Goal: Task Accomplishment & Management: Manage account settings

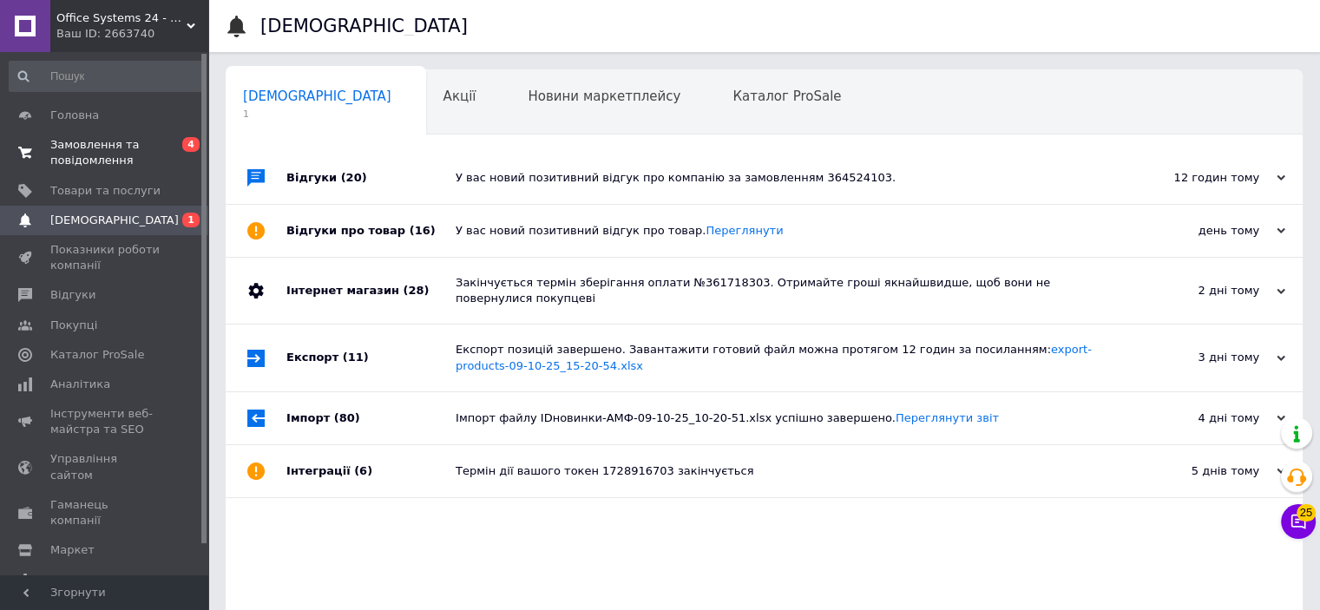
click at [96, 149] on span "Замовлення та повідомлення" at bounding box center [105, 152] width 110 height 31
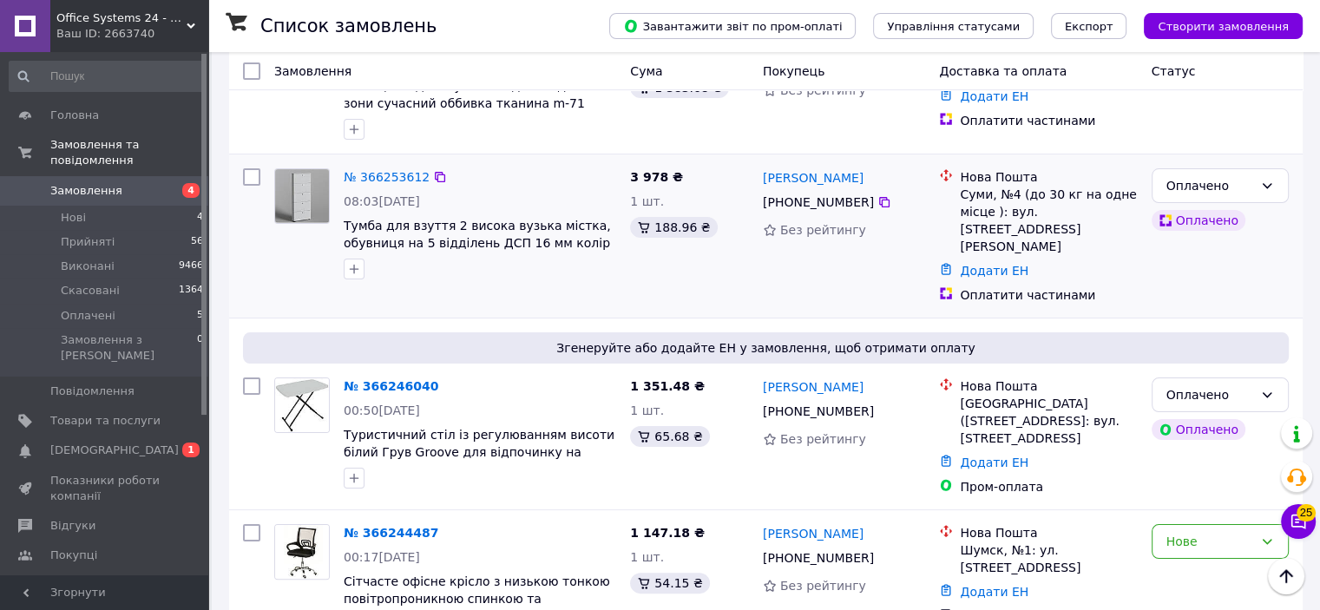
scroll to position [347, 0]
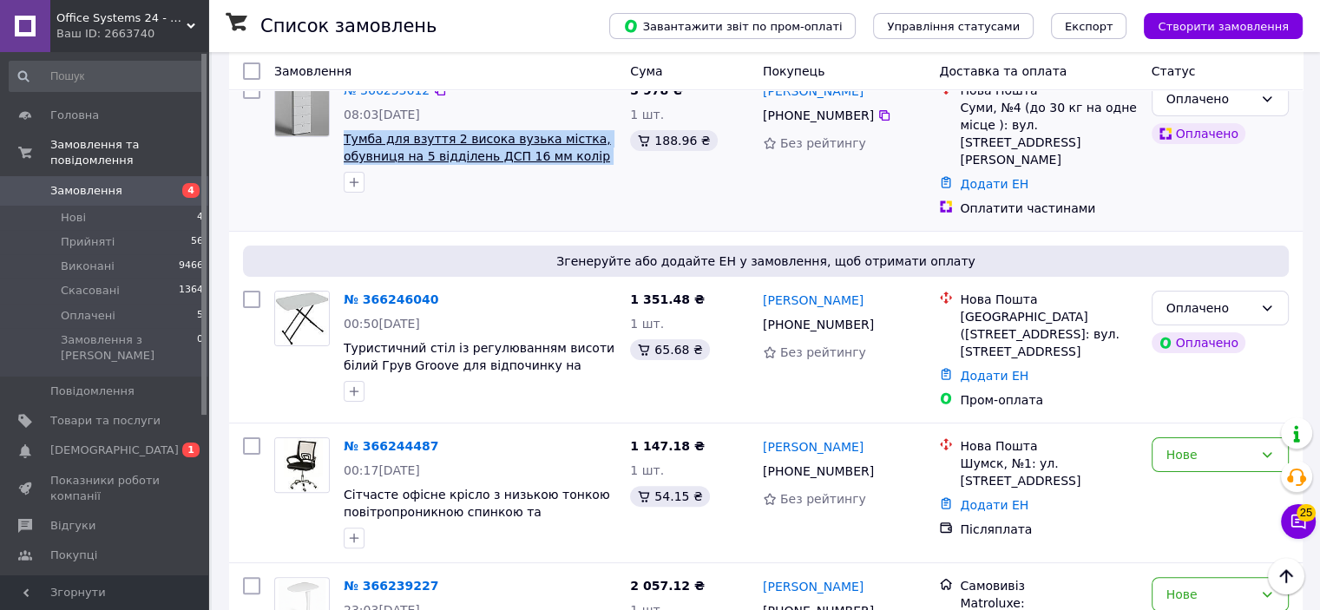
drag, startPoint x: 605, startPoint y: 166, endPoint x: 345, endPoint y: 150, distance: 259.9
click at [345, 150] on span "Тумба для взуття 2 висока вузька містка, обувниця на 5 відділень ДСП 16 мм колі…" at bounding box center [480, 147] width 272 height 35
copy span "Тумба для взуття 2 висока вузька містка, обувниця на 5 відділень ДСП 16 мм колі…"
click at [94, 413] on span "Товари та послуги" at bounding box center [105, 421] width 110 height 16
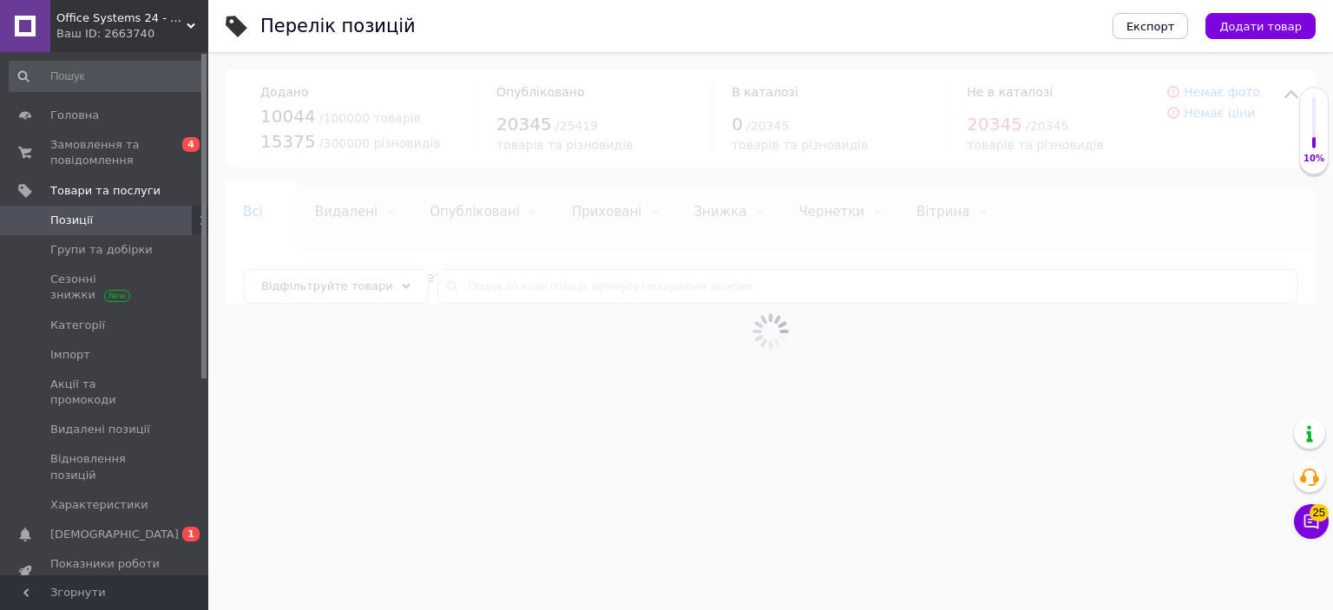
click at [478, 284] on div at bounding box center [770, 331] width 1124 height 558
click at [478, 285] on div at bounding box center [770, 331] width 1124 height 558
click at [478, 285] on input "text" at bounding box center [867, 286] width 861 height 35
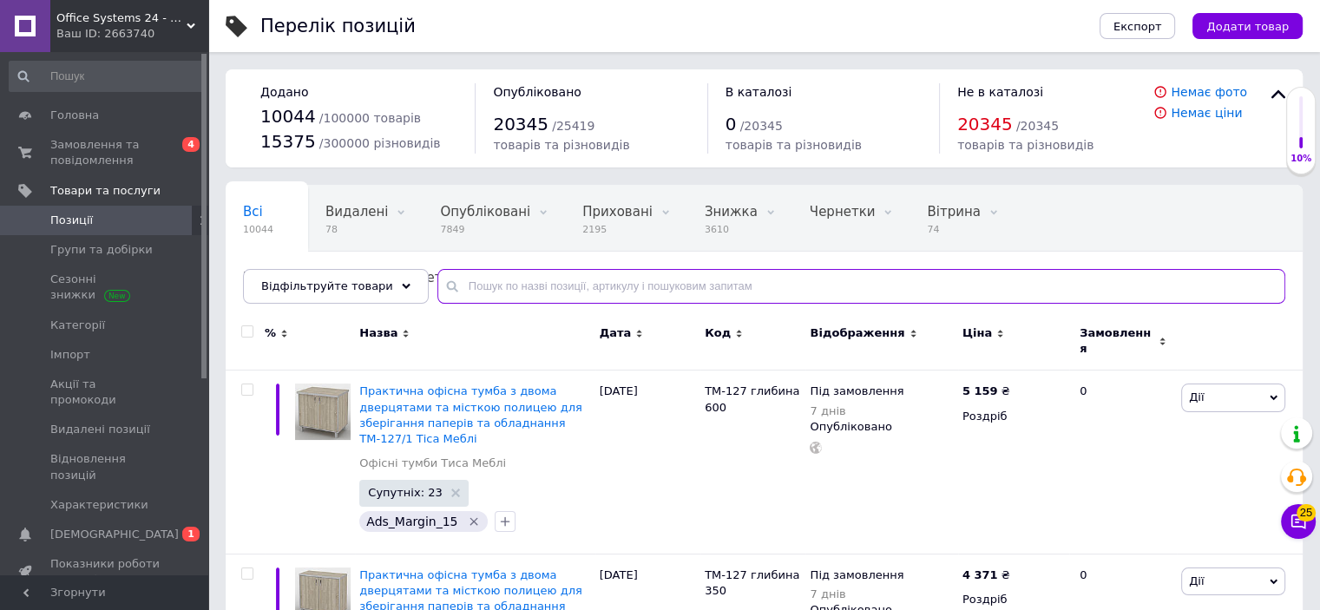
paste input "Тумба для взуття 2 висока вузька містка, обувниця на 5 відділень ДСП 16 мм колі…"
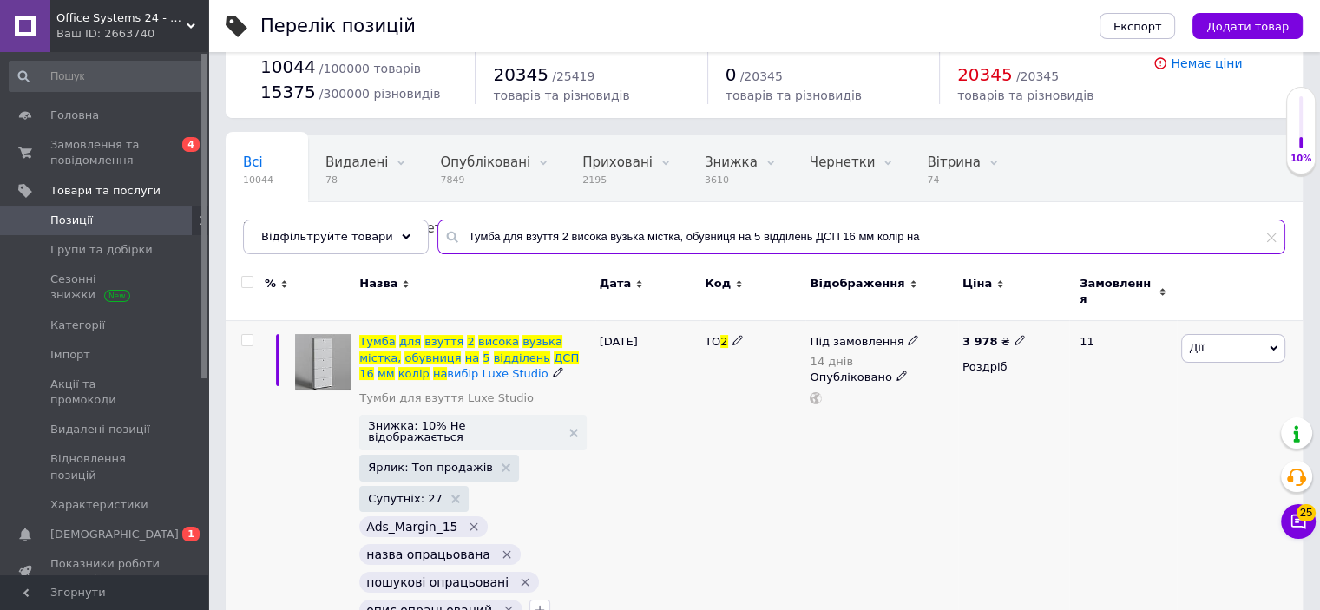
scroll to position [77, 0]
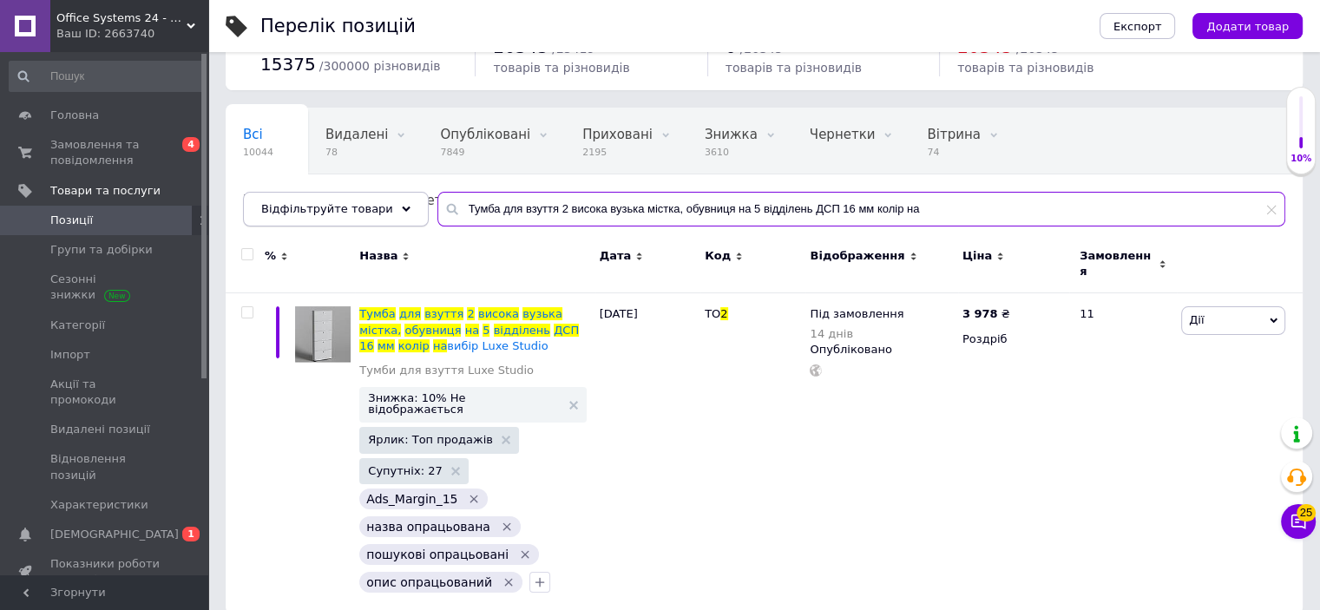
type input "Тумба для взуття 2 висока вузька містка, обувниця на 5 відділень ДСП 16 мм колі…"
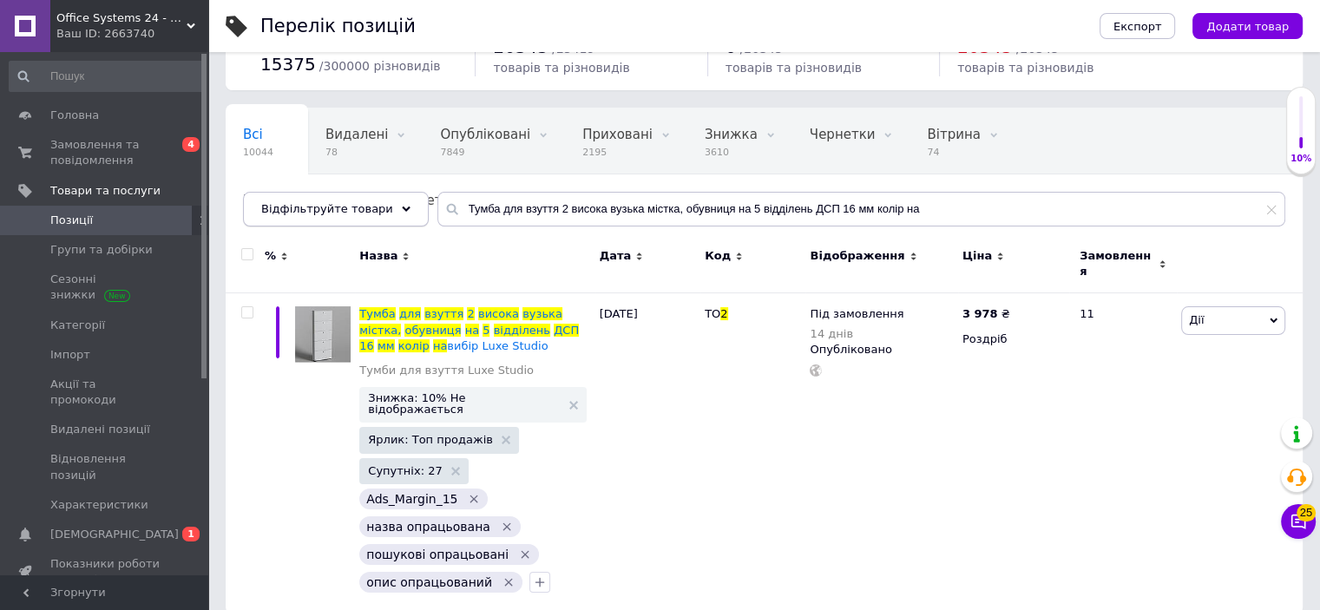
click at [305, 202] on span "Відфільтруйте товари" at bounding box center [327, 208] width 132 height 13
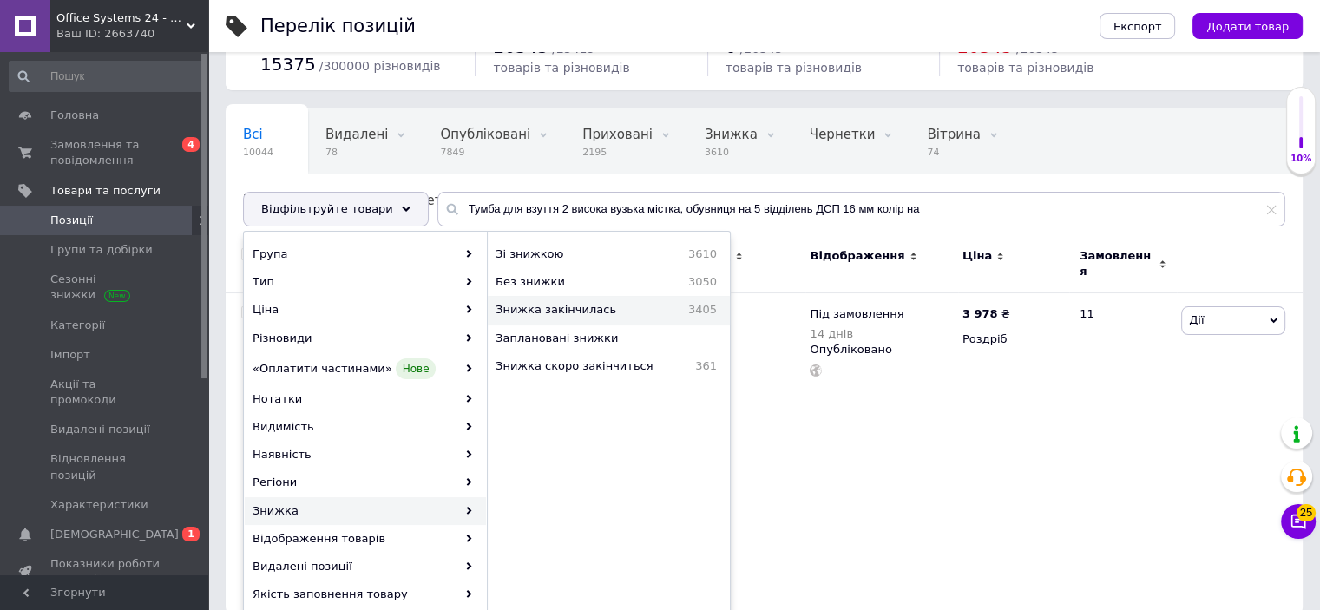
click at [554, 303] on span "Знижка закінчилась" at bounding box center [579, 310] width 169 height 16
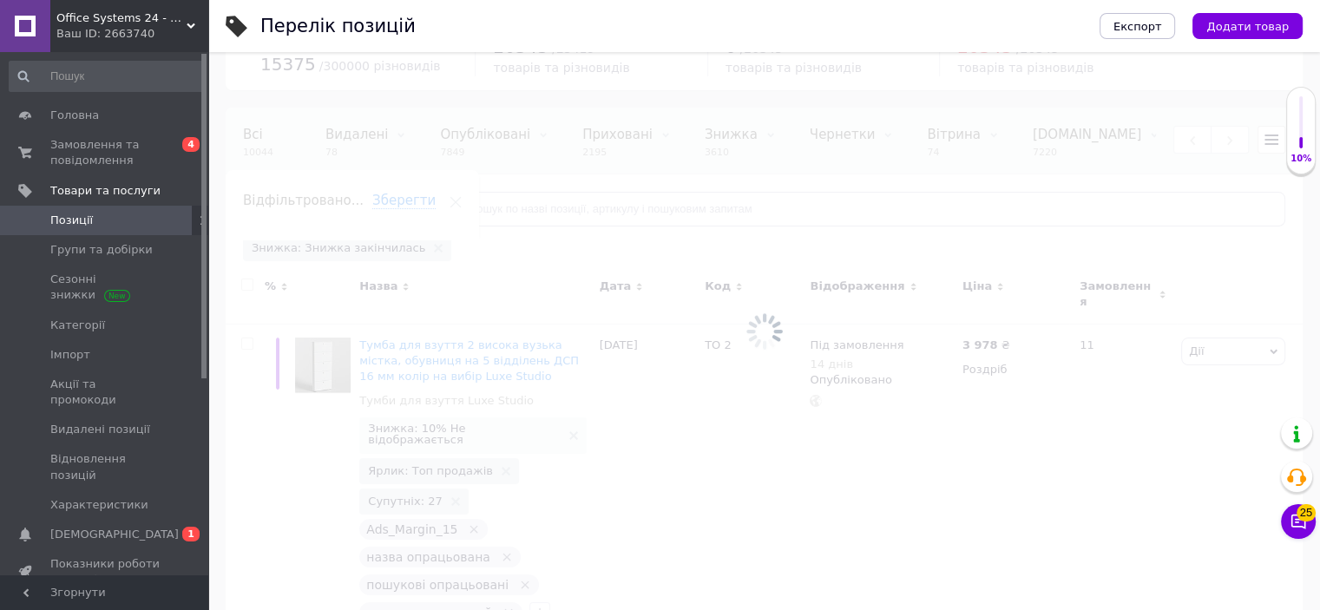
scroll to position [0, 226]
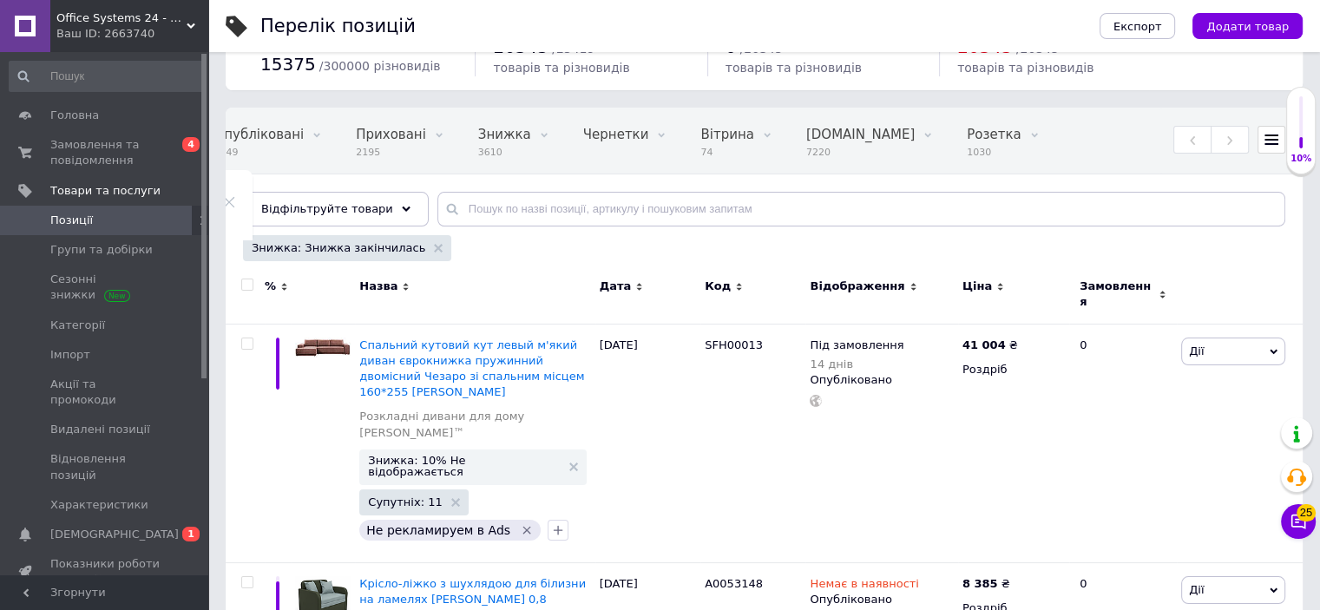
click at [343, 205] on span "Відфільтруйте товари" at bounding box center [327, 208] width 132 height 13
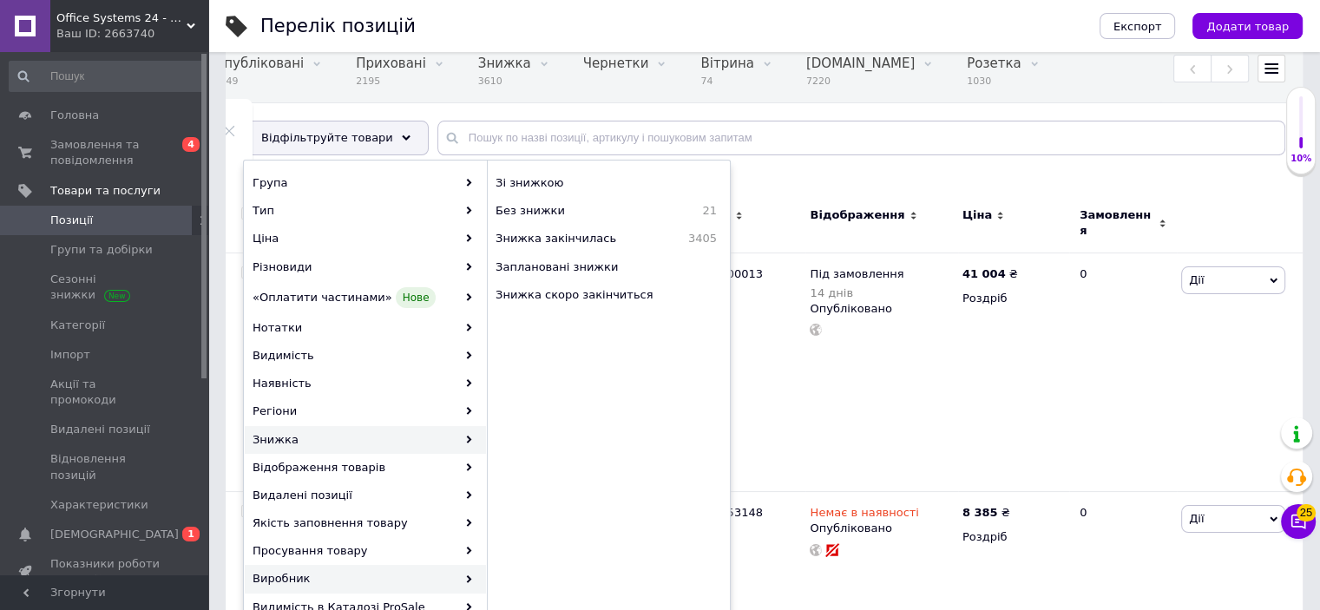
scroll to position [251, 0]
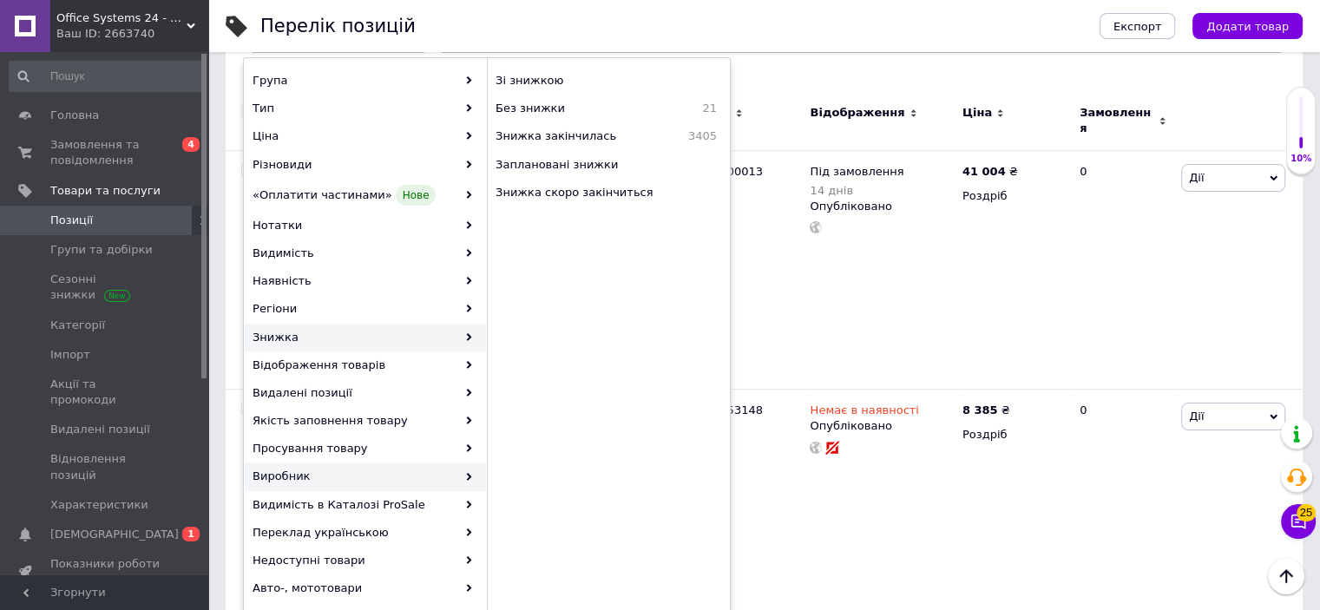
click at [325, 486] on div "Виробник" at bounding box center [365, 476] width 241 height 28
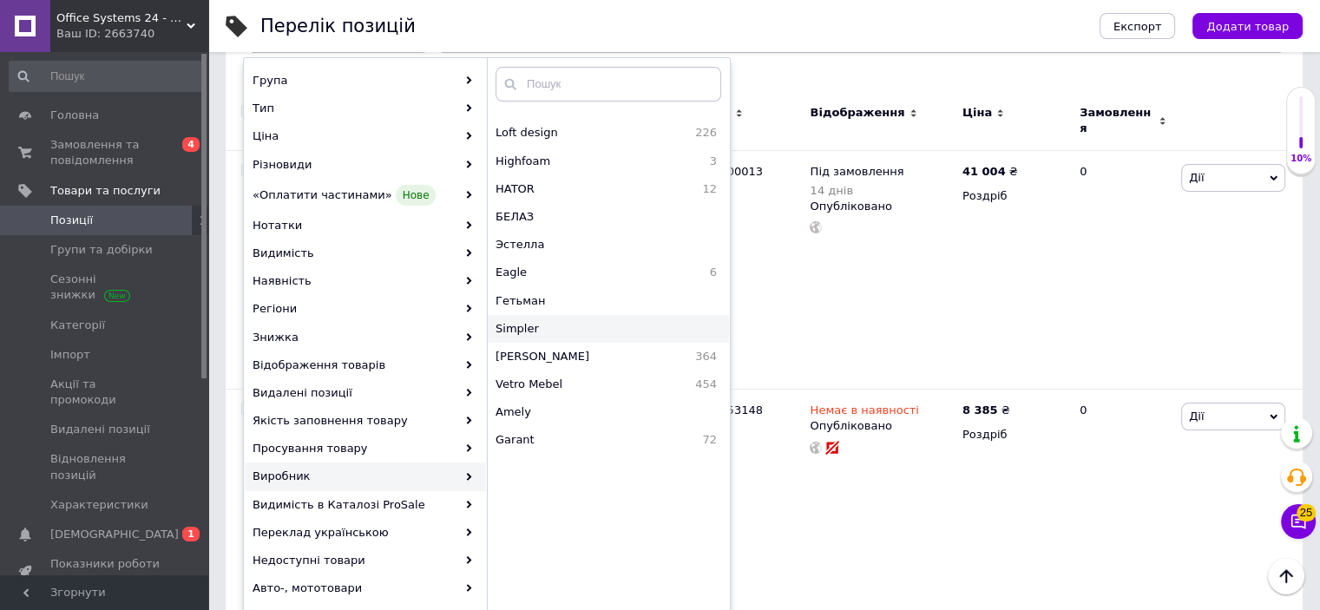
scroll to position [87, 0]
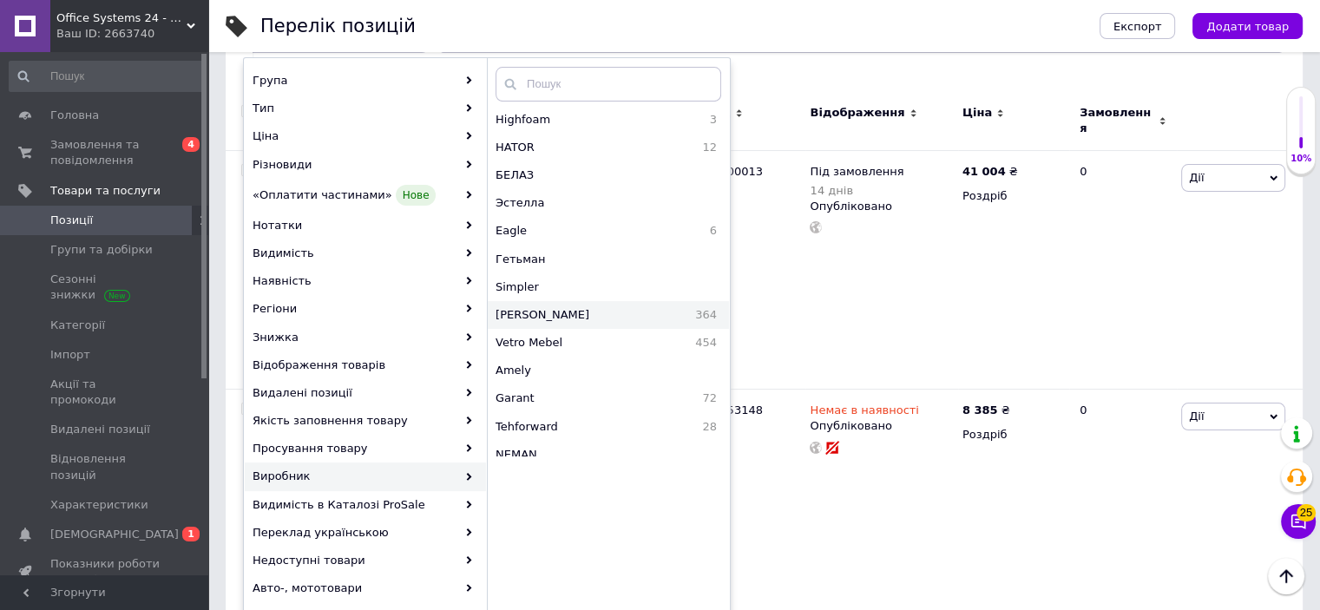
click at [541, 311] on span "[PERSON_NAME]" at bounding box center [578, 315] width 167 height 16
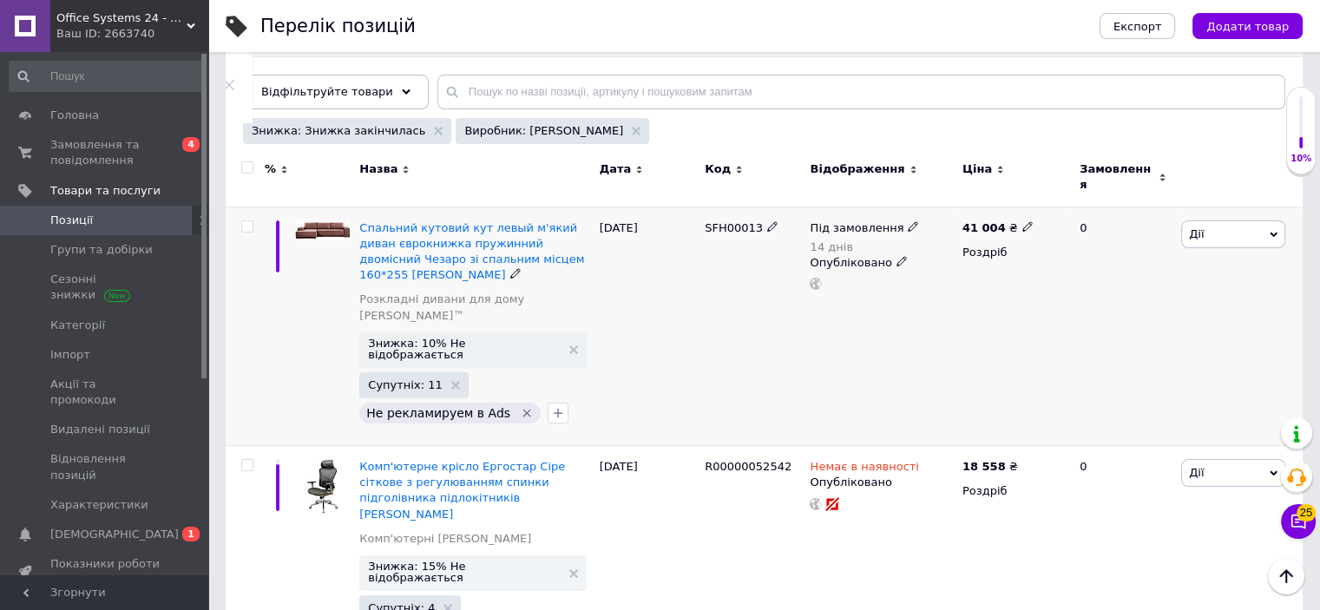
scroll to position [164, 0]
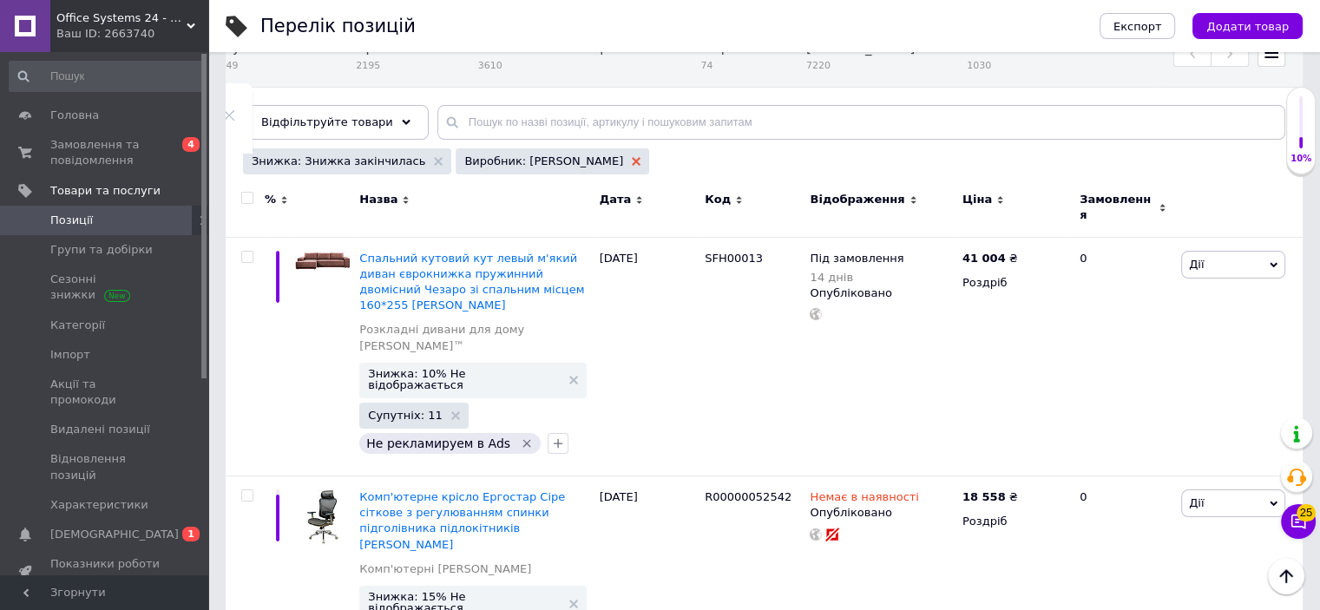
click at [632, 159] on icon at bounding box center [636, 161] width 9 height 9
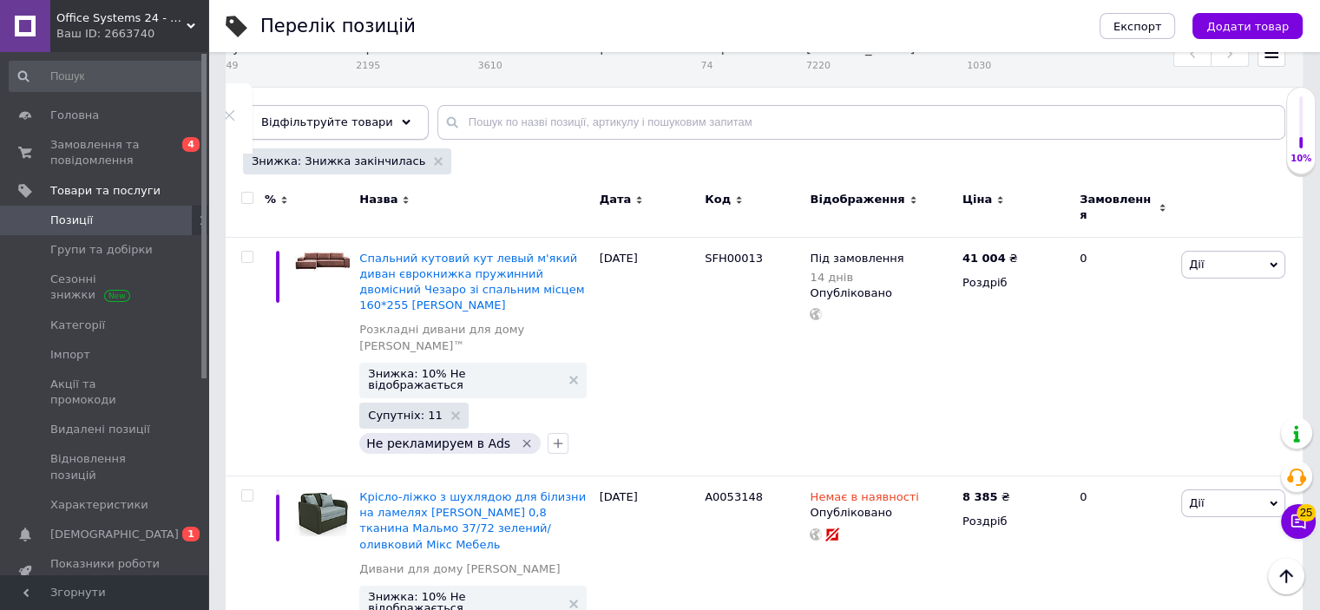
click at [347, 123] on span "Відфільтруйте товари" at bounding box center [327, 121] width 132 height 13
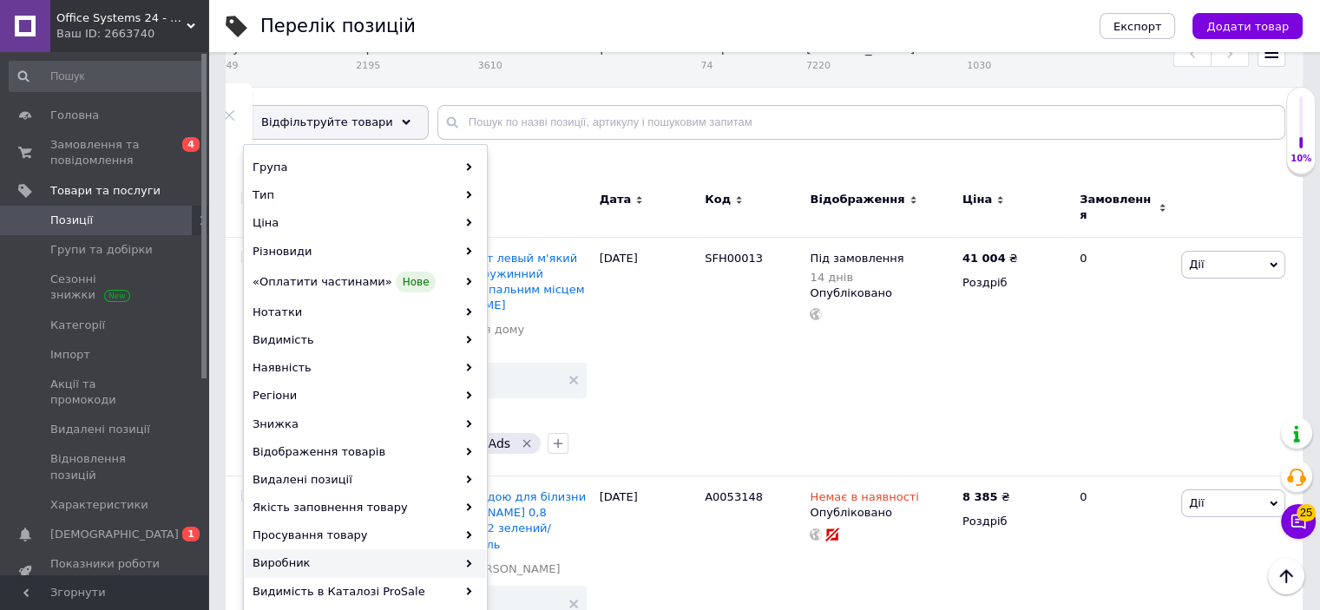
click at [375, 565] on div "Виробник" at bounding box center [365, 563] width 241 height 28
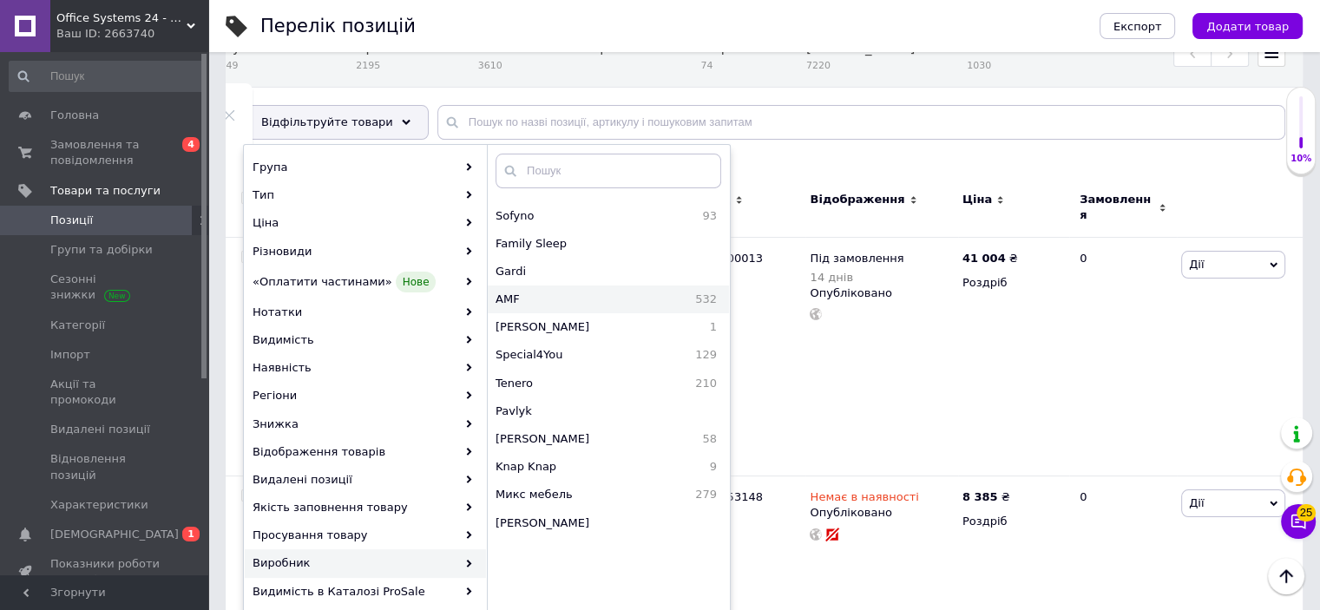
scroll to position [694, 0]
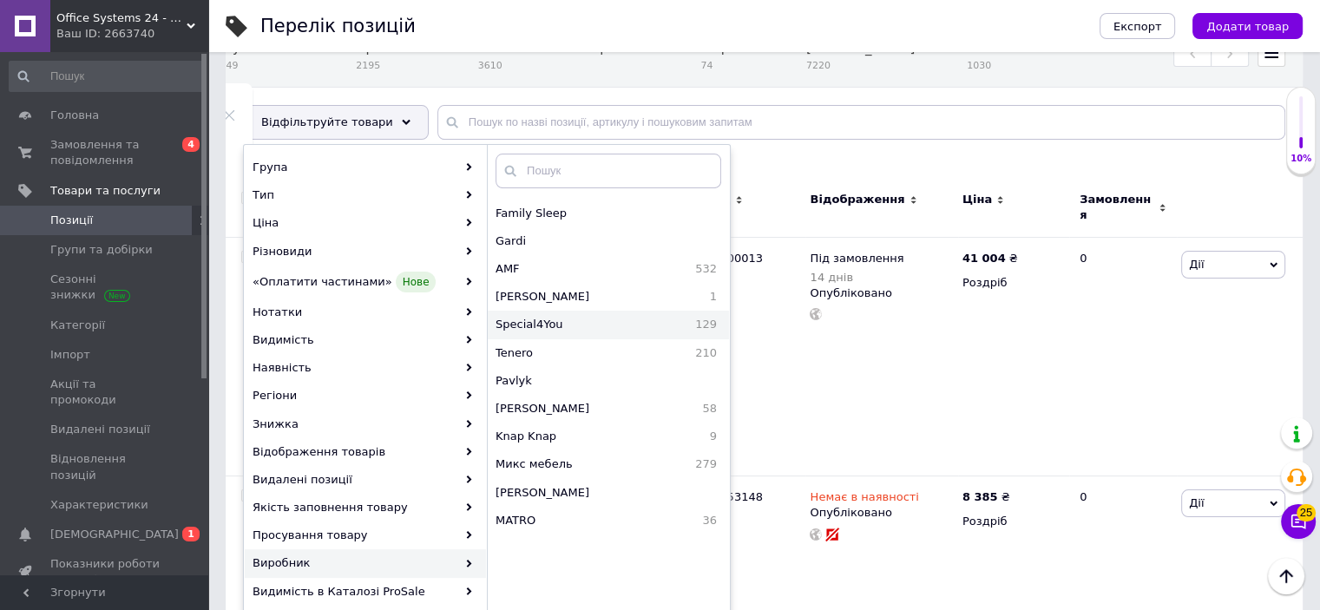
click at [543, 317] on span "Special4You" at bounding box center [571, 325] width 153 height 16
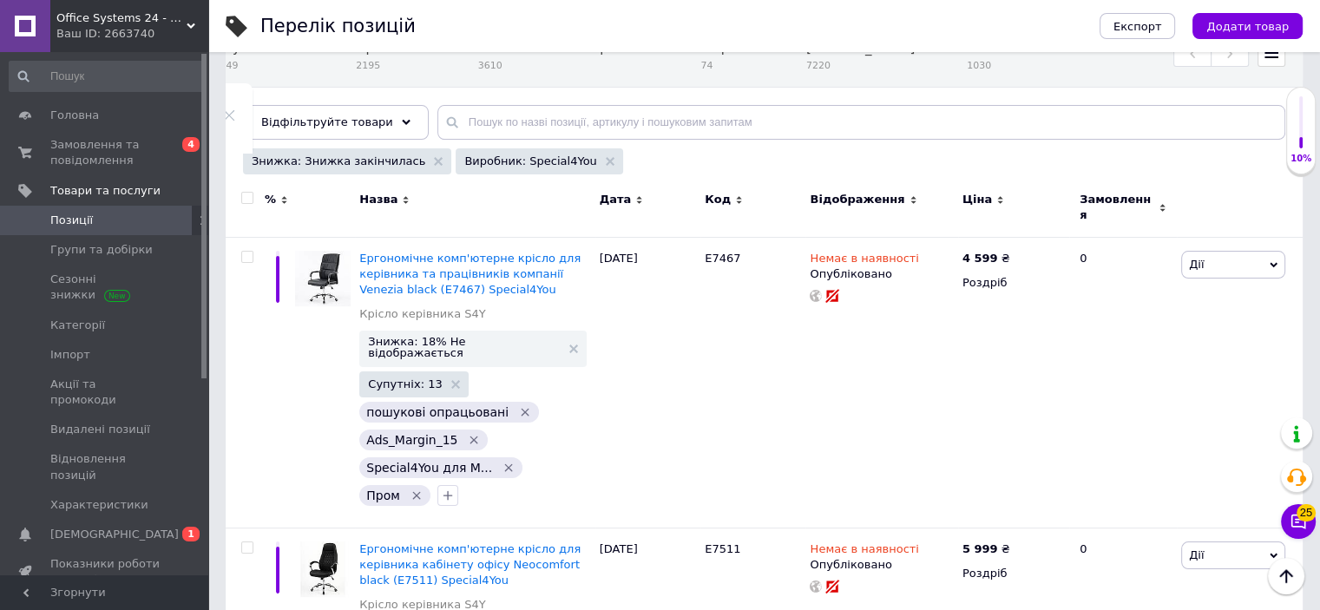
click at [326, 115] on span "Відфільтруйте товари" at bounding box center [327, 121] width 132 height 13
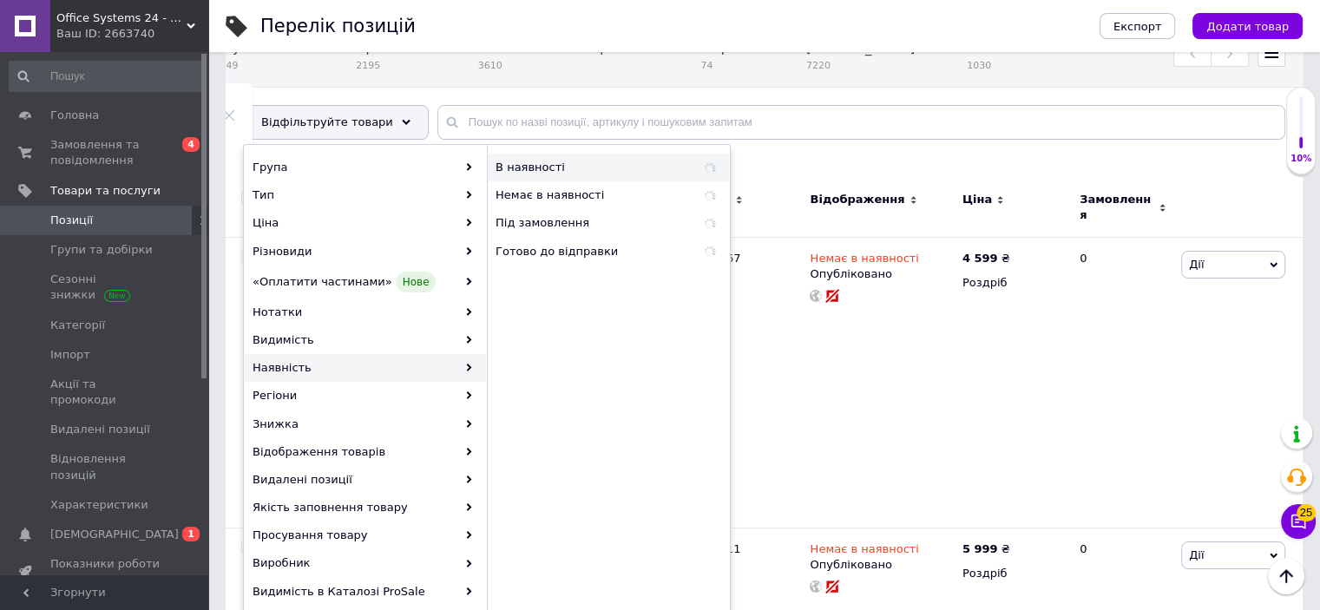
click at [517, 171] on span "В наявності" at bounding box center [578, 168] width 167 height 16
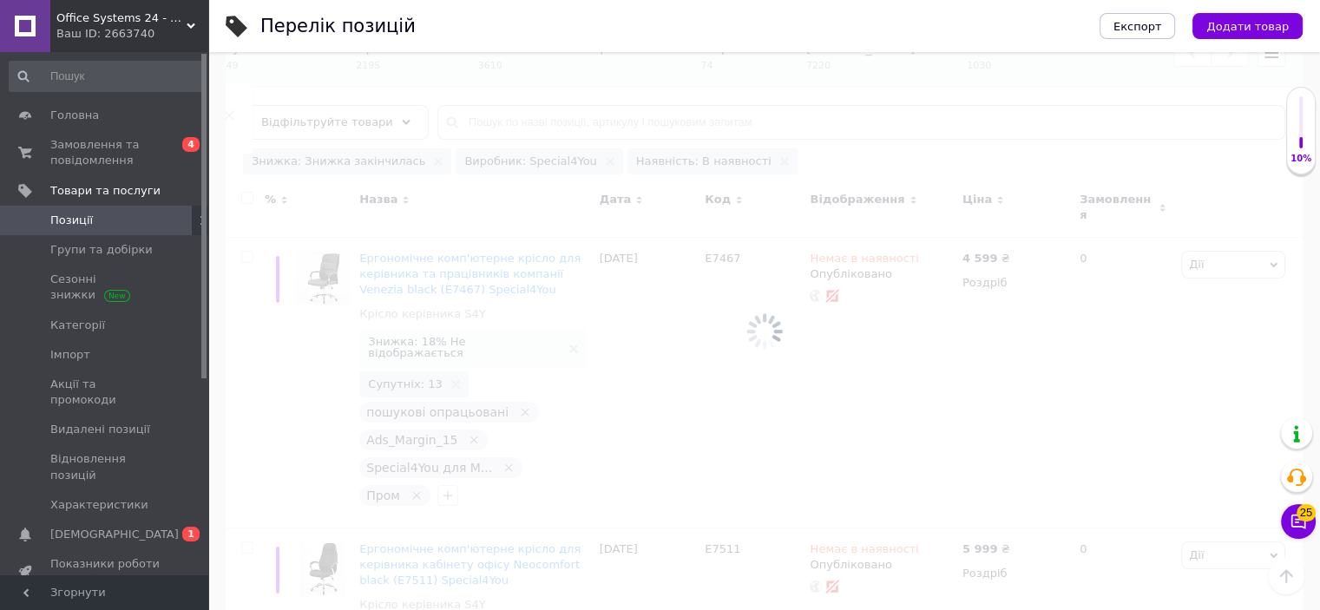
scroll to position [147, 0]
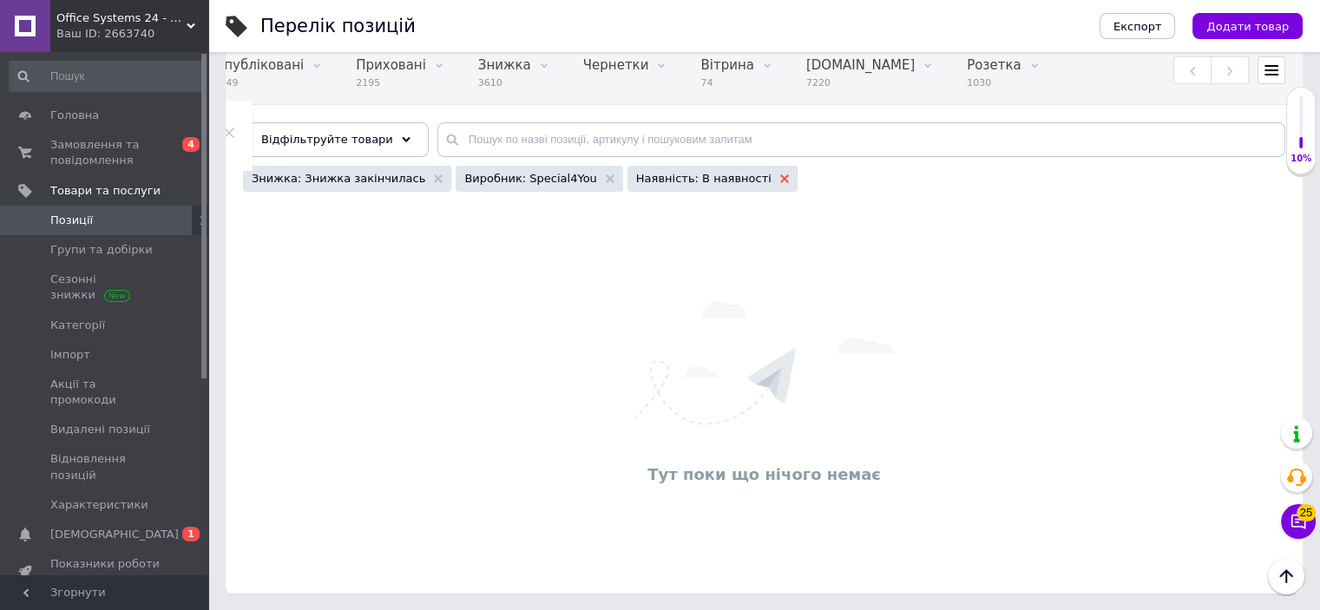
click at [780, 179] on icon at bounding box center [784, 178] width 9 height 9
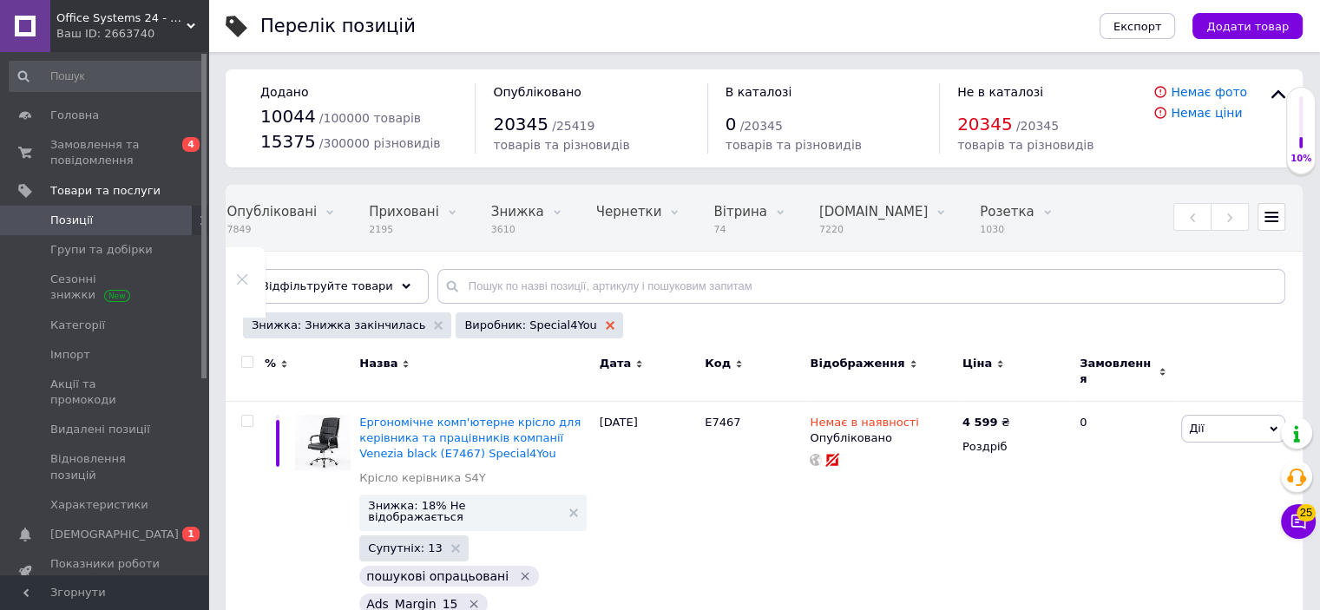
scroll to position [0, 226]
click at [606, 327] on icon at bounding box center [610, 325] width 9 height 9
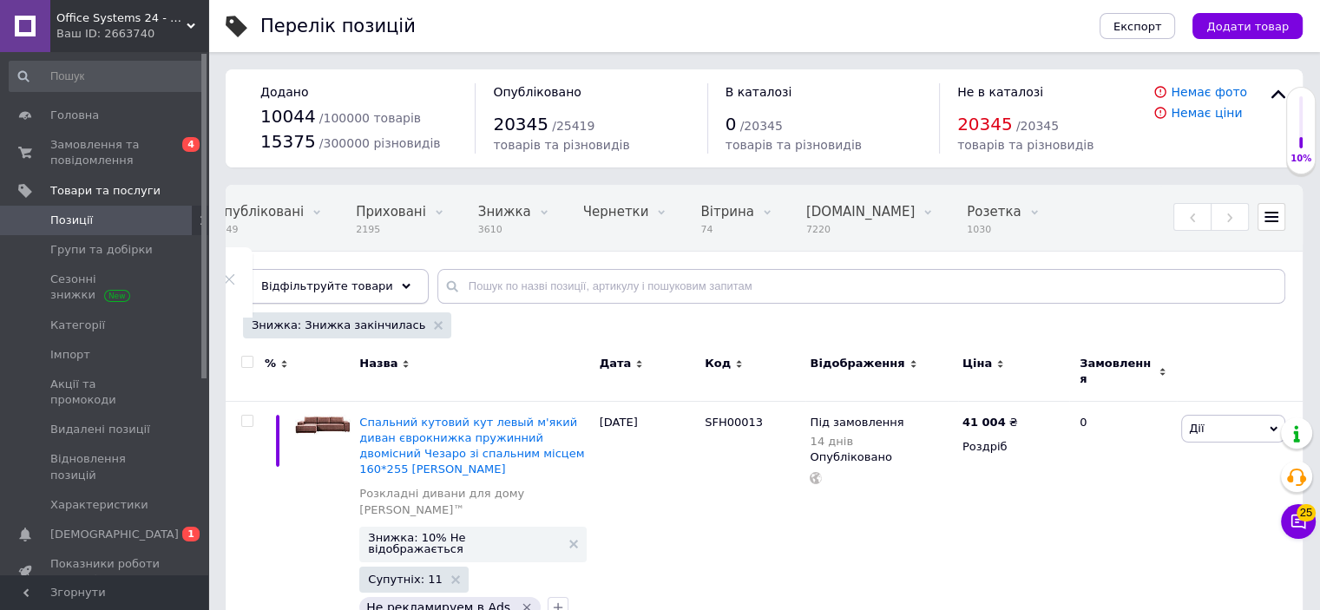
click at [362, 288] on span "Відфільтруйте товари" at bounding box center [327, 285] width 132 height 13
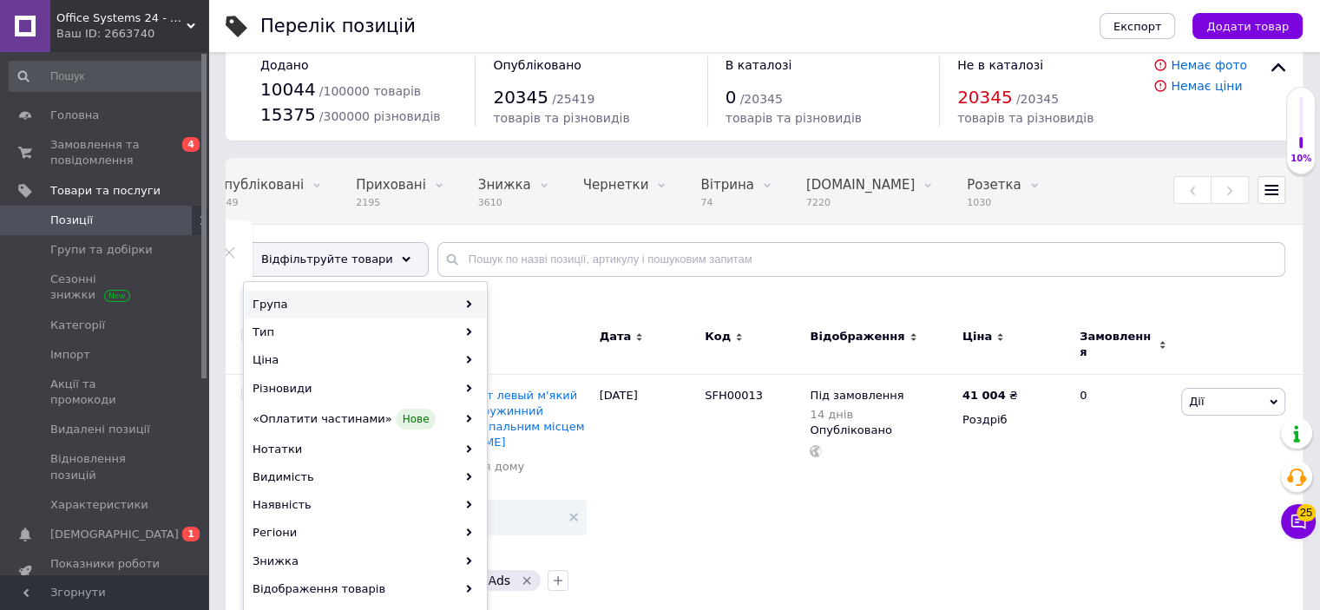
scroll to position [260, 0]
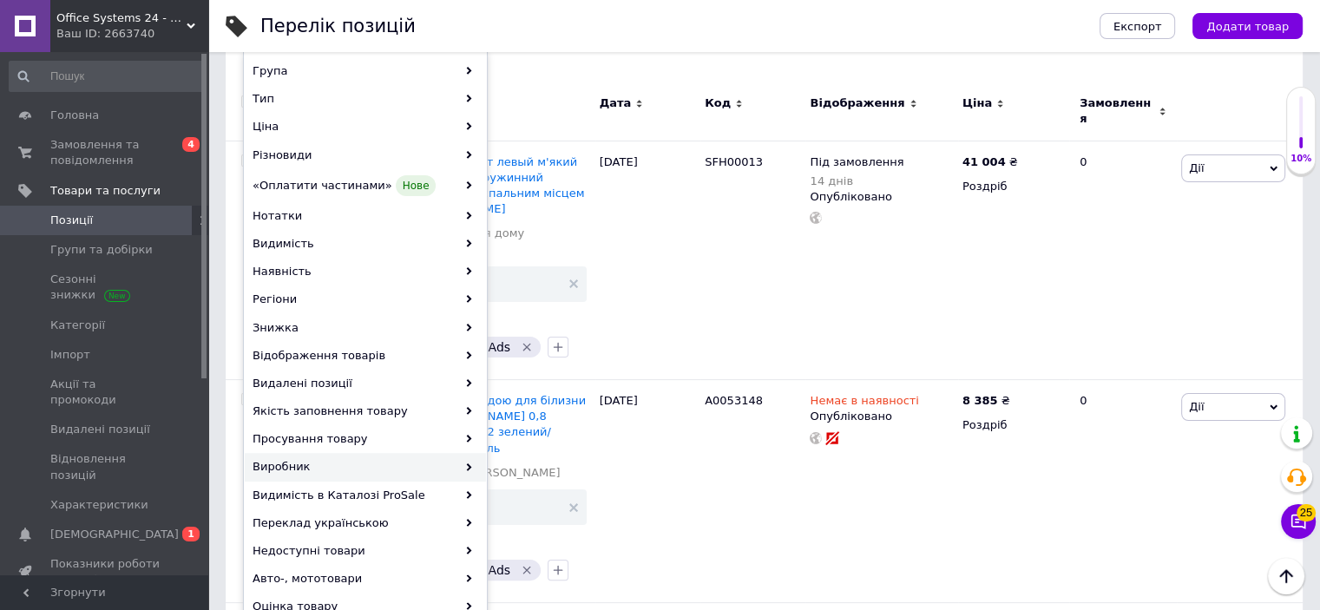
click at [375, 468] on div "Виробник" at bounding box center [365, 467] width 241 height 28
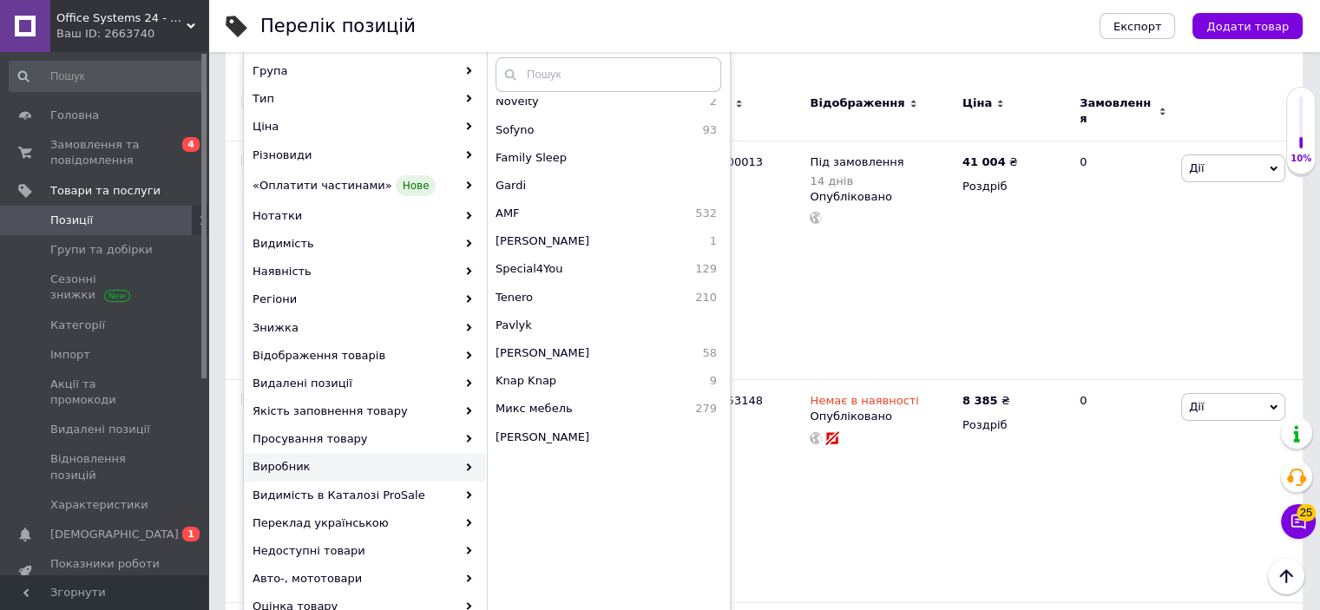
scroll to position [694, 0]
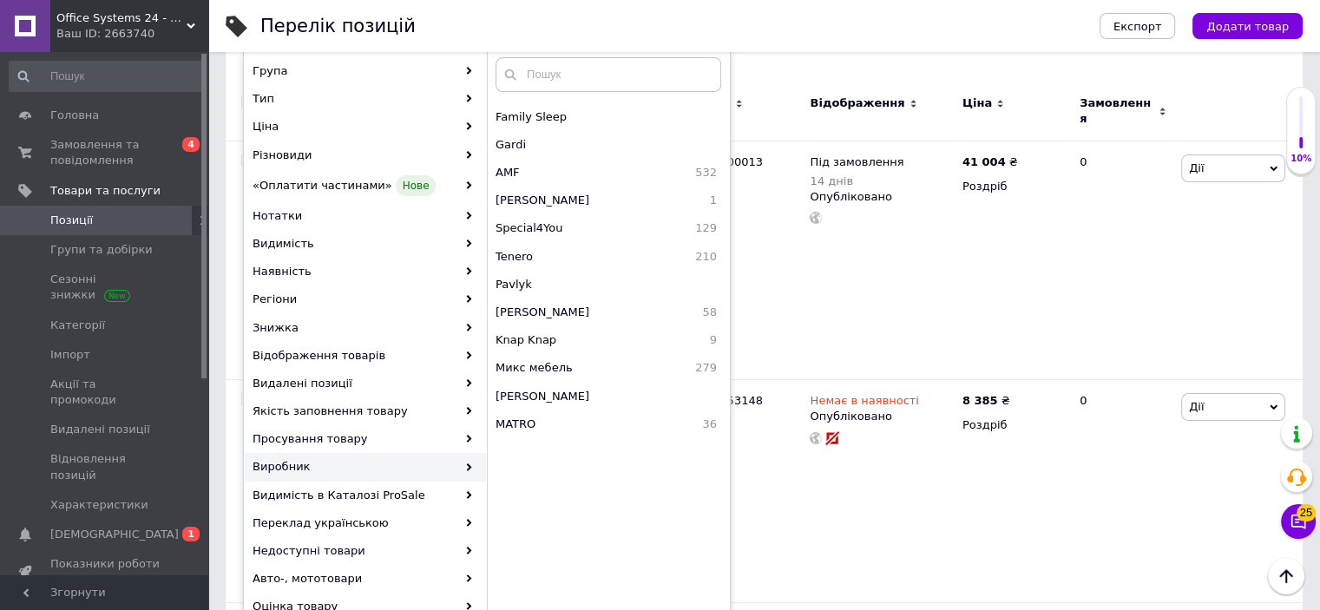
click at [640, 249] on span "210" at bounding box center [667, 257] width 99 height 16
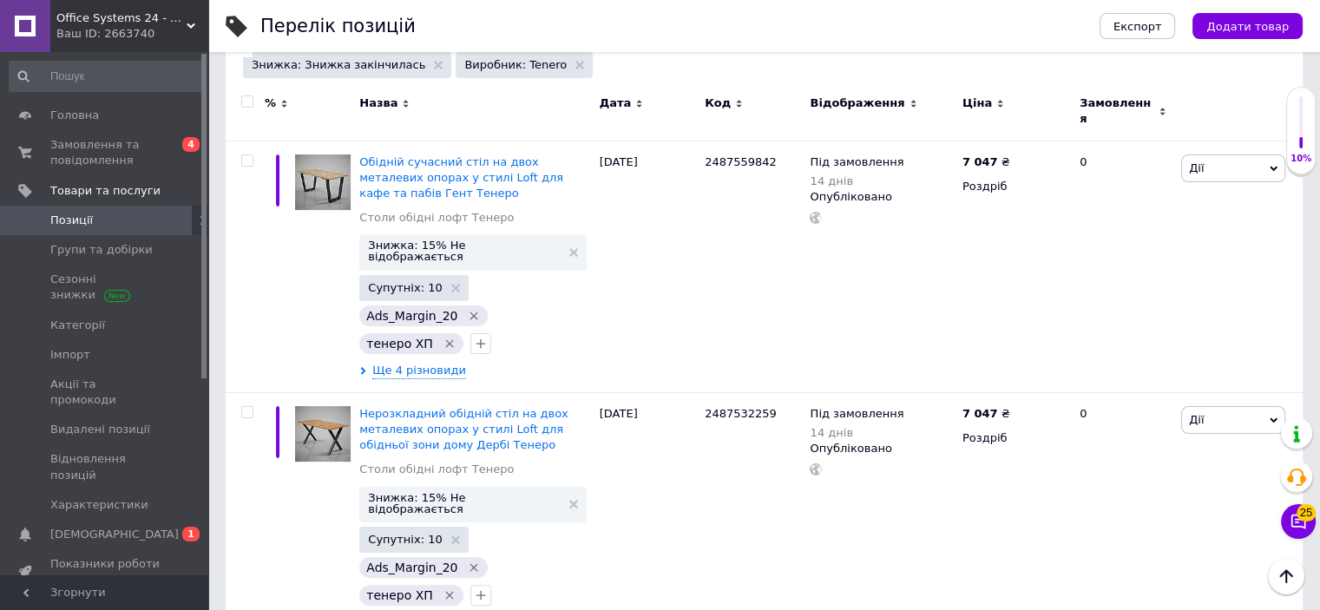
drag, startPoint x: 259, startPoint y: 117, endPoint x: 250, endPoint y: 111, distance: 11.3
click at [257, 117] on div at bounding box center [245, 111] width 39 height 58
click at [247, 106] on input "checkbox" at bounding box center [246, 101] width 11 height 11
checkbox input "true"
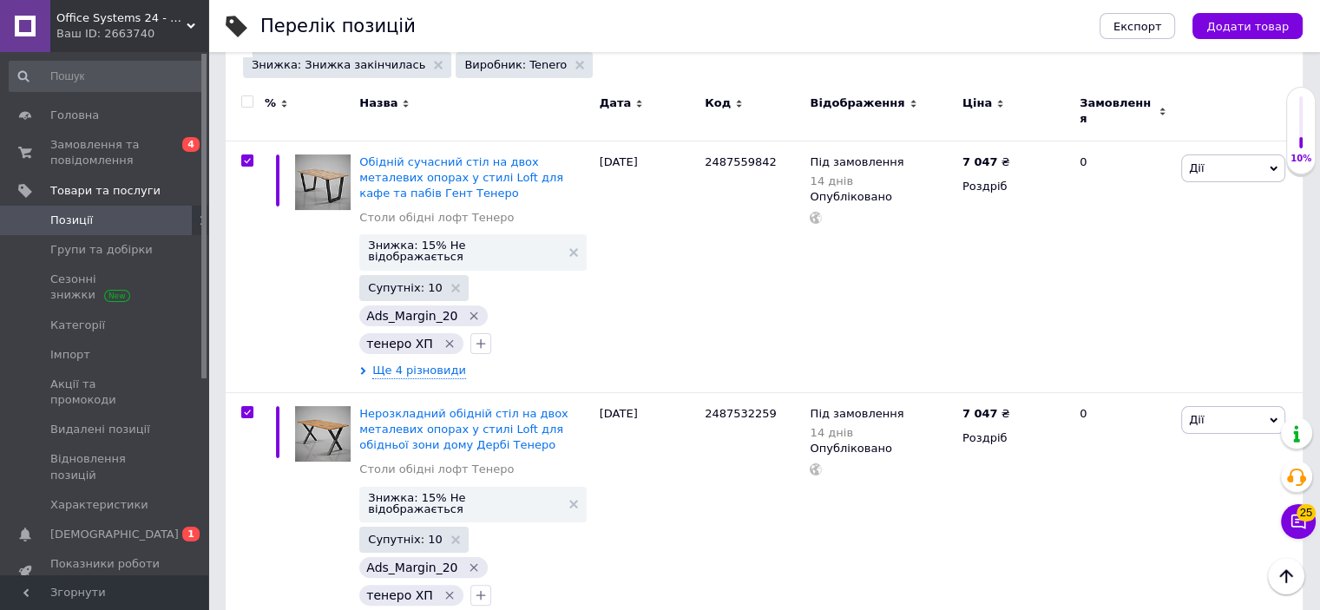
checkbox input "true"
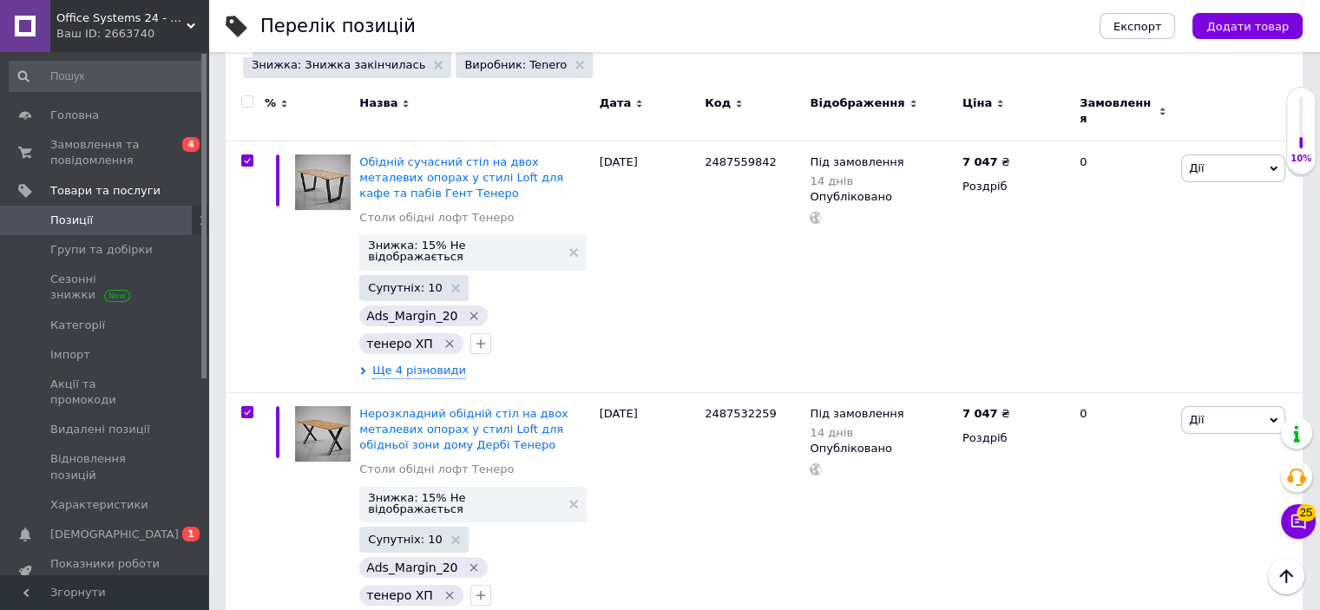
checkbox input "true"
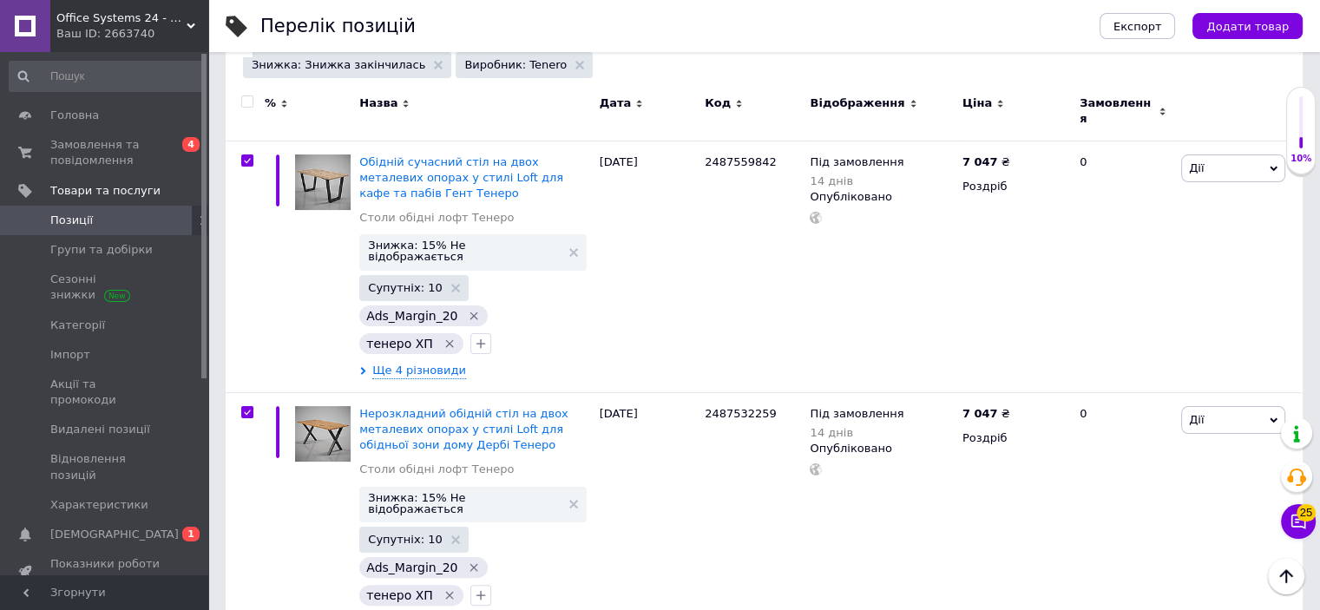
checkbox input "true"
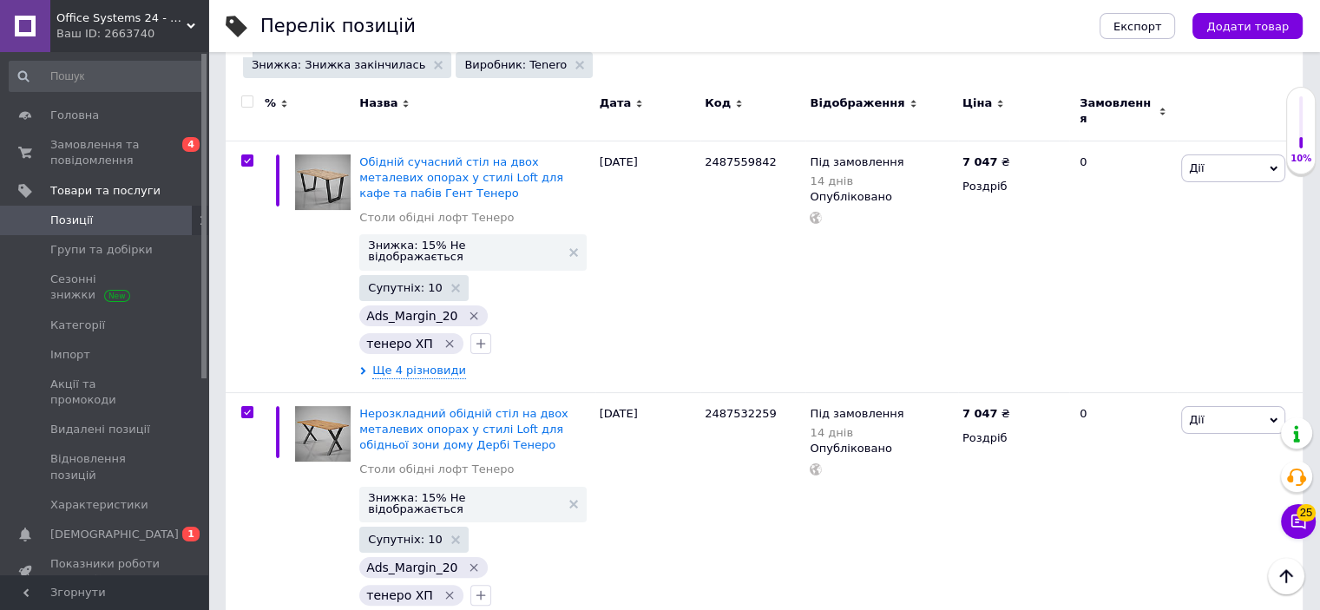
checkbox input "true"
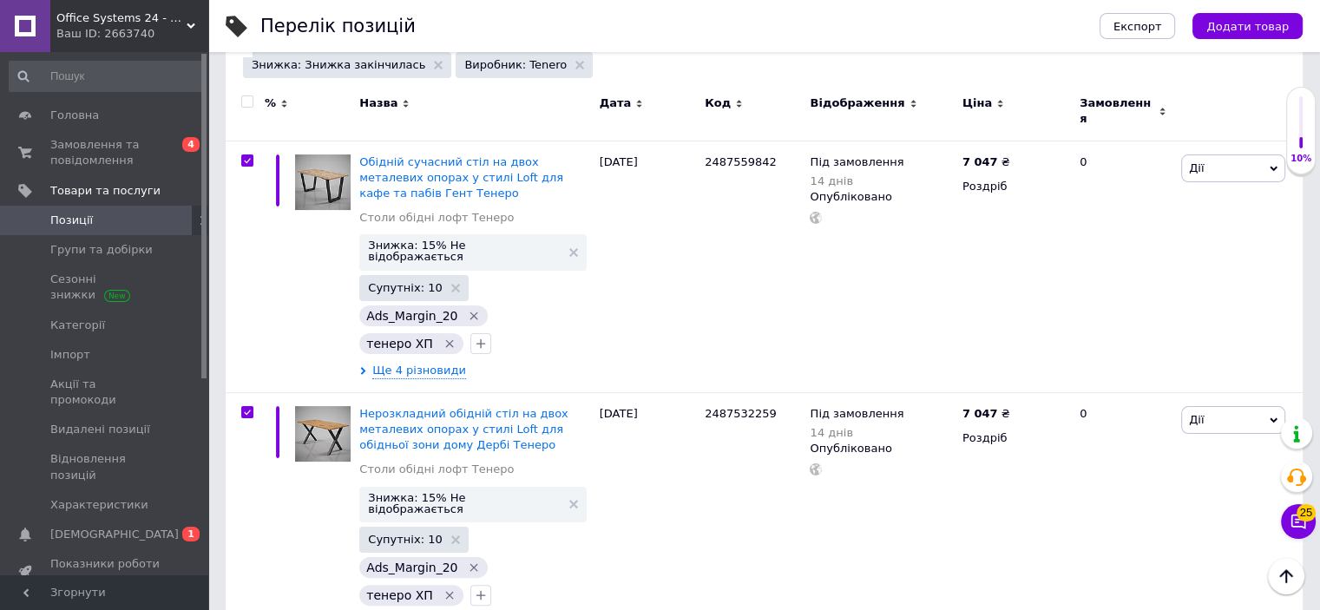
checkbox input "true"
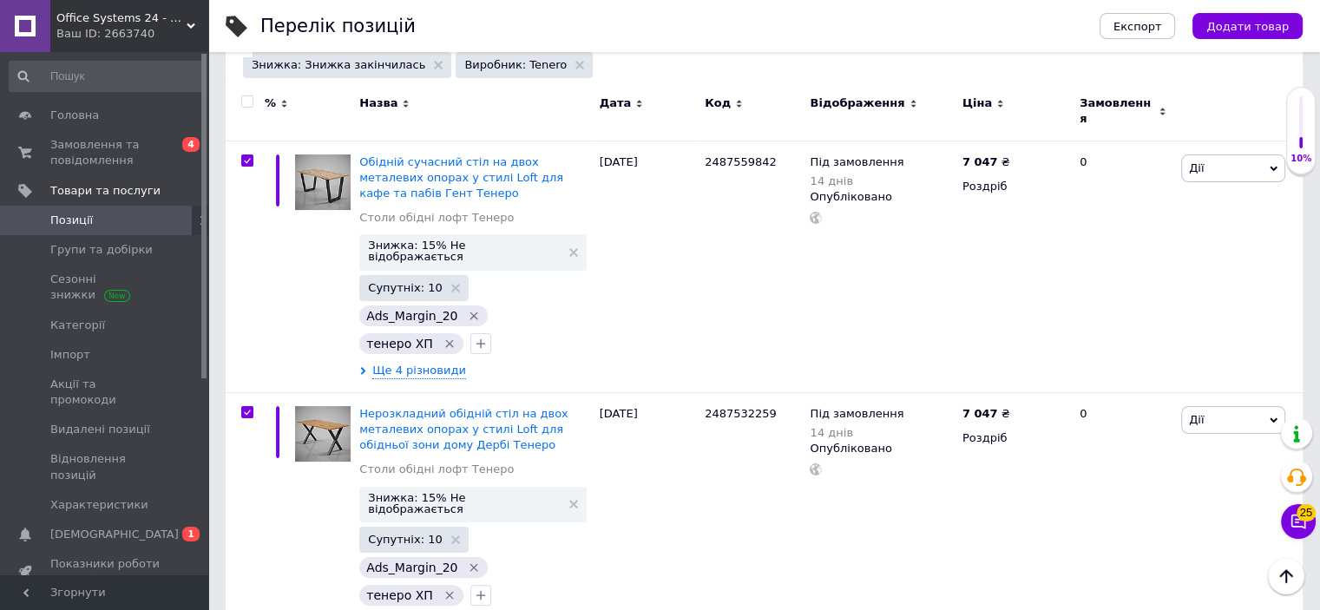
checkbox input "true"
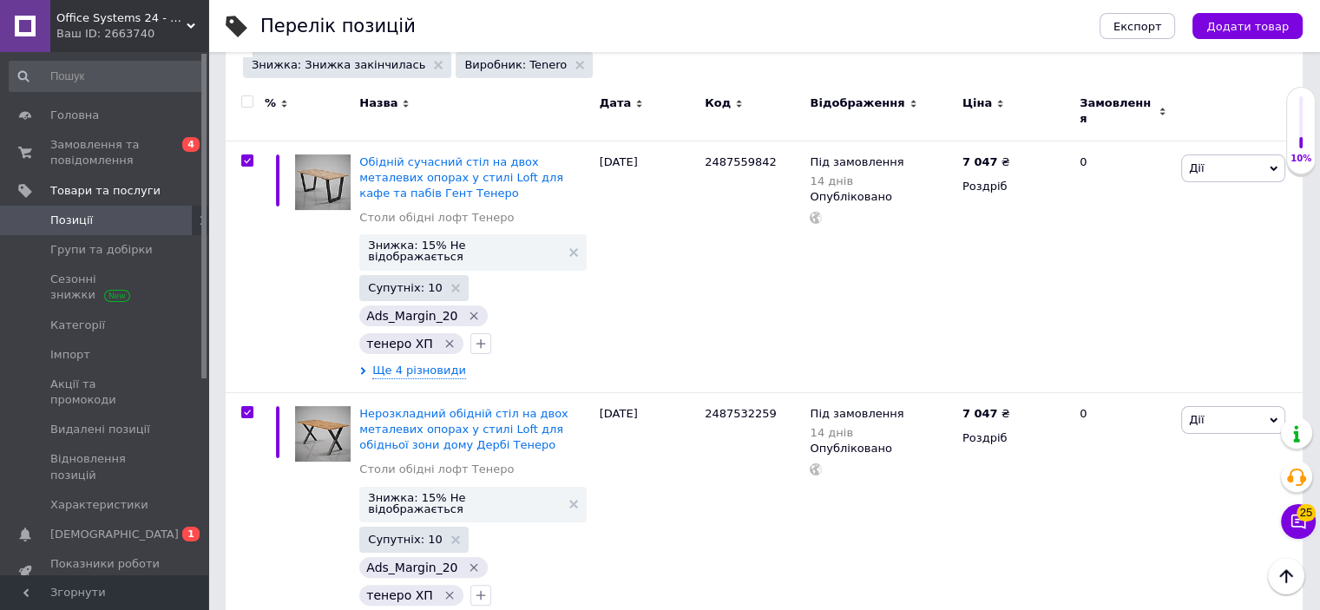
checkbox input "true"
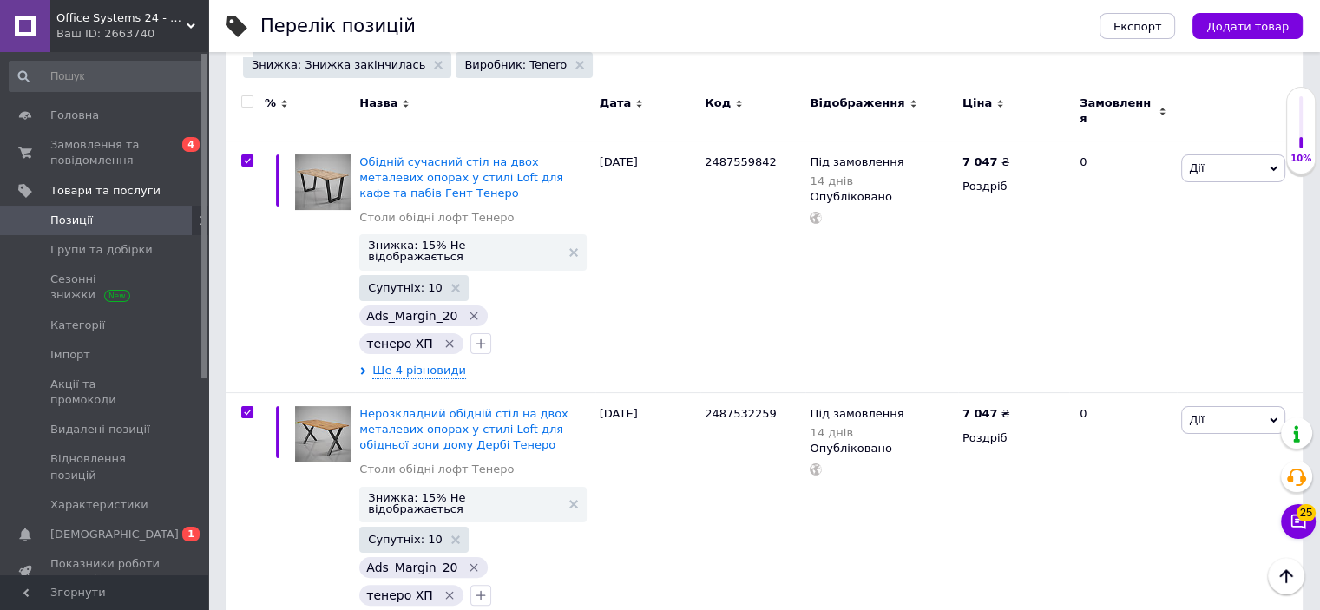
checkbox input "true"
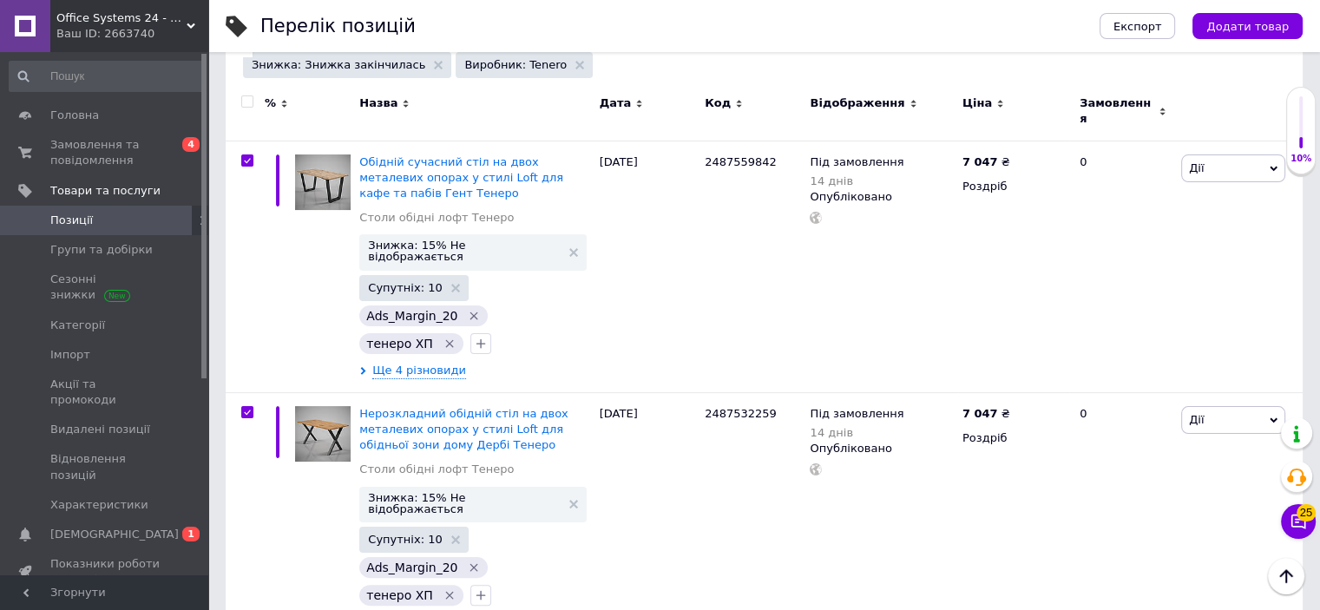
checkbox input "true"
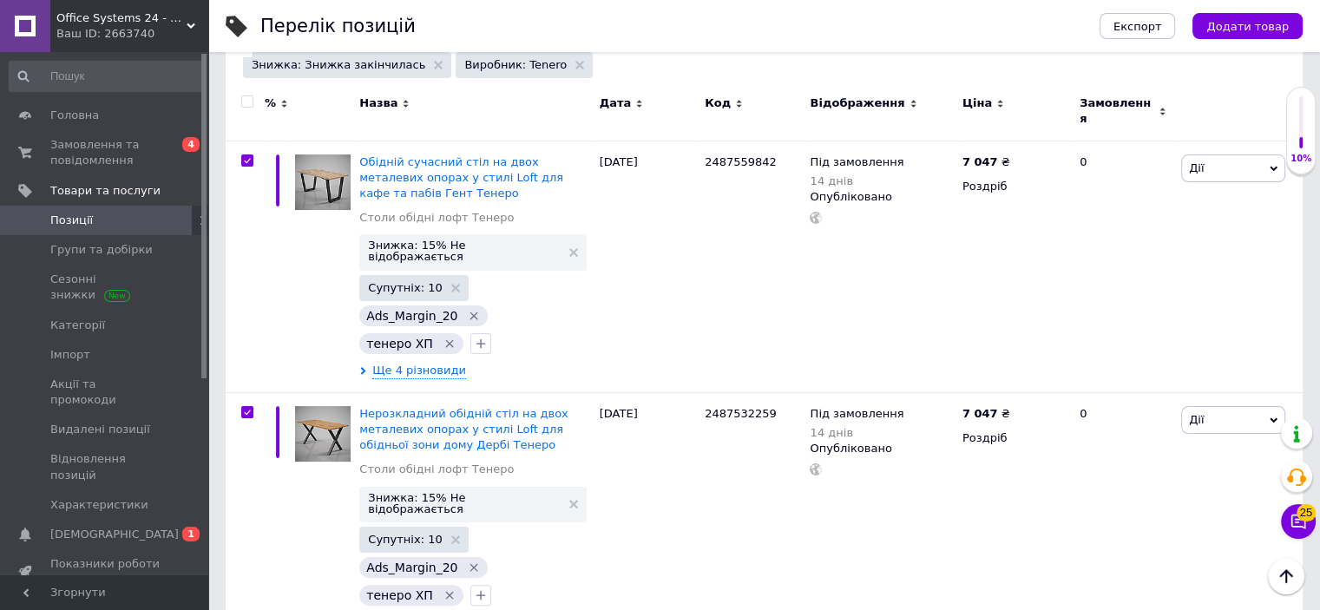
checkbox input "true"
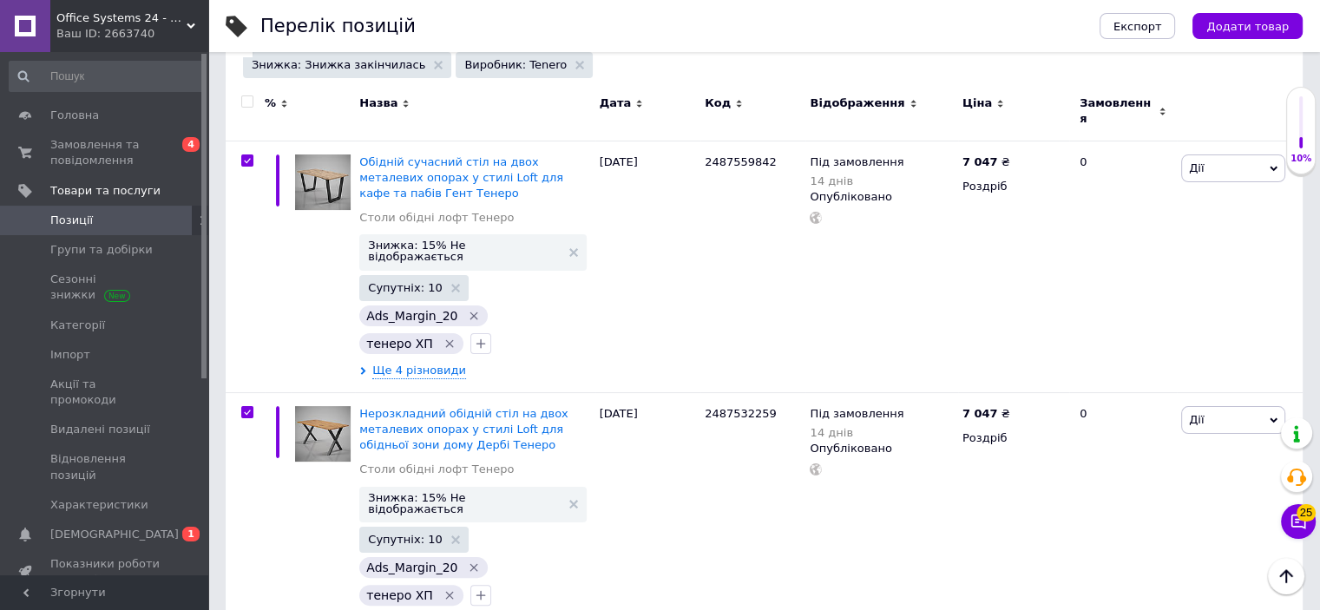
checkbox input "true"
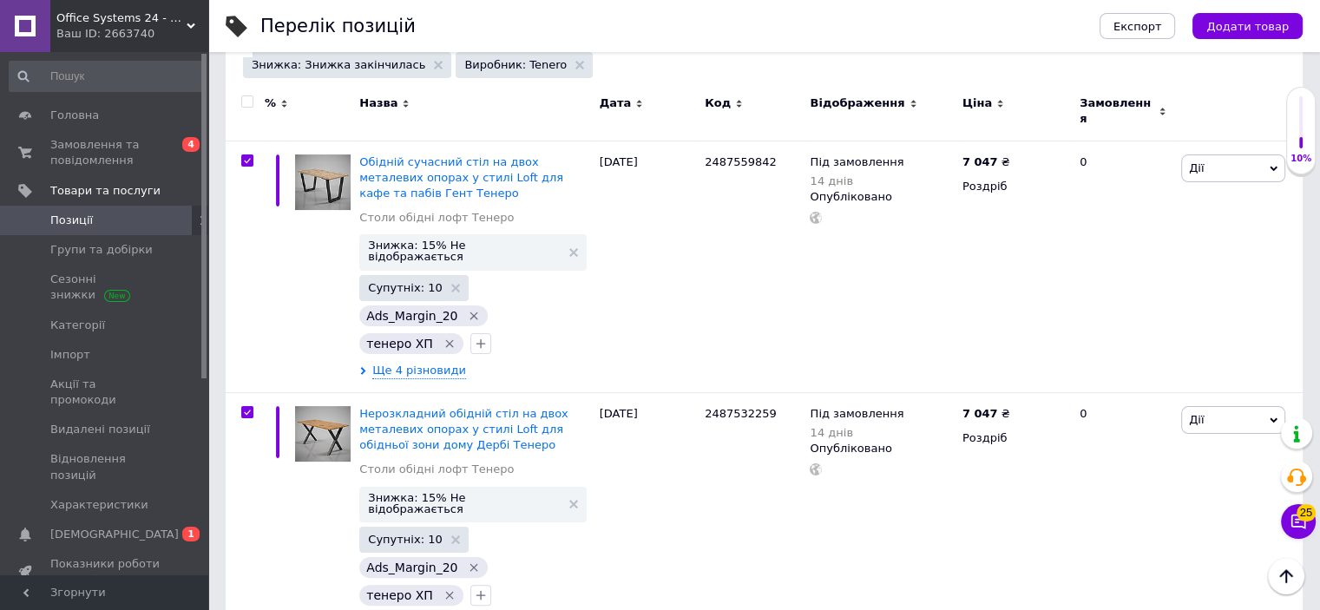
checkbox input "true"
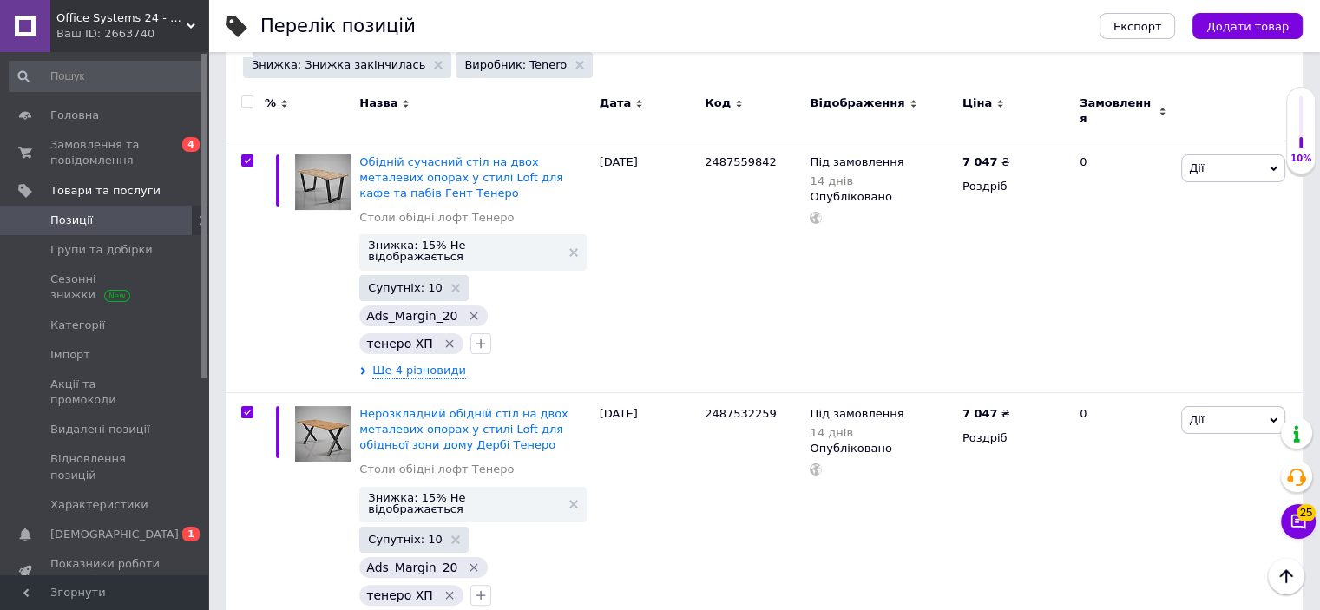
checkbox input "true"
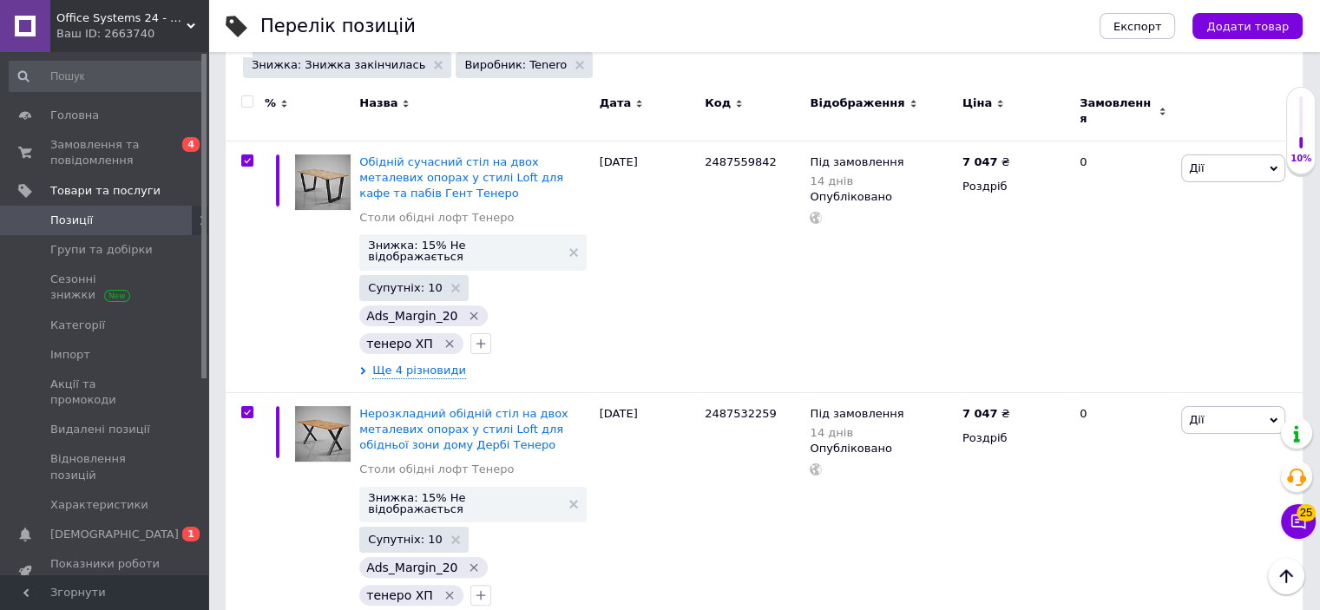
checkbox input "true"
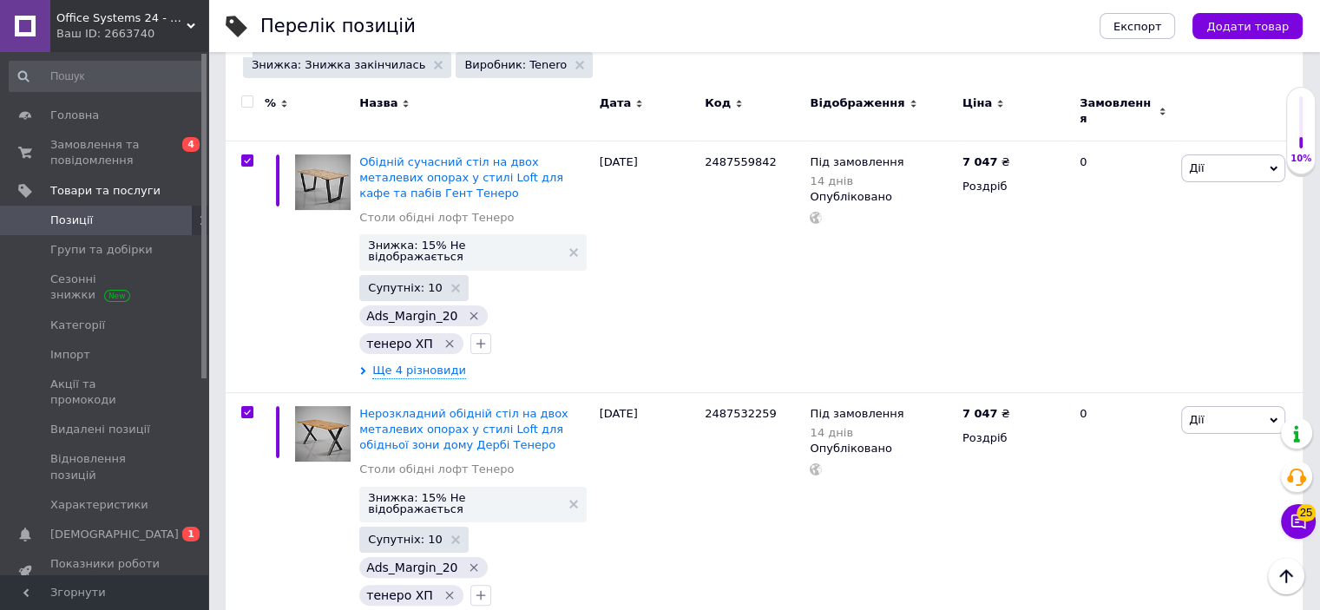
checkbox input "true"
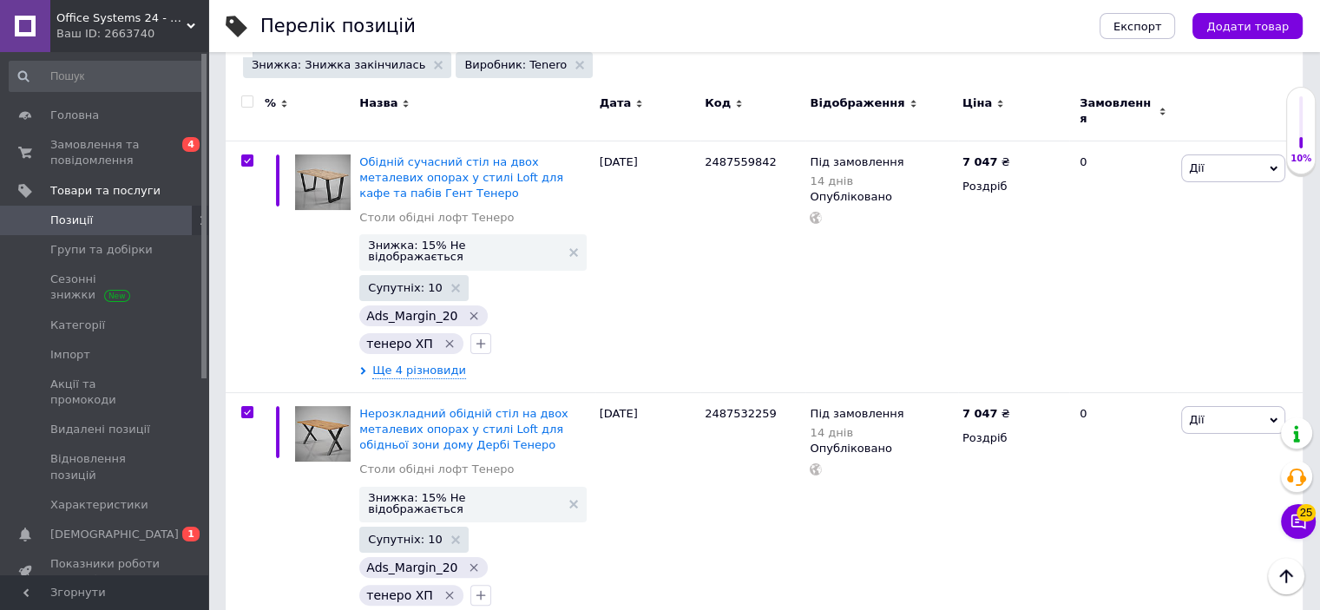
checkbox input "true"
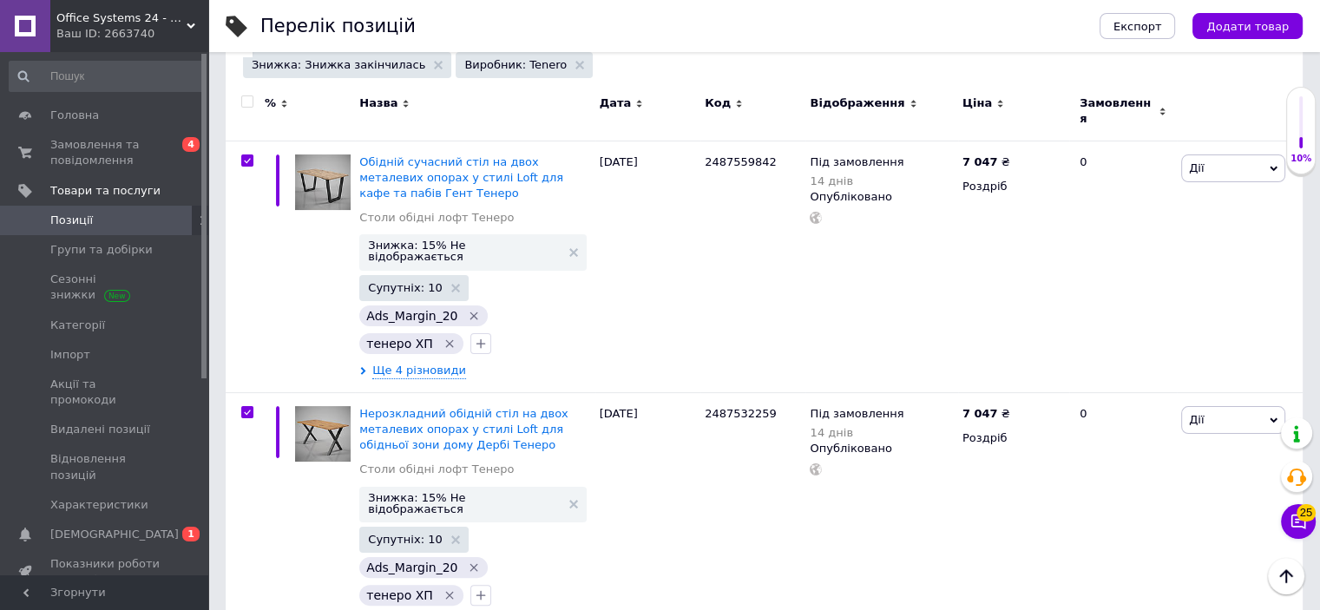
checkbox input "true"
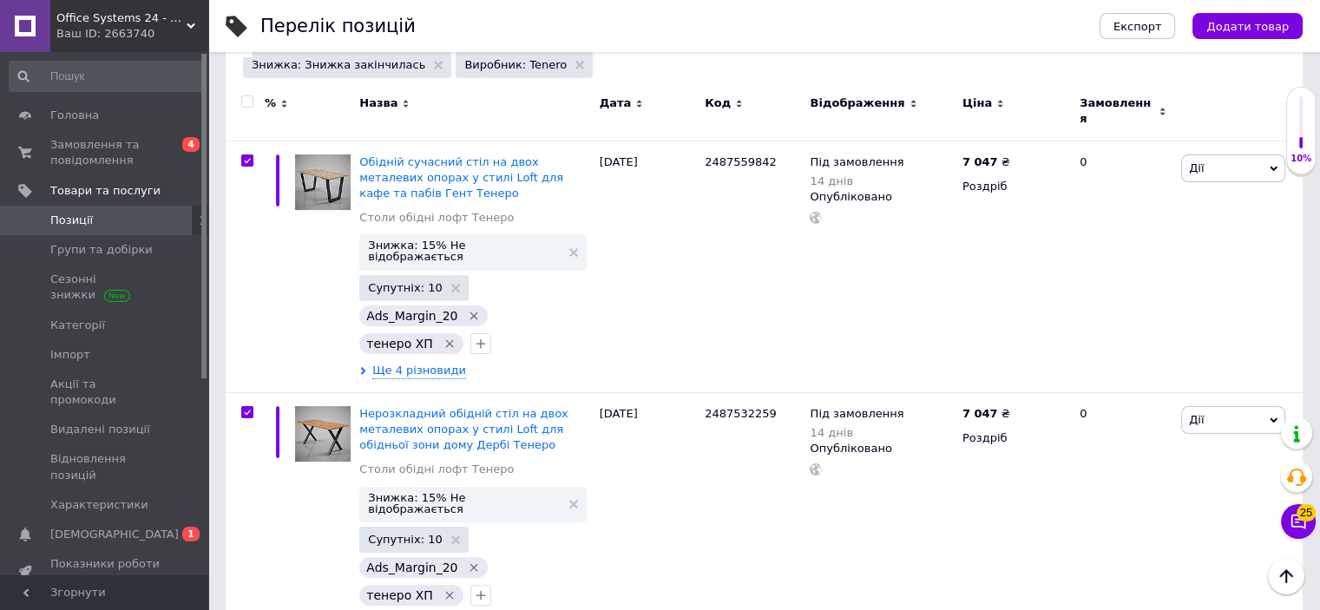
checkbox input "true"
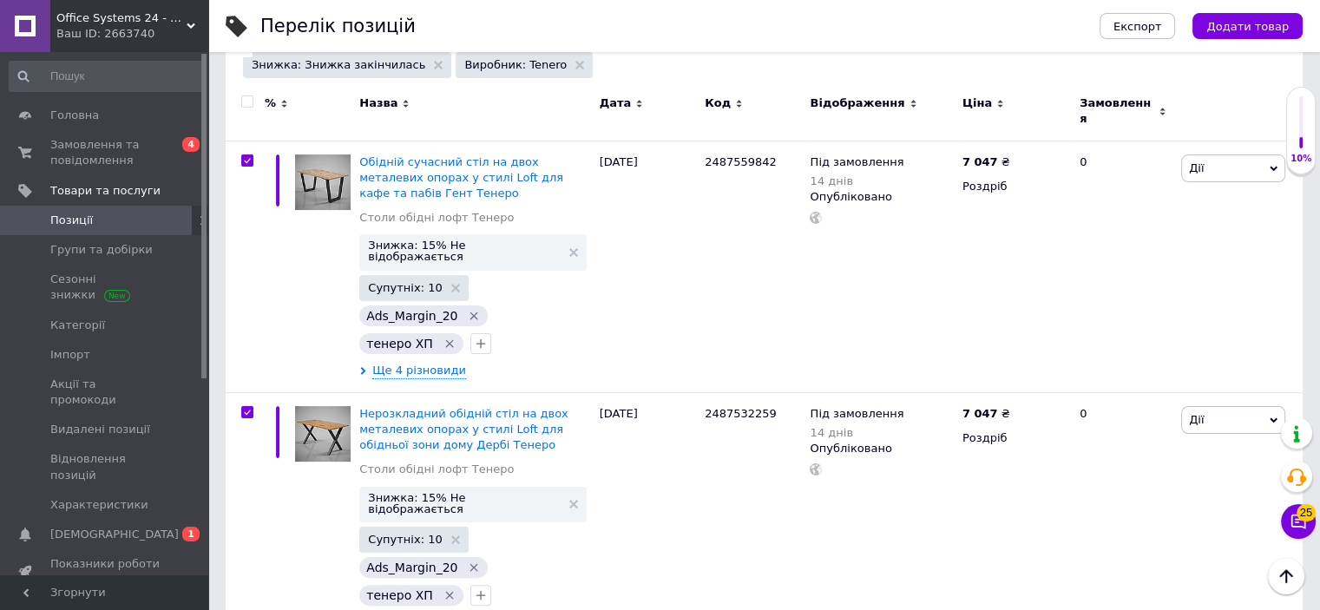
checkbox input "true"
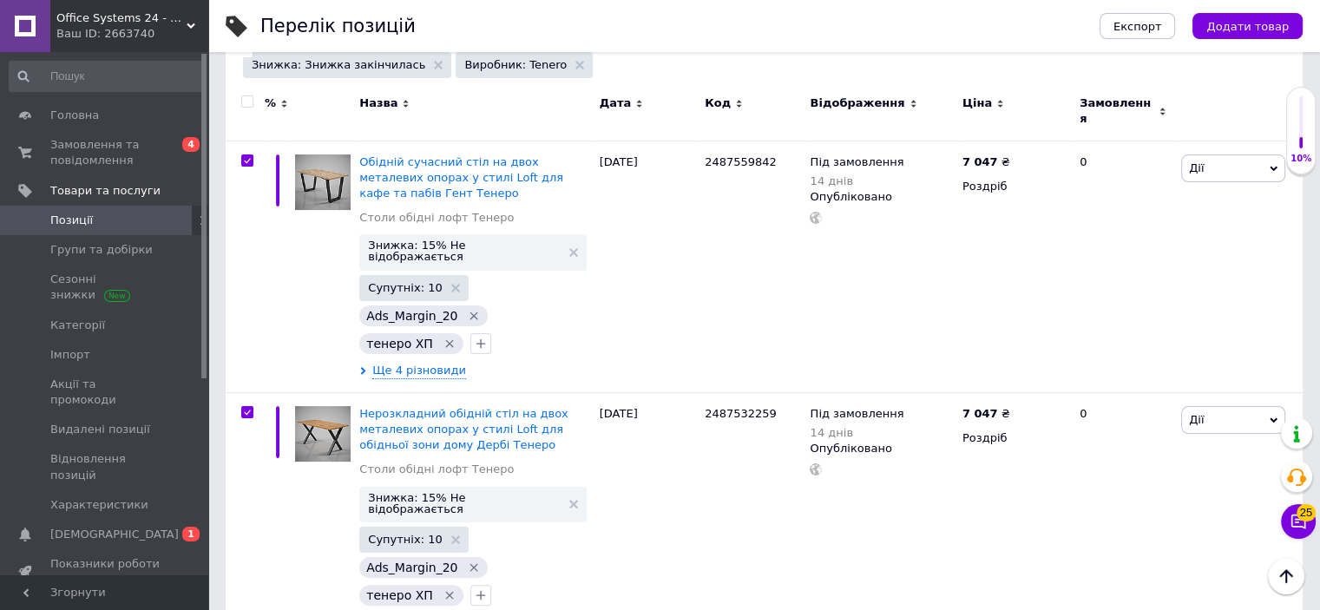
checkbox input "true"
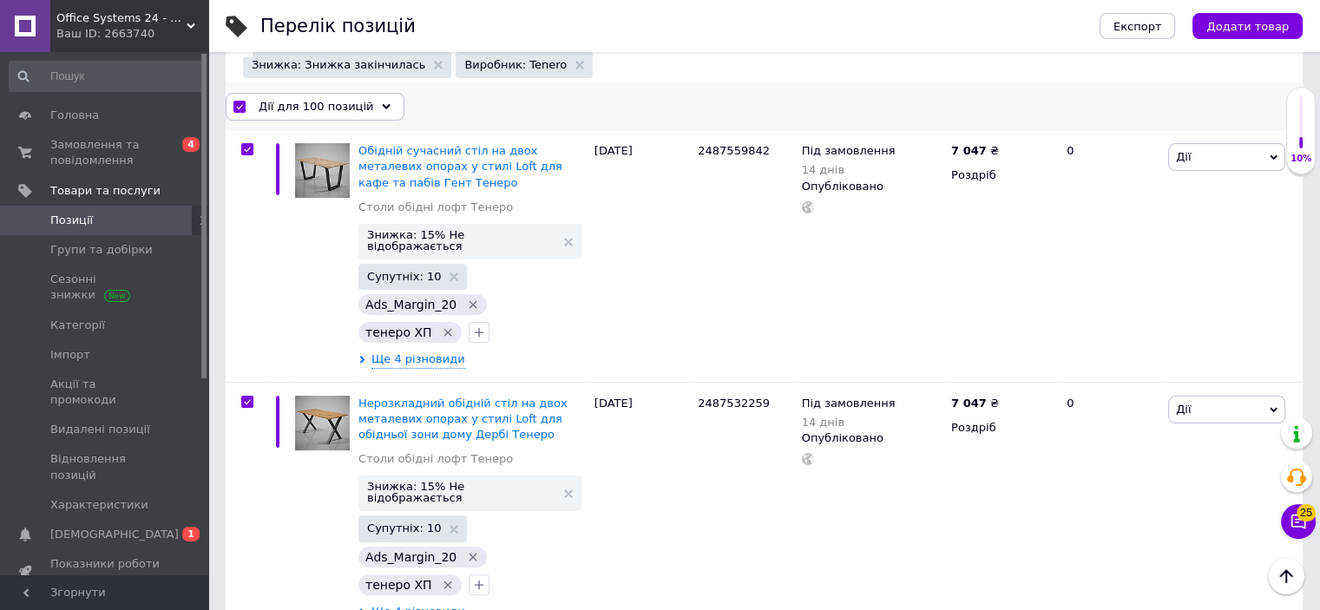
click at [278, 108] on span "Дії для 100 позицій" at bounding box center [316, 107] width 115 height 16
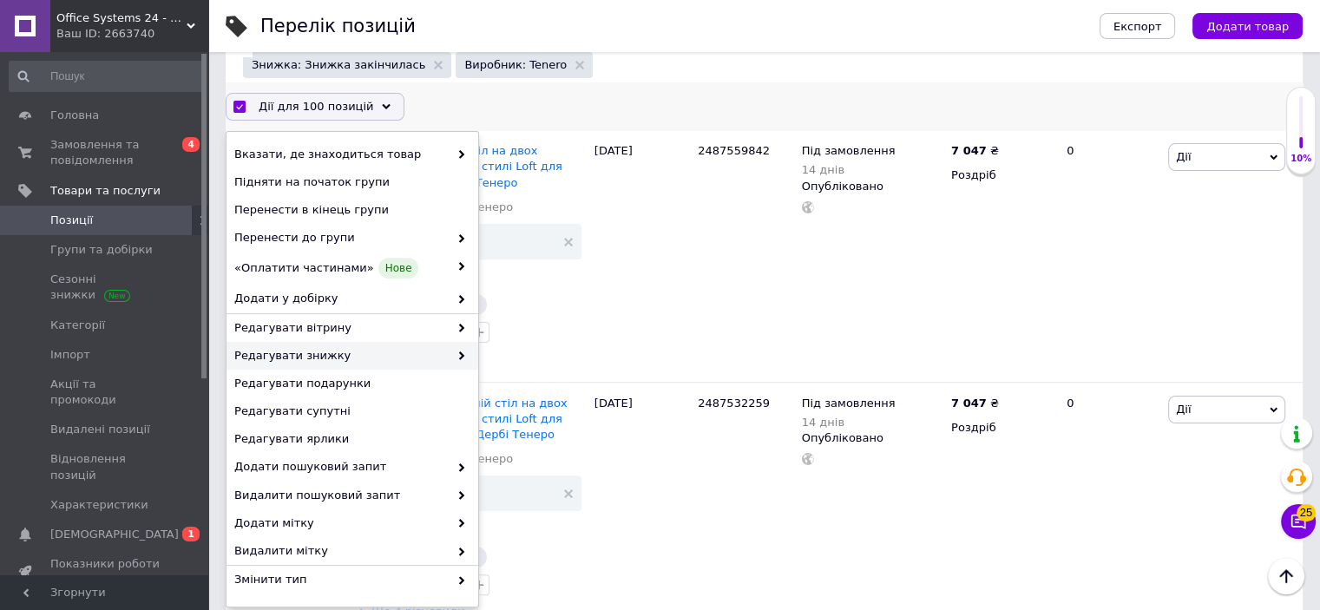
click at [325, 354] on span "Редагувати знижку" at bounding box center [341, 356] width 214 height 16
click at [431, 351] on span "Редагувати знижку" at bounding box center [341, 356] width 214 height 16
click at [381, 351] on span "Редагувати знижку" at bounding box center [341, 356] width 214 height 16
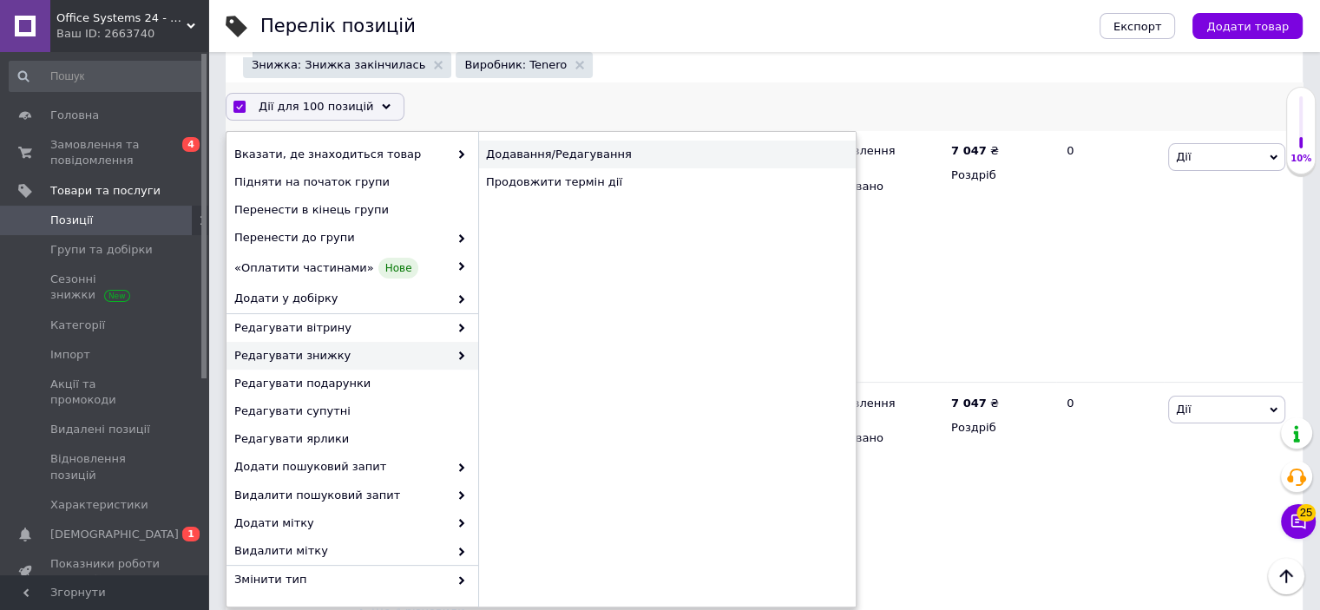
click at [509, 148] on div "Додавання/Редагування" at bounding box center [666, 155] width 377 height 28
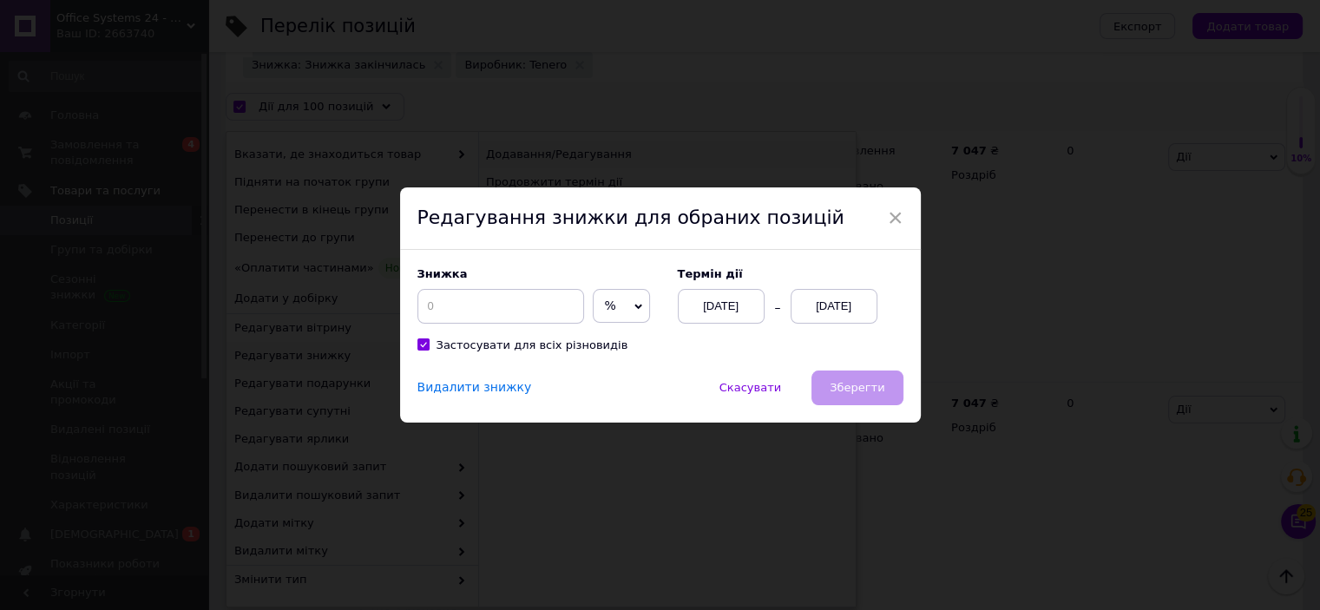
scroll to position [189, 0]
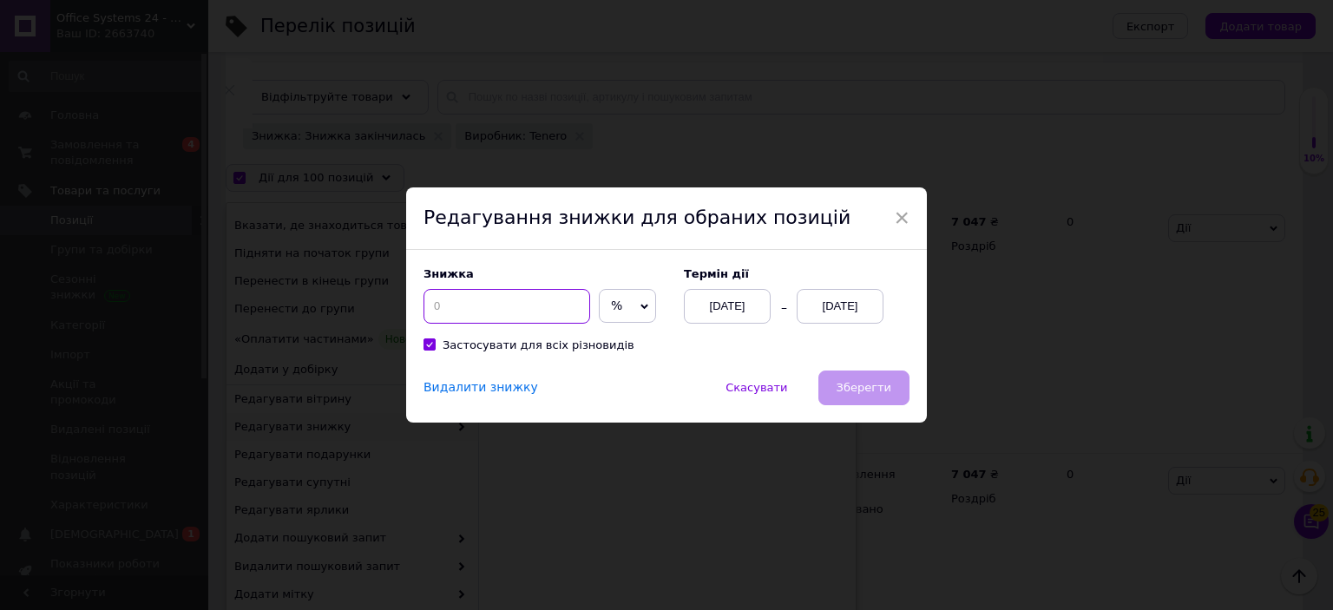
click at [453, 310] on input at bounding box center [506, 306] width 167 height 35
type input "15"
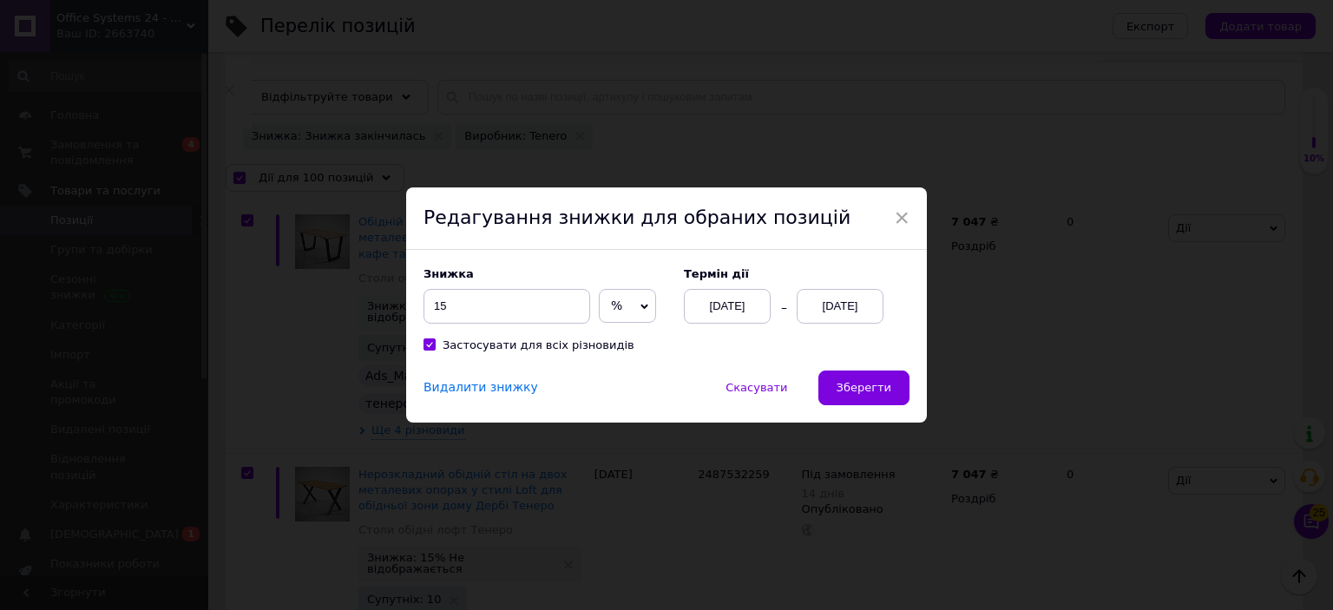
click at [846, 304] on div "[DATE]" at bounding box center [840, 306] width 87 height 35
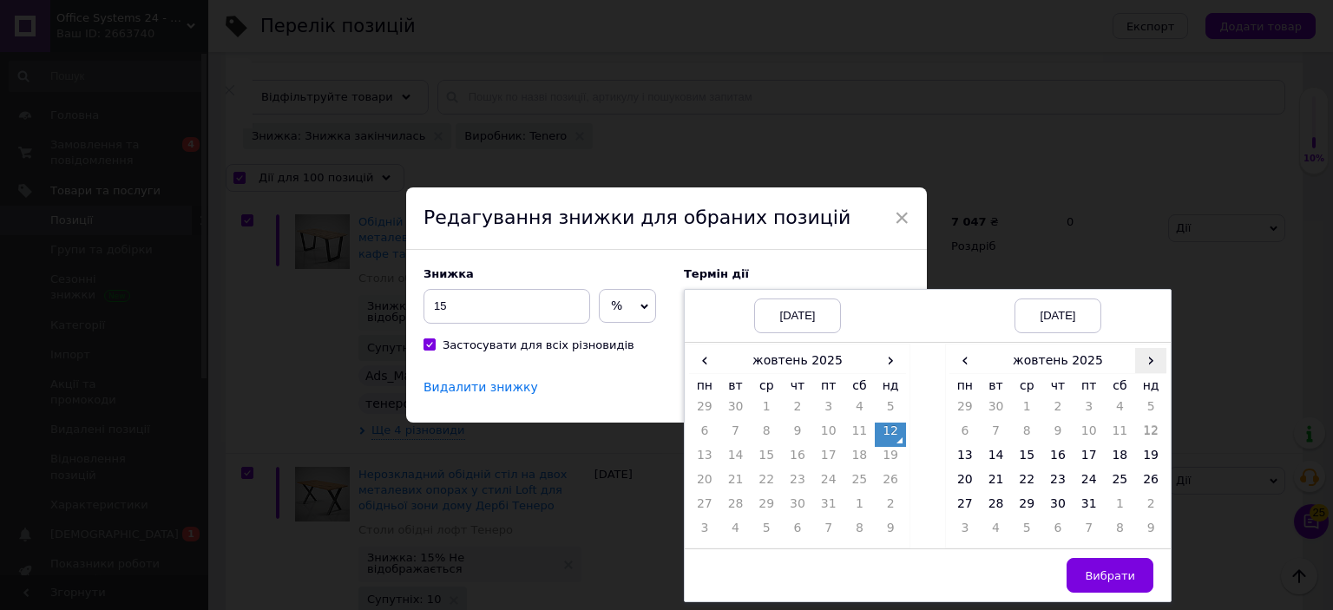
click at [1149, 366] on span "›" at bounding box center [1150, 360] width 31 height 25
click at [1145, 406] on td "2" at bounding box center [1150, 410] width 31 height 24
click at [1116, 581] on span "Вибрати" at bounding box center [1110, 575] width 50 height 13
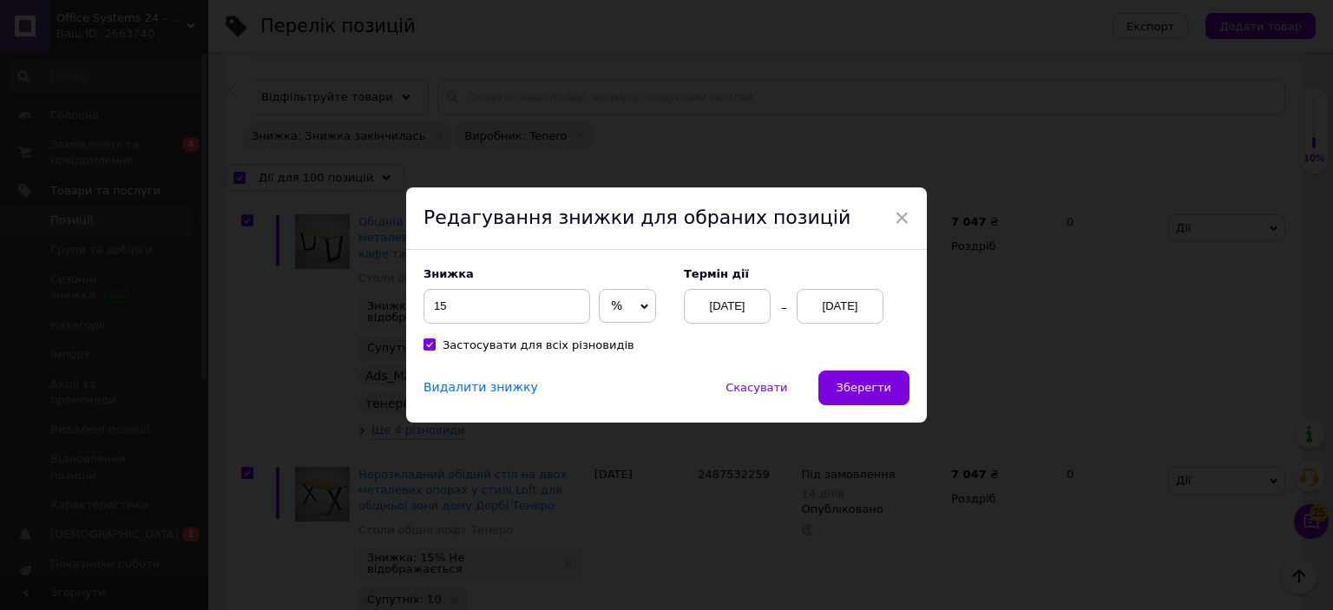
click at [865, 380] on button "Зберегти" at bounding box center [863, 387] width 91 height 35
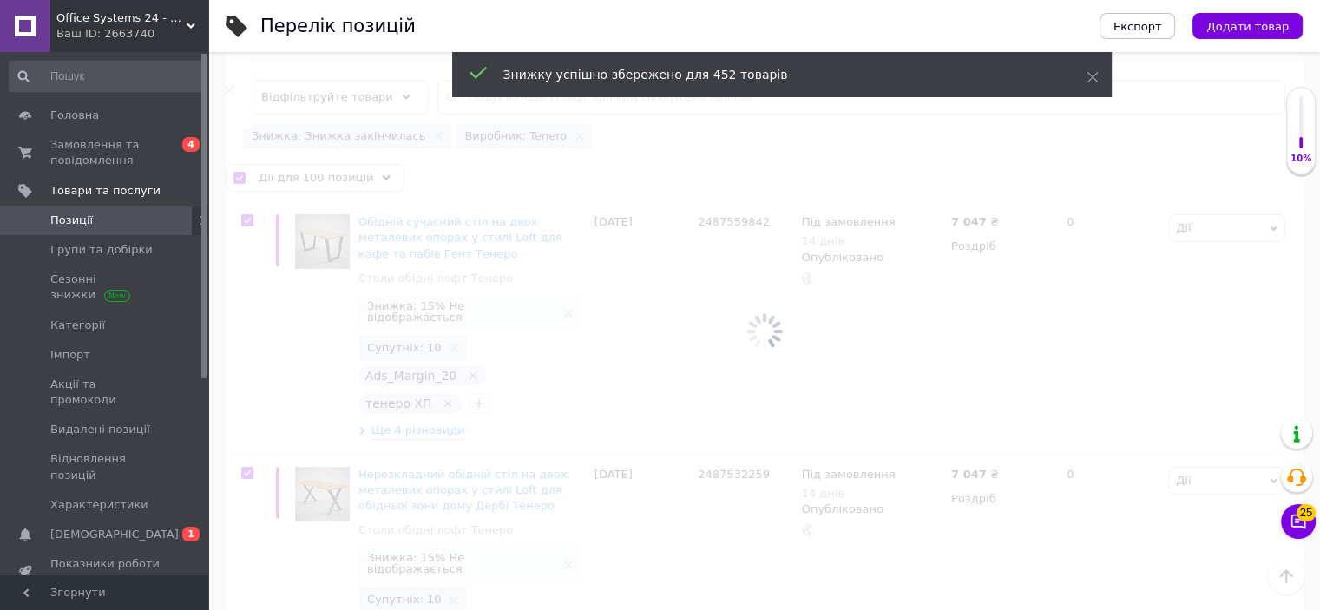
scroll to position [0, 226]
checkbox input "false"
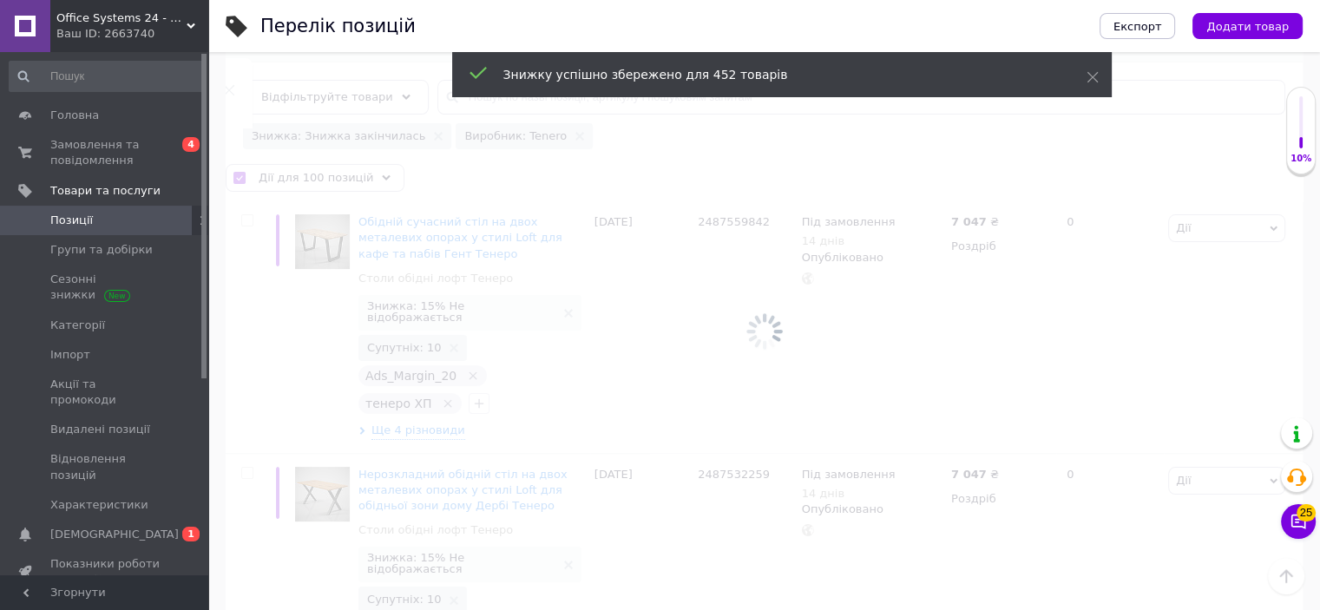
checkbox input "false"
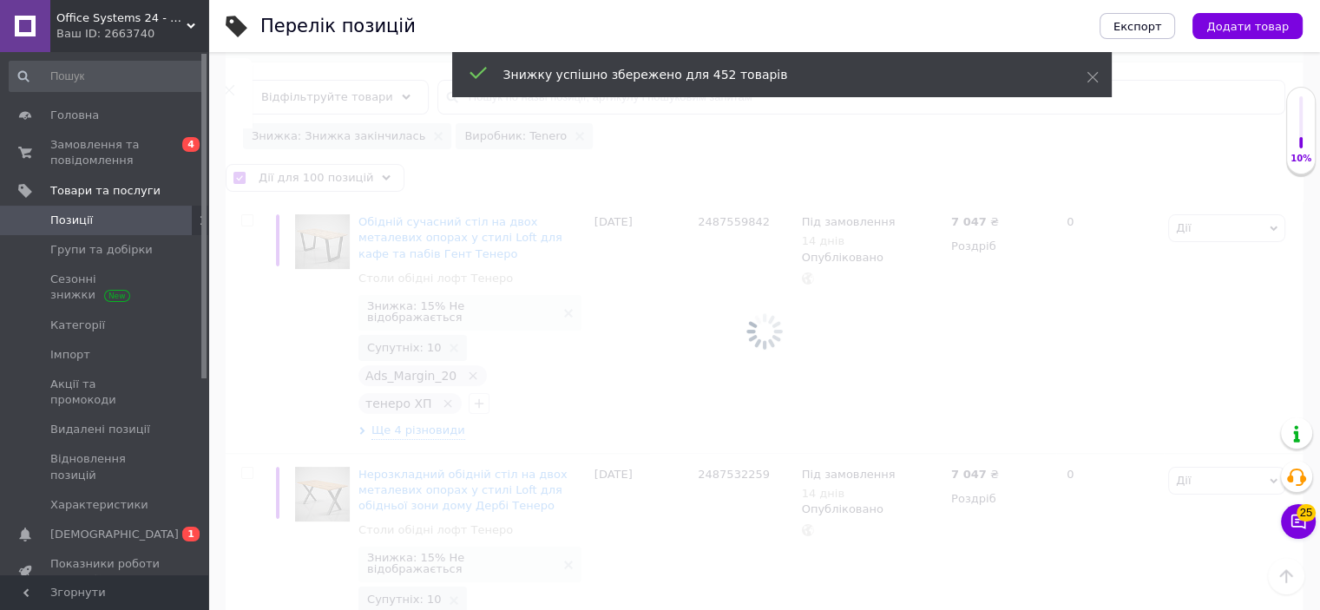
checkbox input "false"
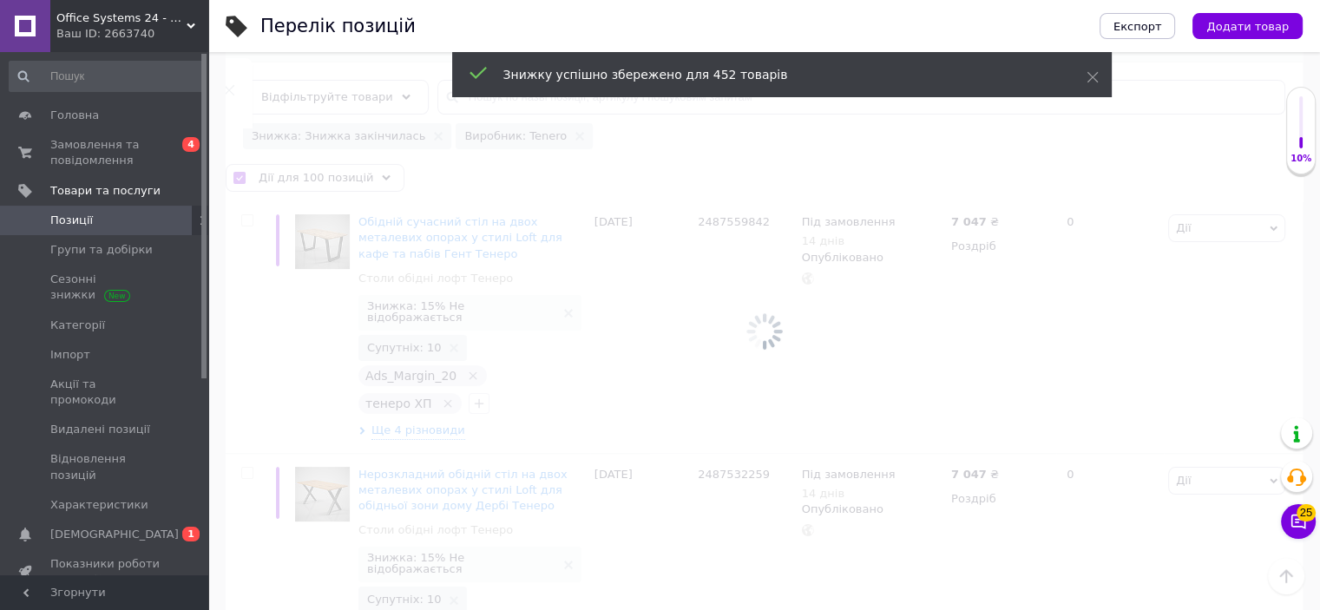
checkbox input "false"
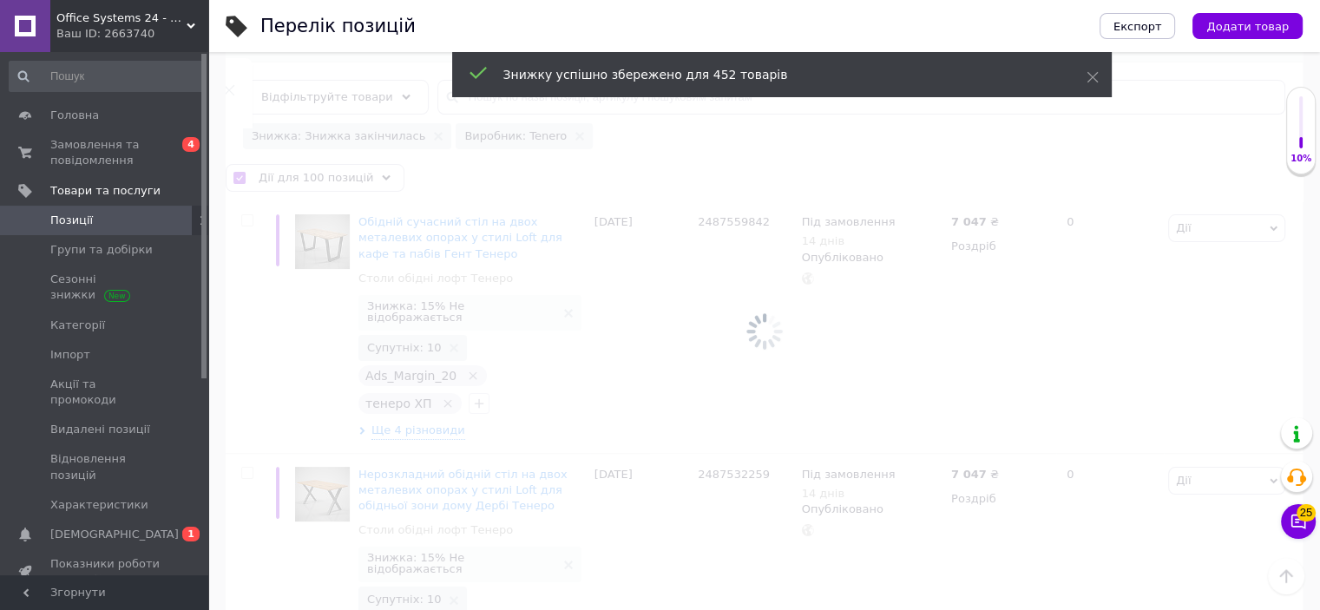
checkbox input "false"
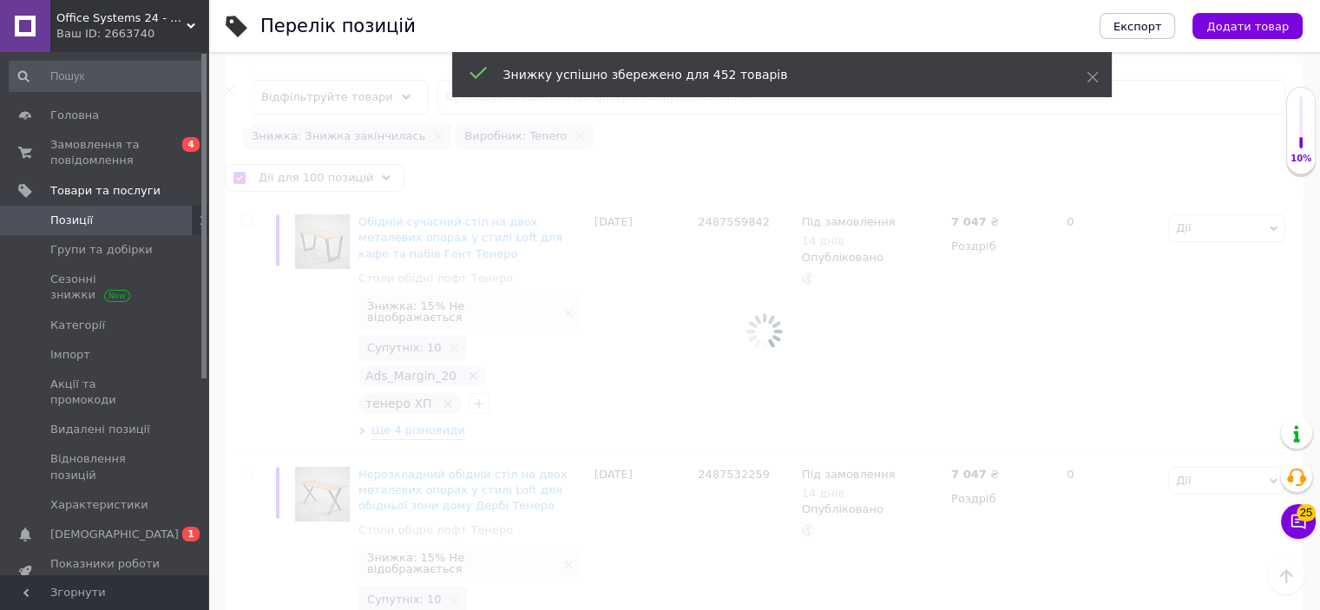
checkbox input "false"
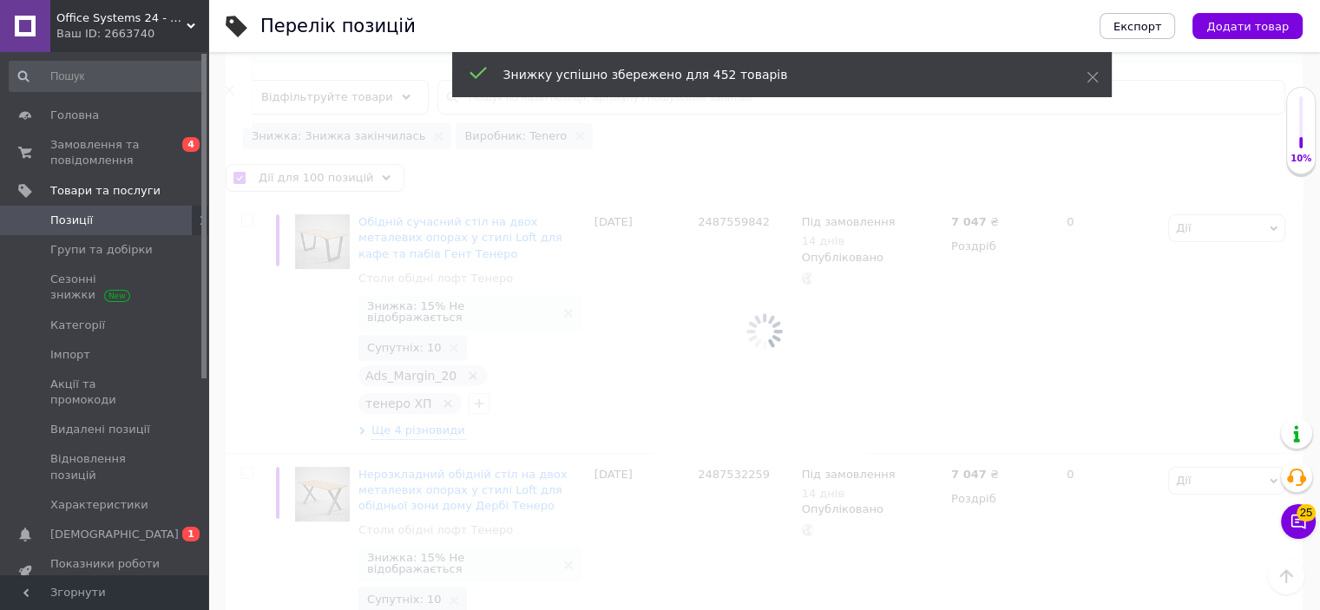
checkbox input "false"
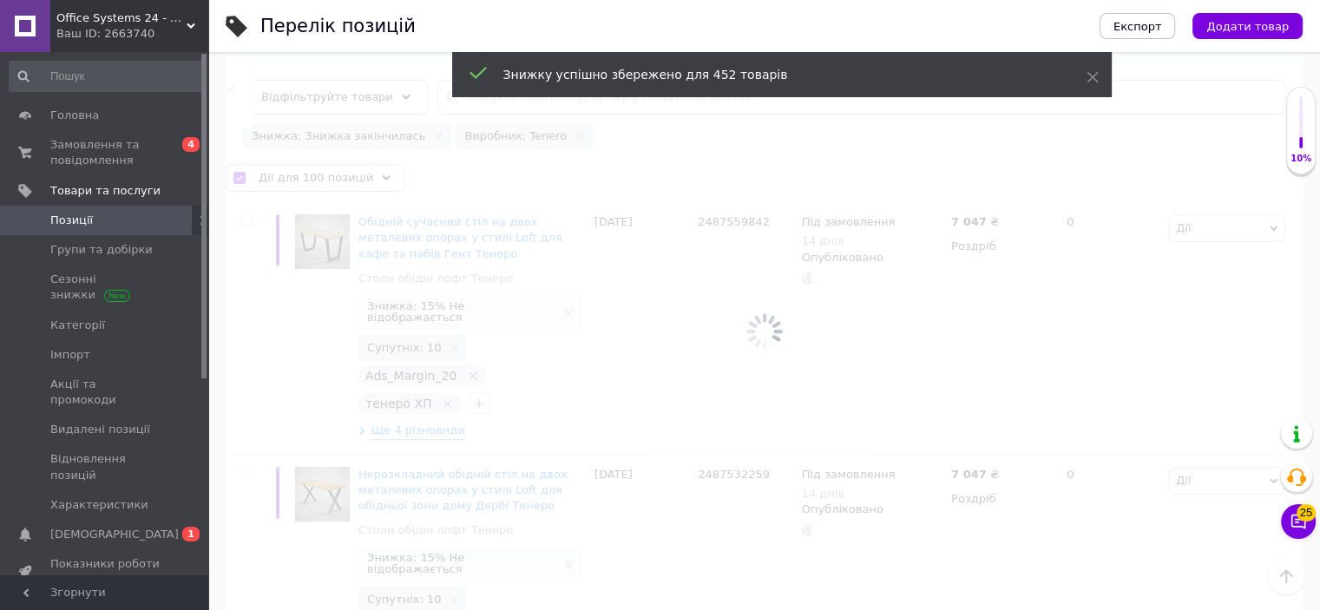
checkbox input "false"
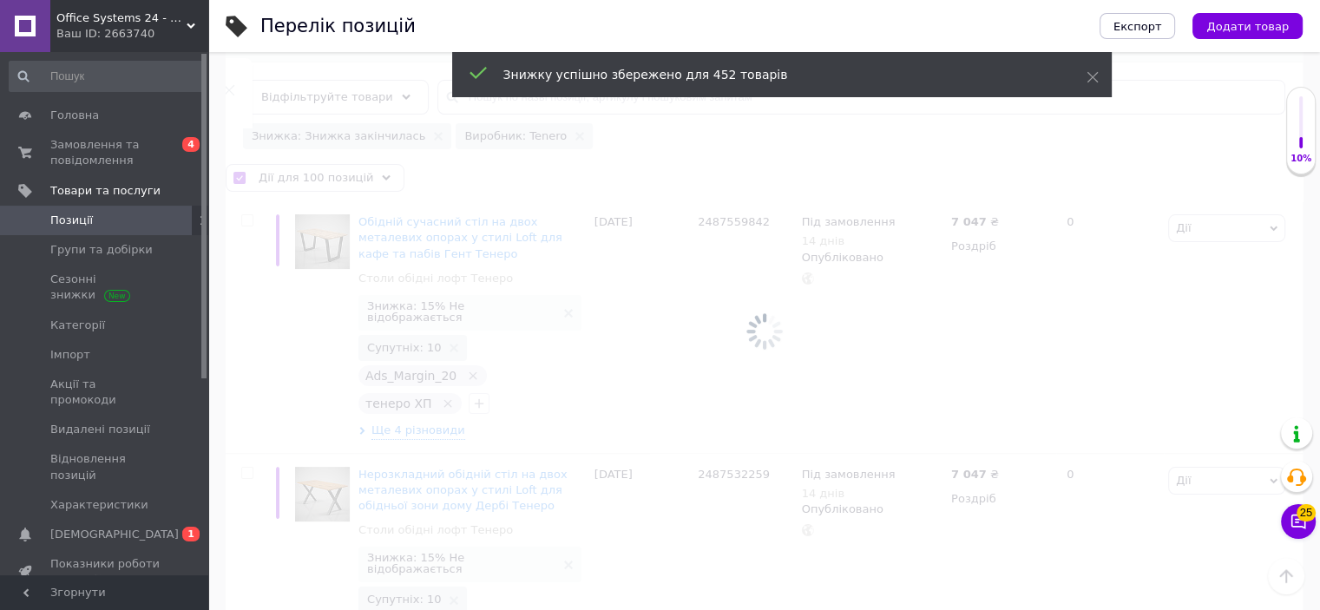
checkbox input "false"
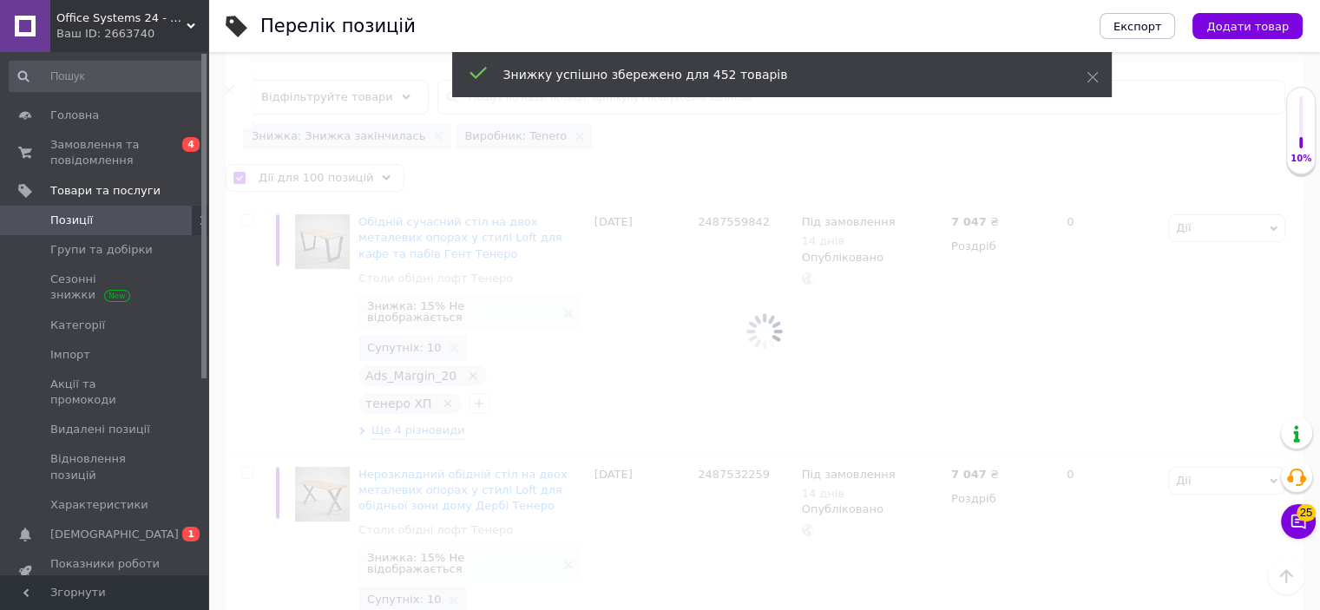
checkbox input "false"
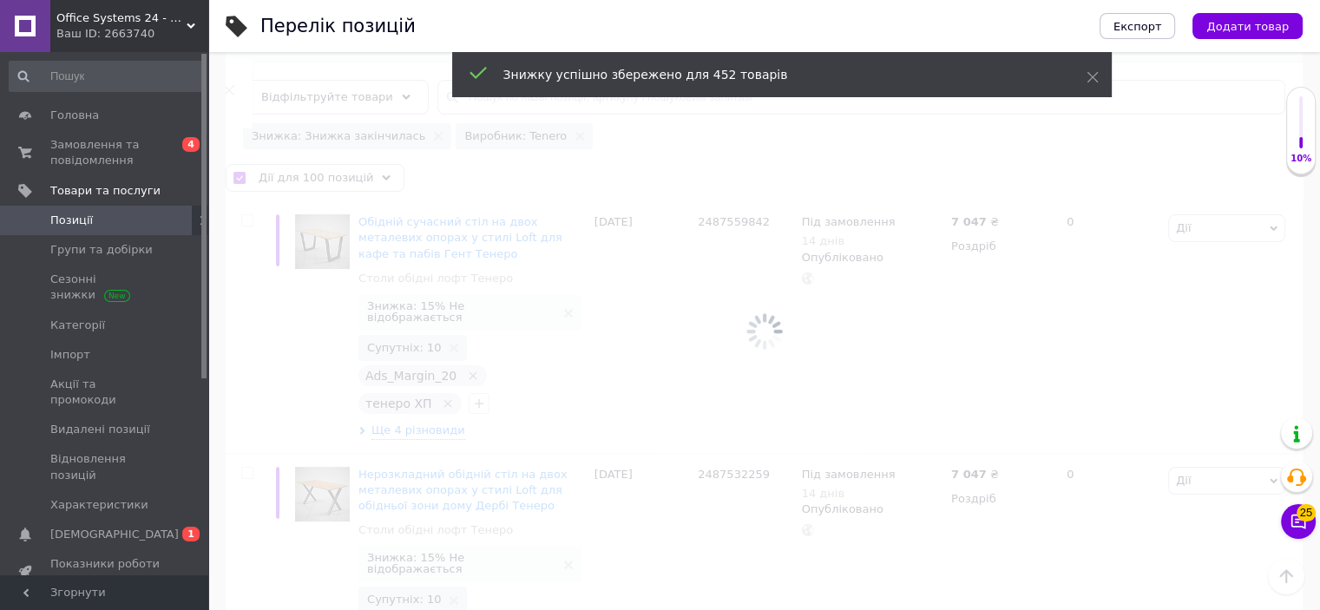
checkbox input "false"
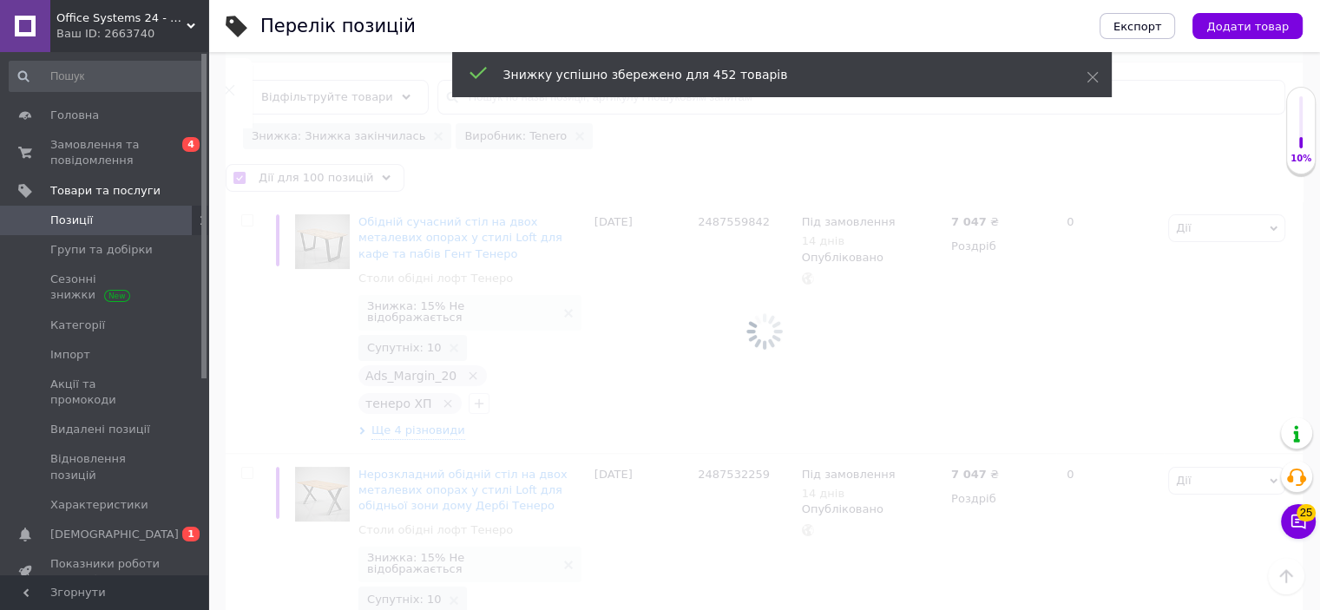
checkbox input "false"
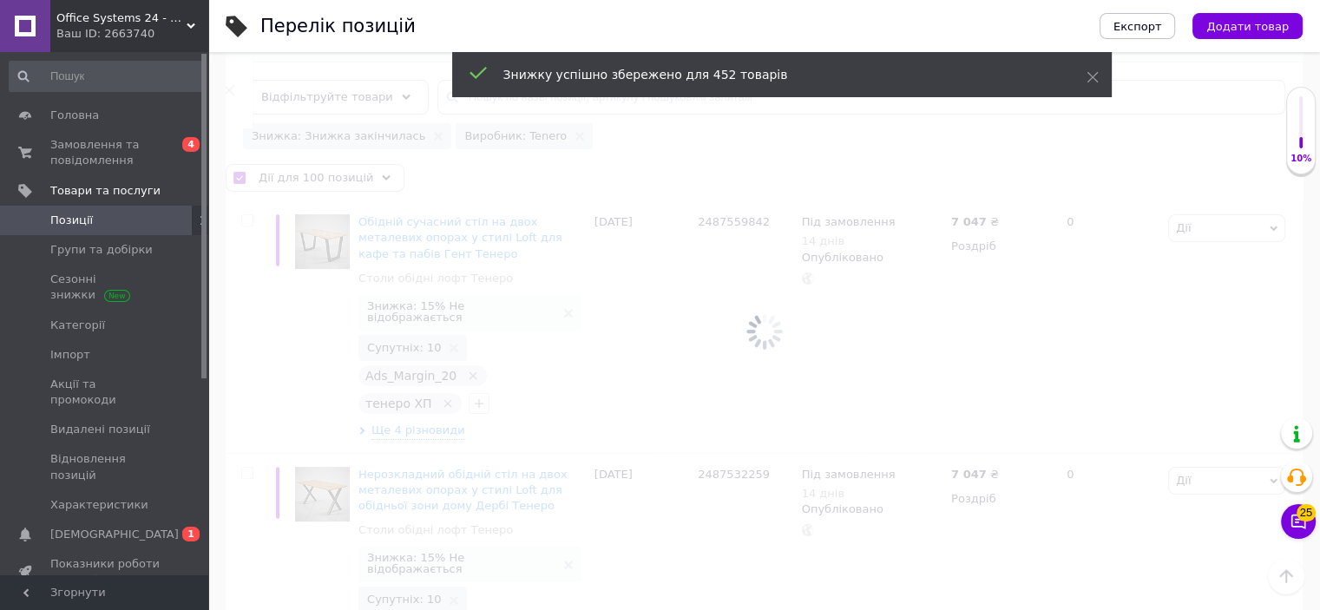
checkbox input "false"
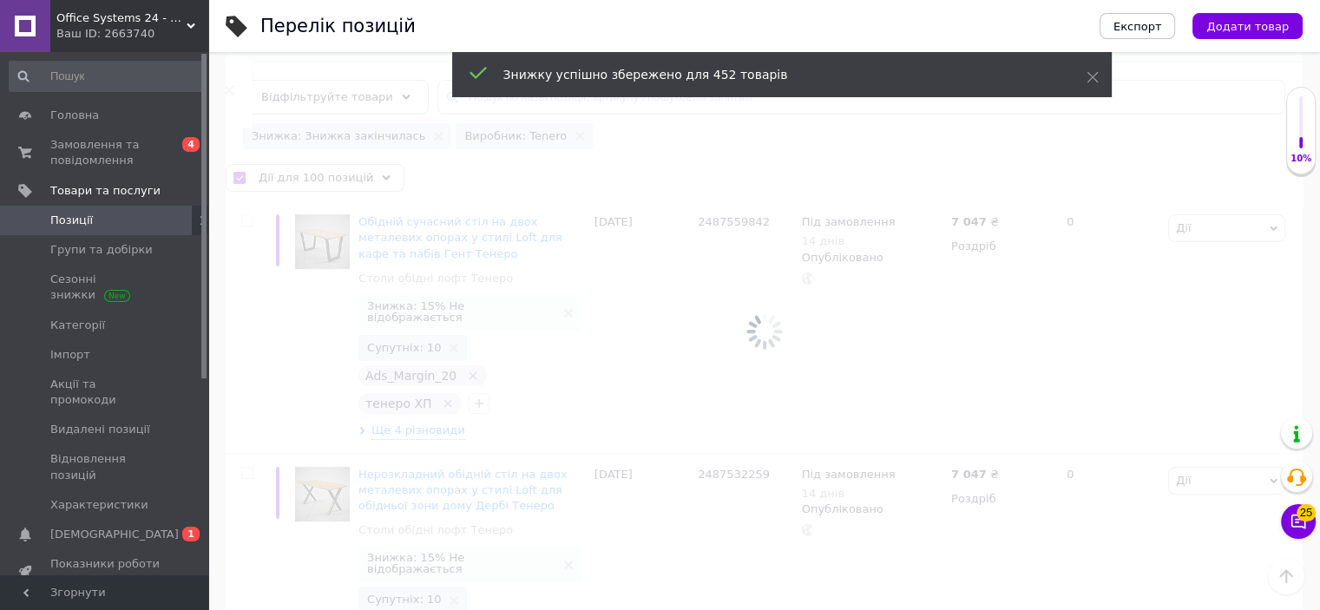
checkbox input "false"
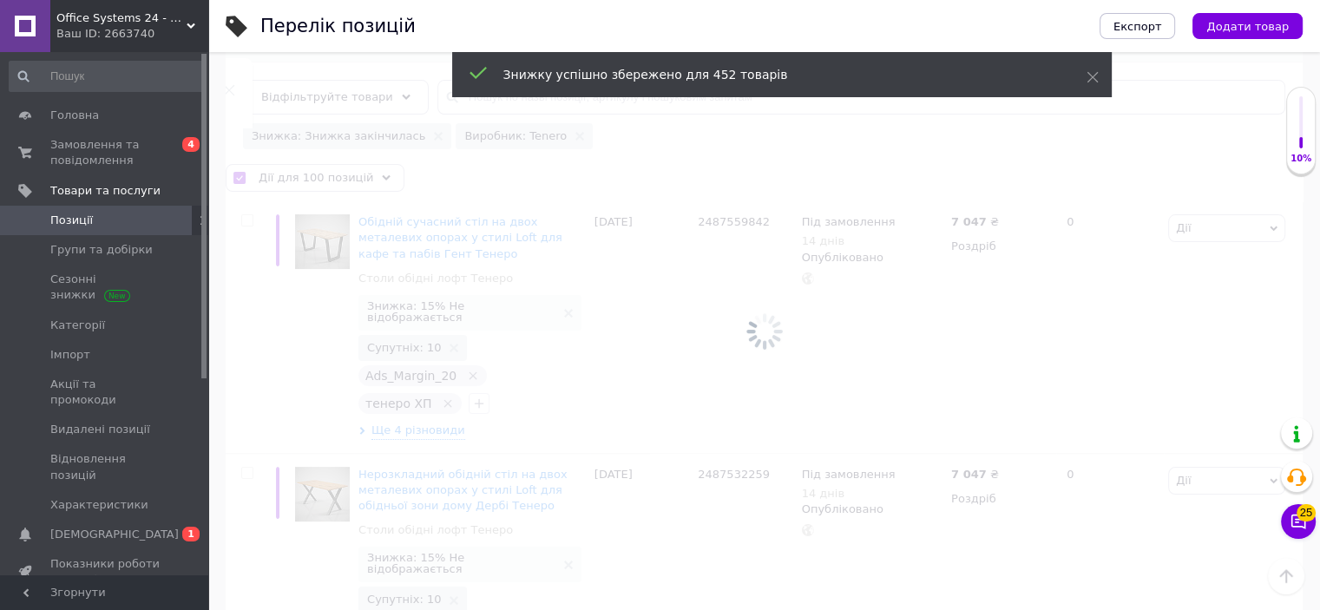
checkbox input "false"
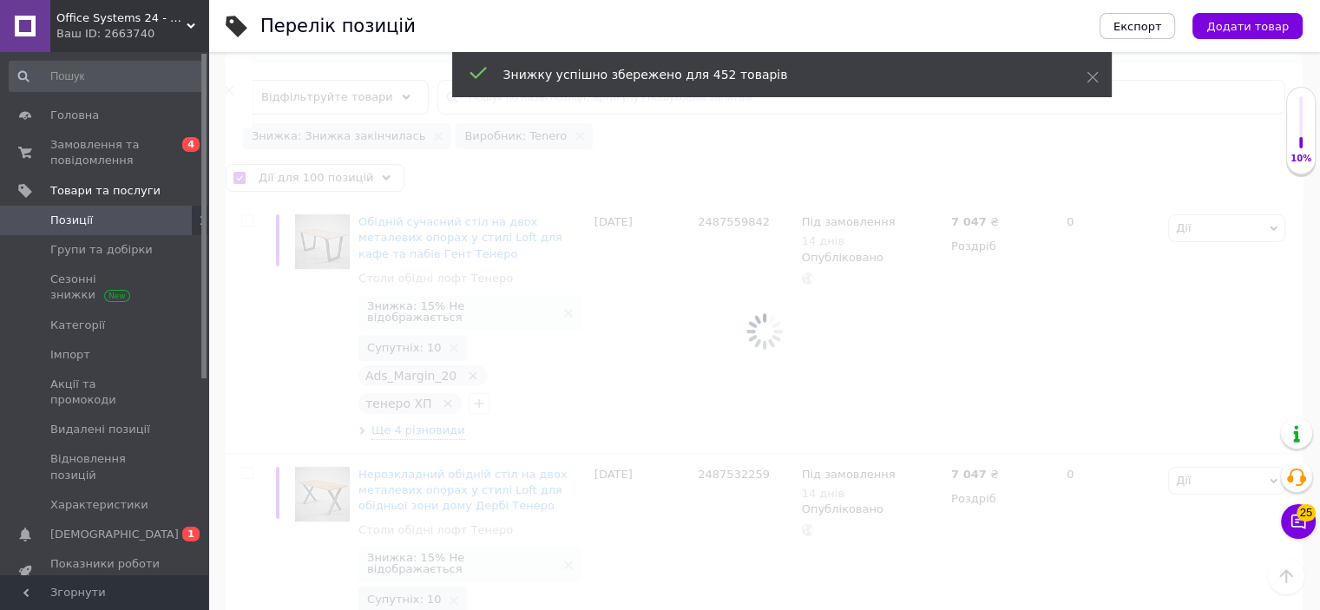
checkbox input "false"
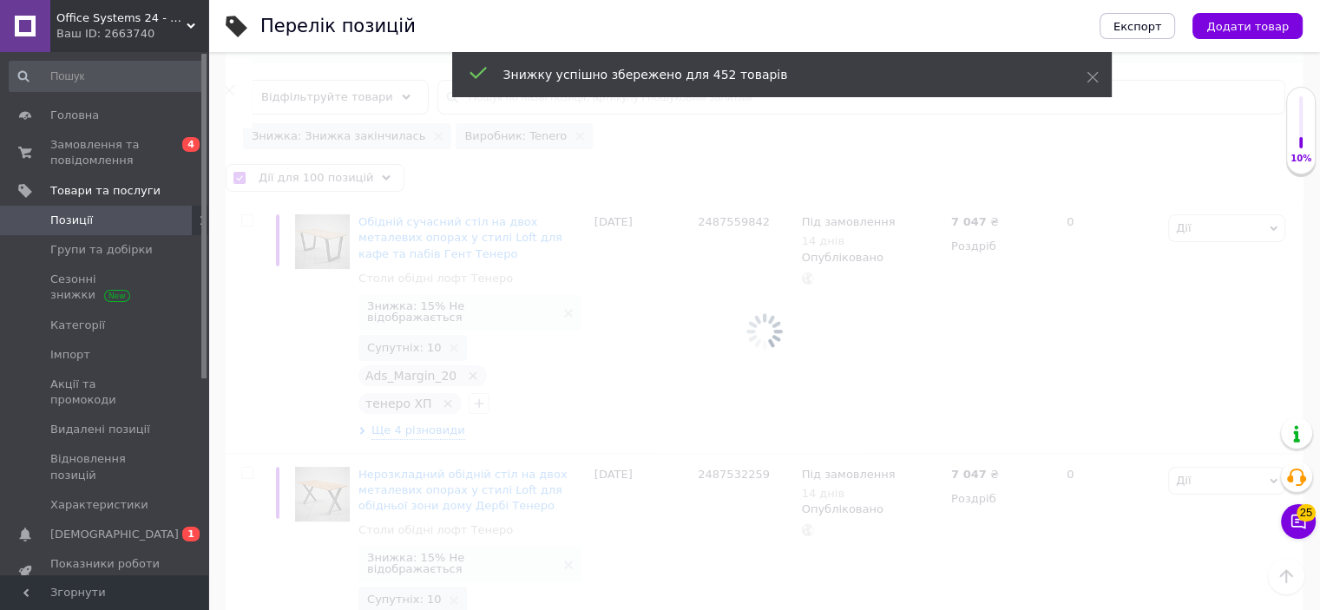
checkbox input "false"
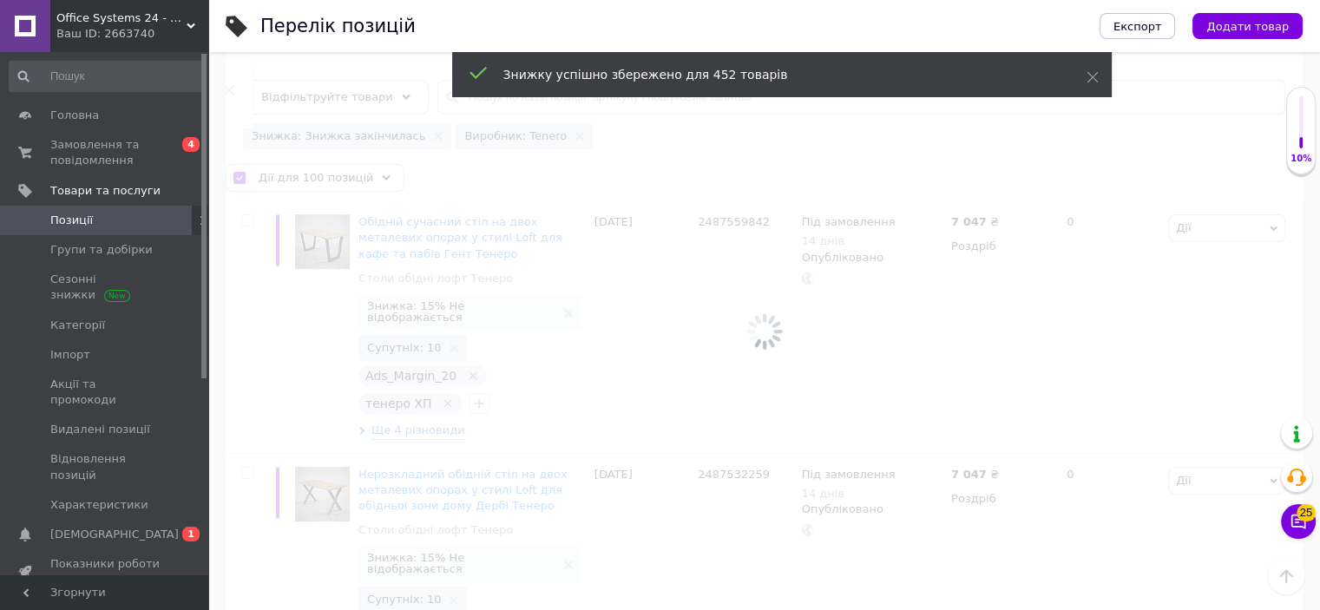
checkbox input "false"
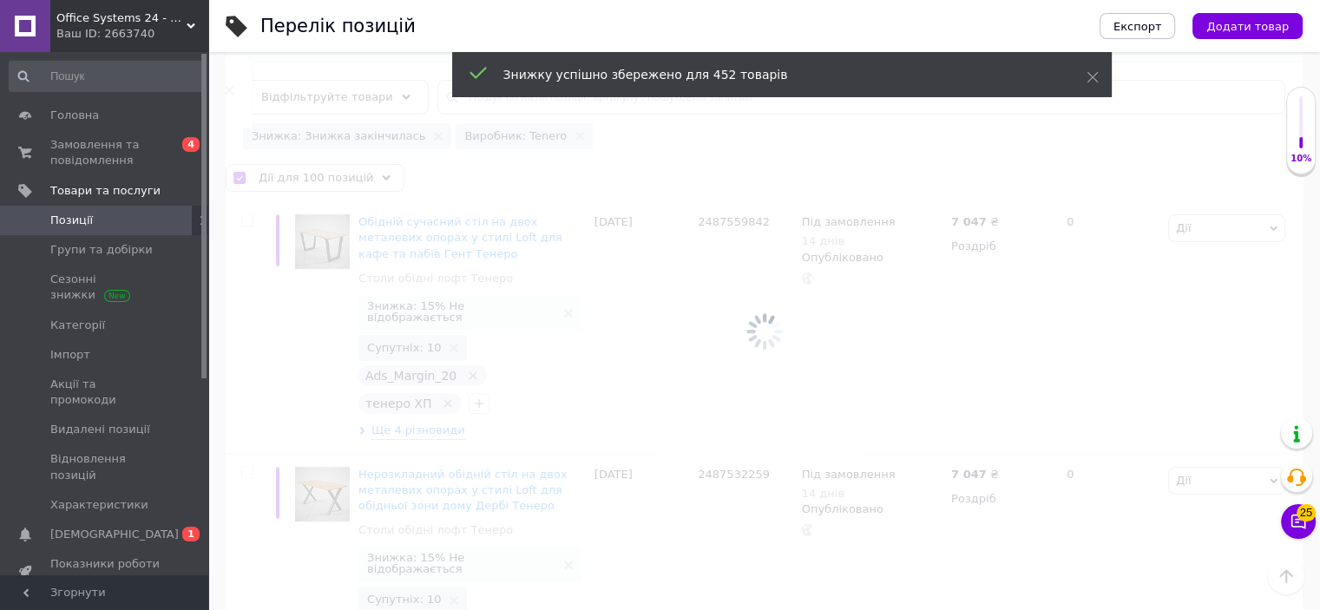
checkbox input "false"
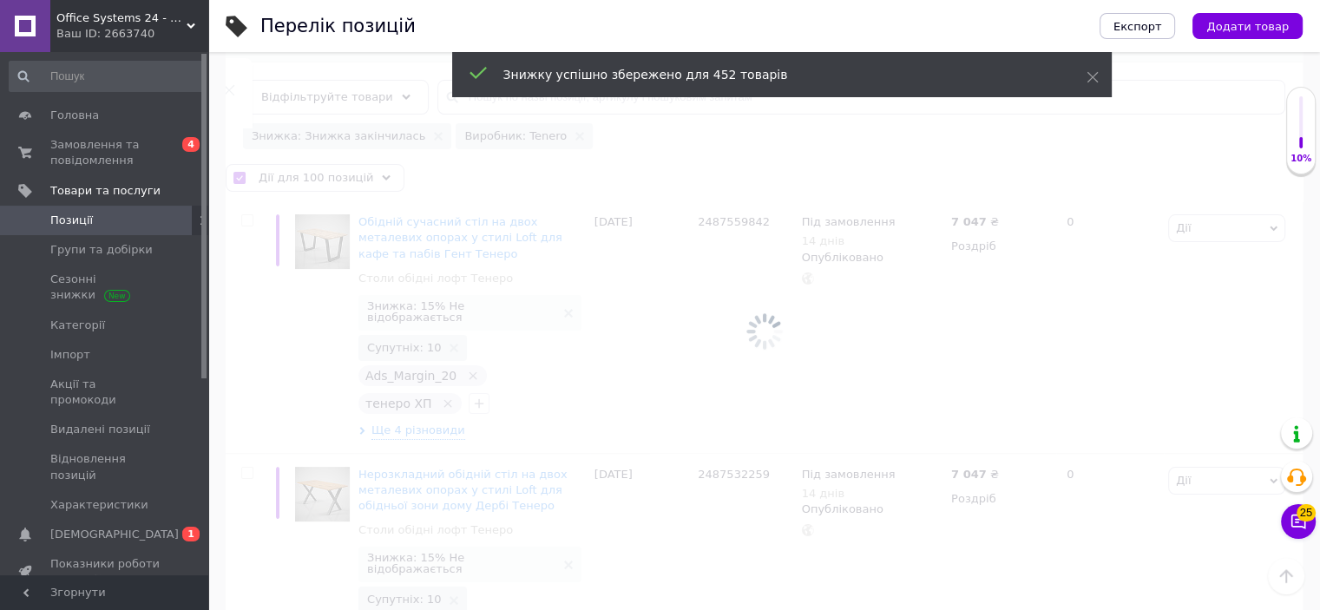
checkbox input "false"
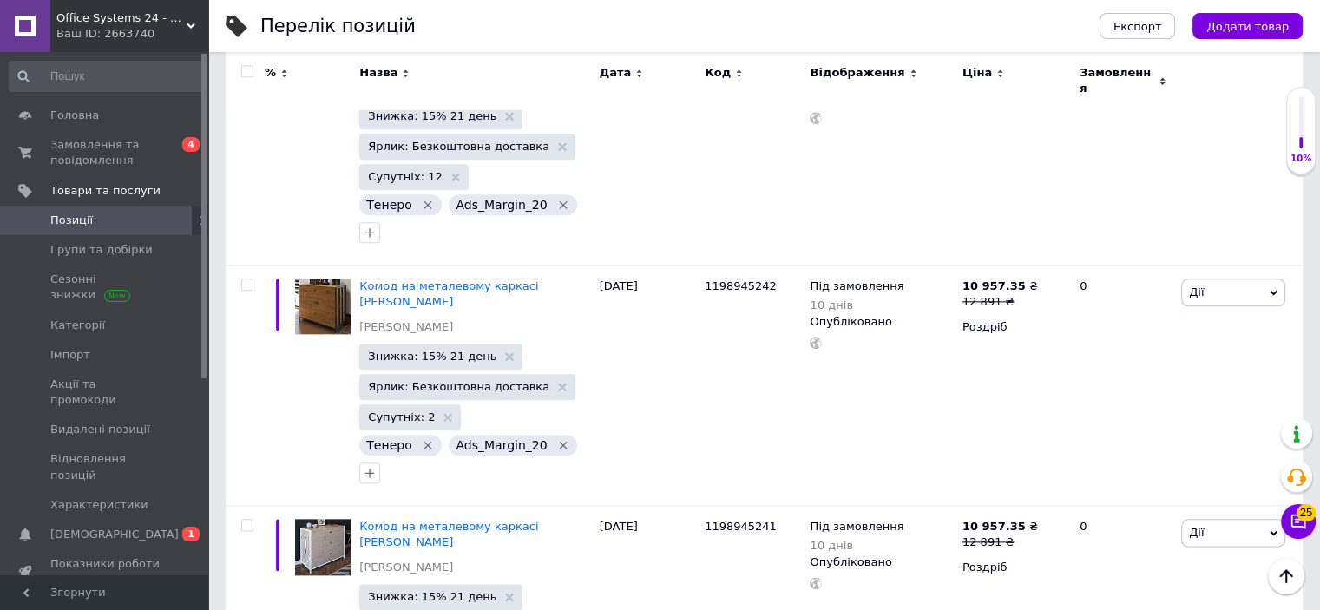
scroll to position [21892, 0]
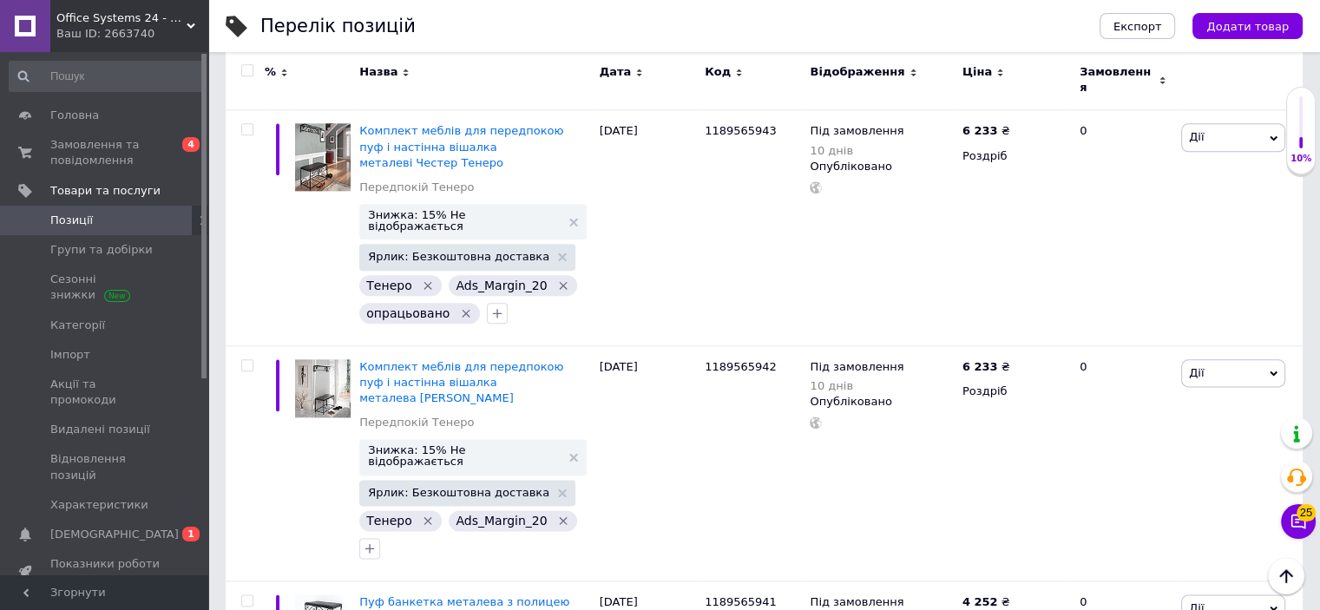
click at [1291, 579] on icon "Наверх" at bounding box center [1285, 576] width 21 height 21
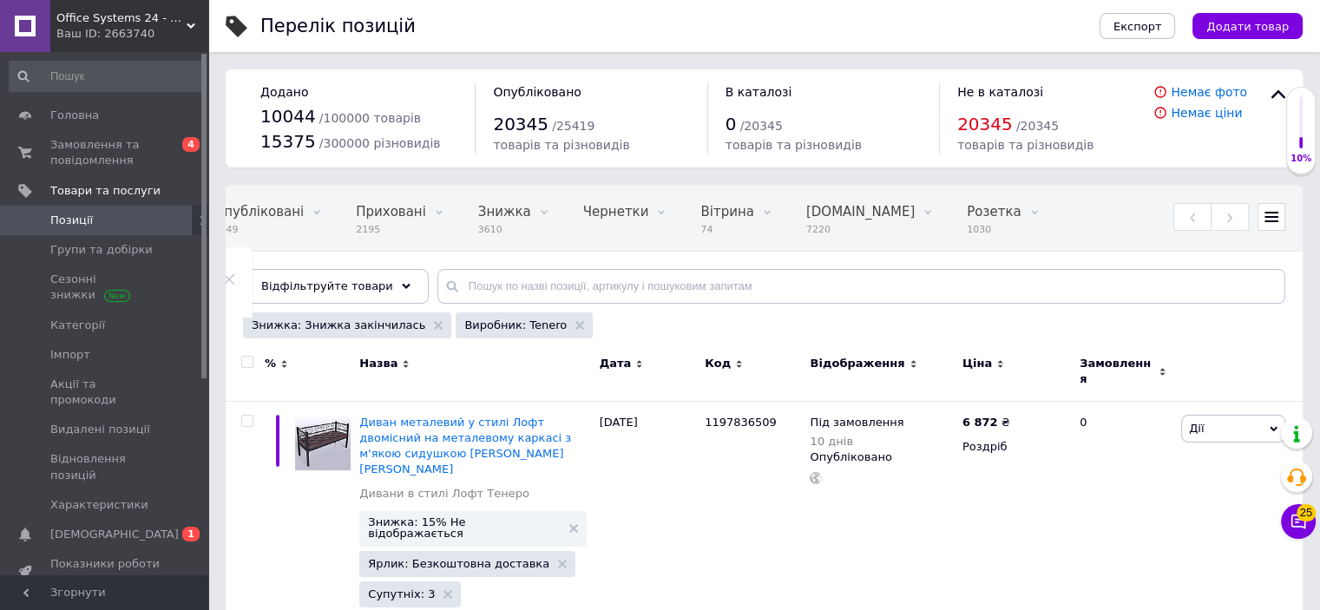
click at [246, 360] on input "checkbox" at bounding box center [246, 362] width 11 height 11
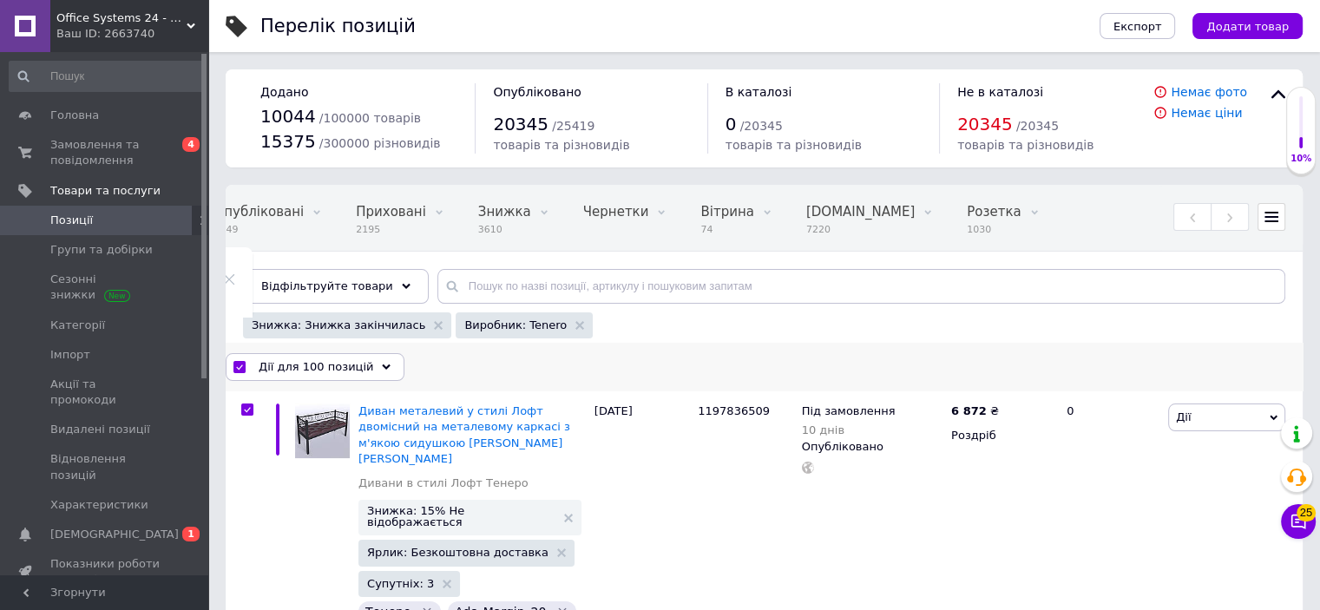
click at [311, 363] on span "Дії для 100 позицій" at bounding box center [316, 367] width 115 height 16
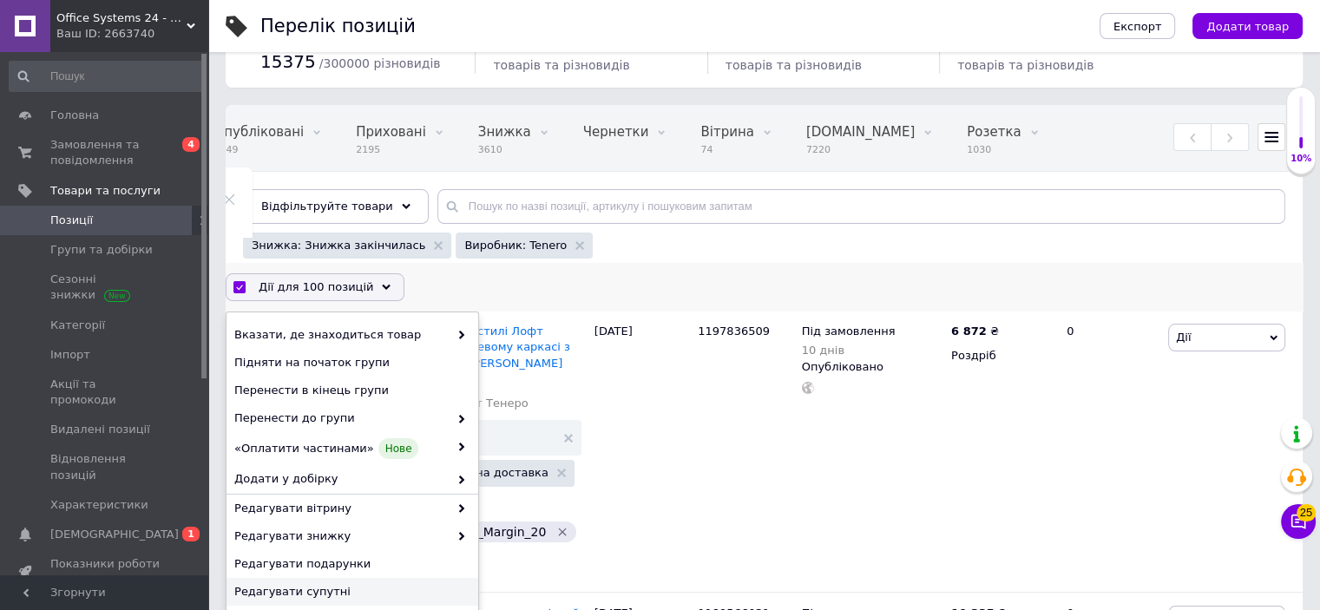
scroll to position [260, 0]
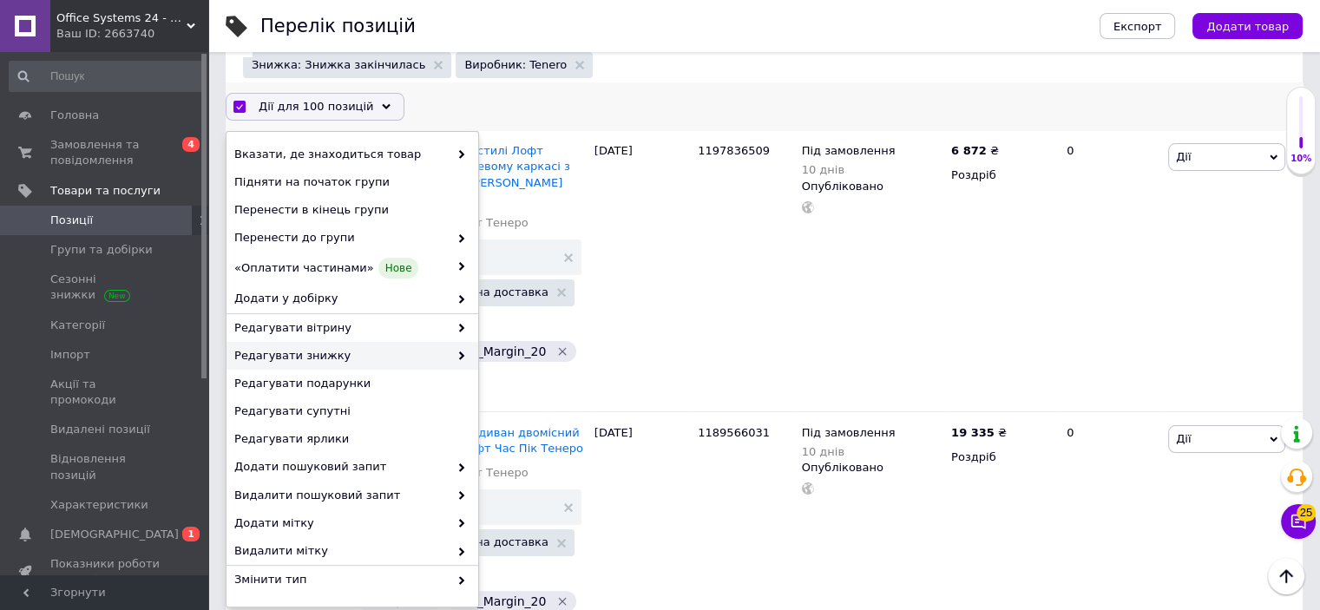
click at [332, 360] on span "Редагувати знижку" at bounding box center [341, 356] width 214 height 16
click at [411, 355] on span "Редагувати знижку" at bounding box center [341, 356] width 214 height 16
click at [457, 355] on icon at bounding box center [461, 355] width 9 height 9
click at [417, 353] on span "Редагувати знижку" at bounding box center [341, 356] width 214 height 16
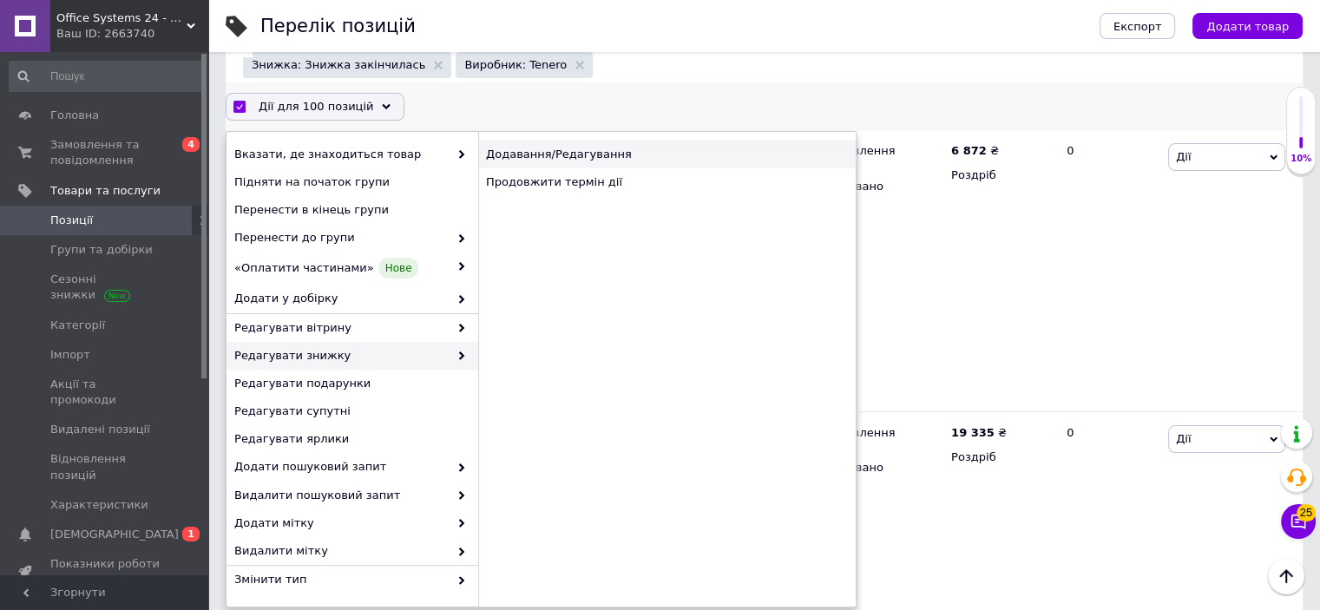
click at [565, 159] on div "Додавання/Редагування" at bounding box center [666, 155] width 377 height 28
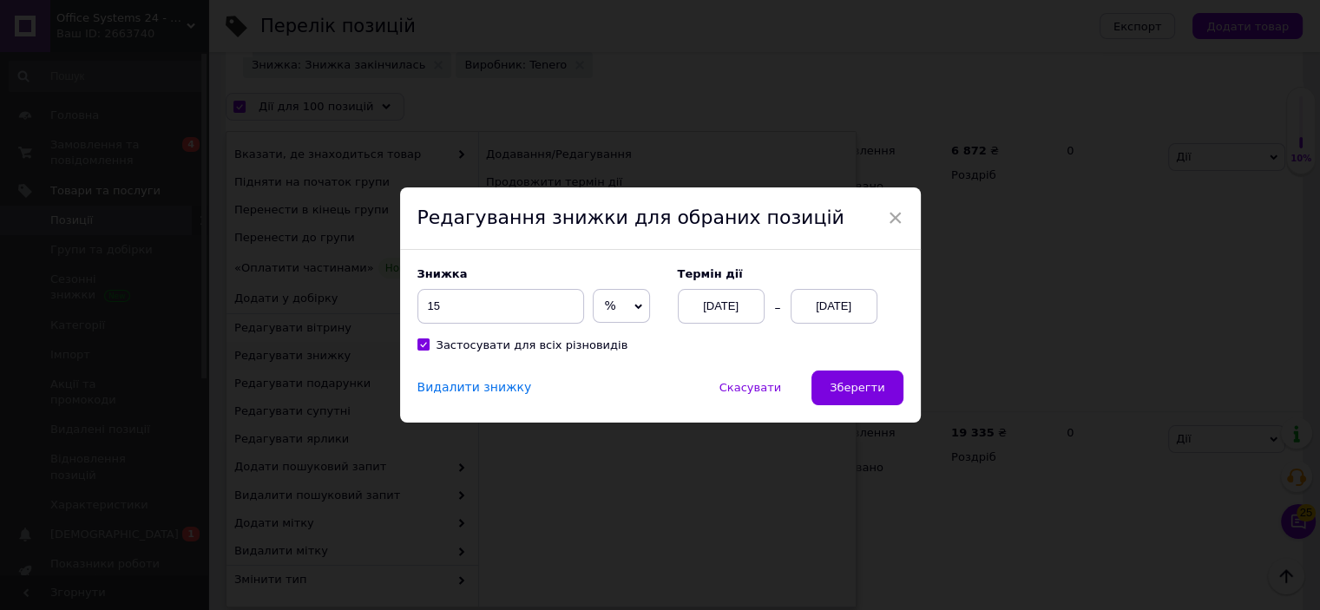
scroll to position [189, 0]
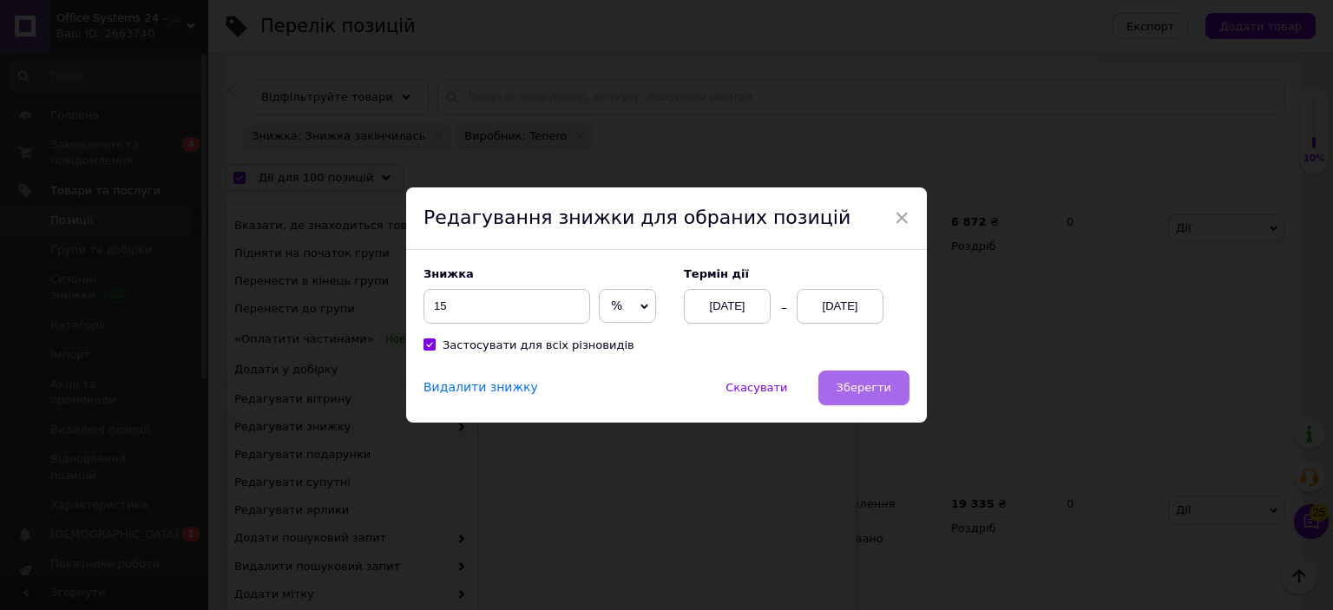
click at [882, 381] on span "Зберегти" at bounding box center [863, 387] width 55 height 13
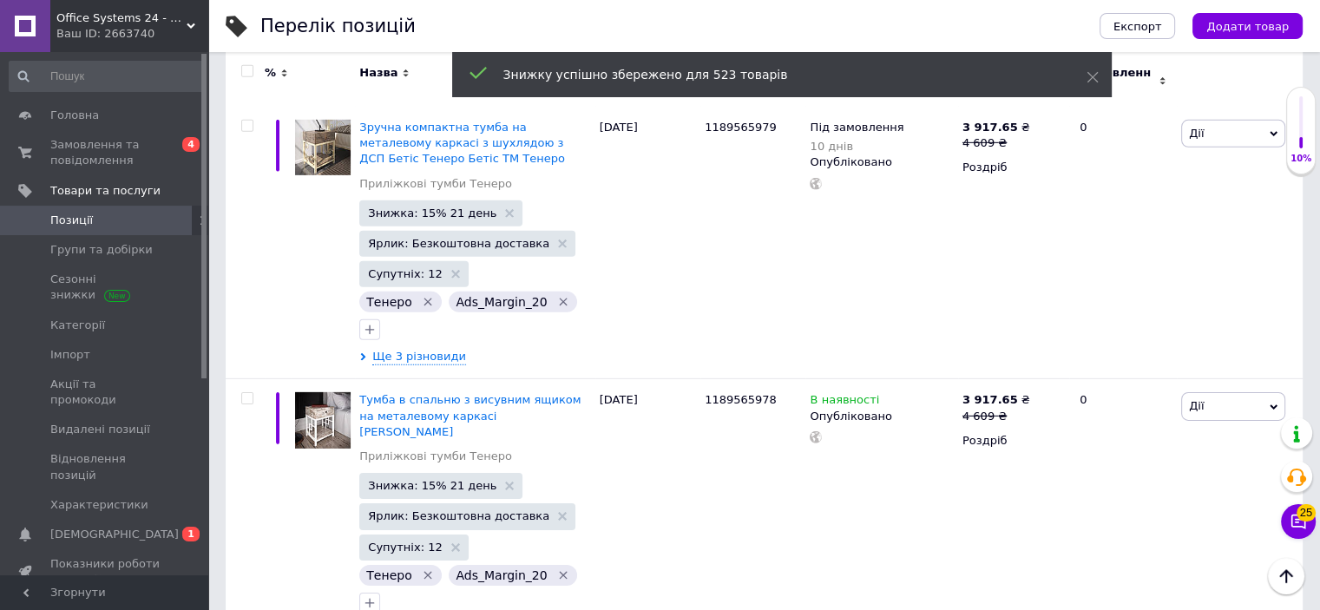
scroll to position [23172, 0]
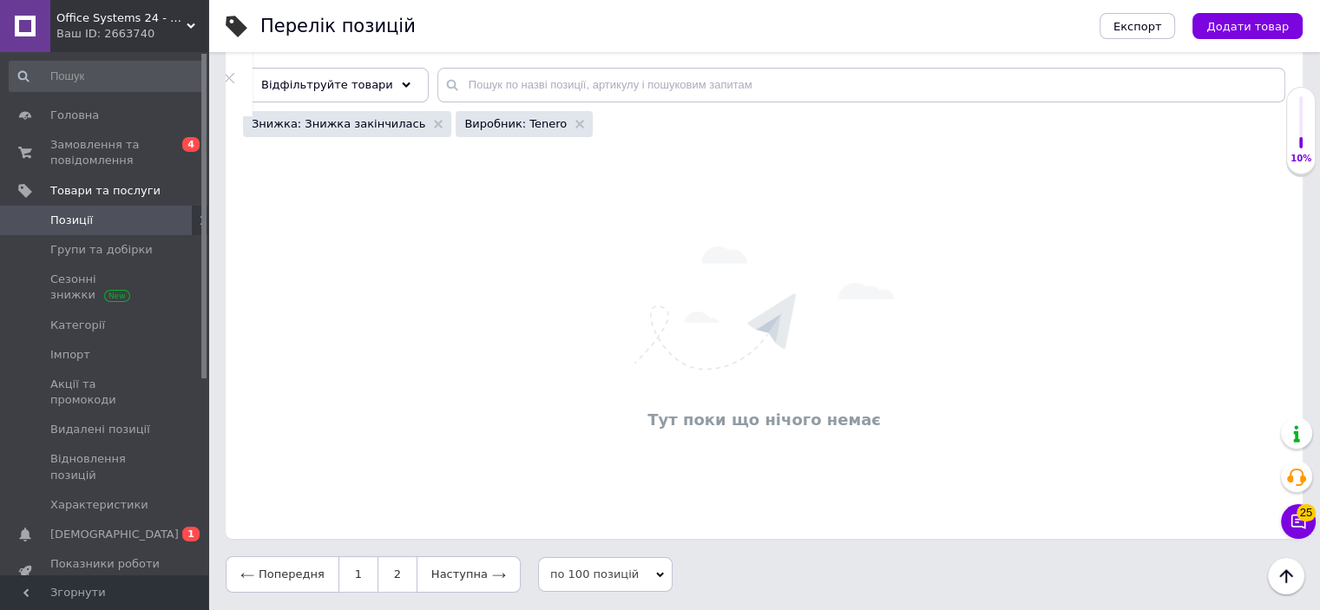
scroll to position [201, 0]
click at [361, 558] on link "1" at bounding box center [357, 574] width 39 height 36
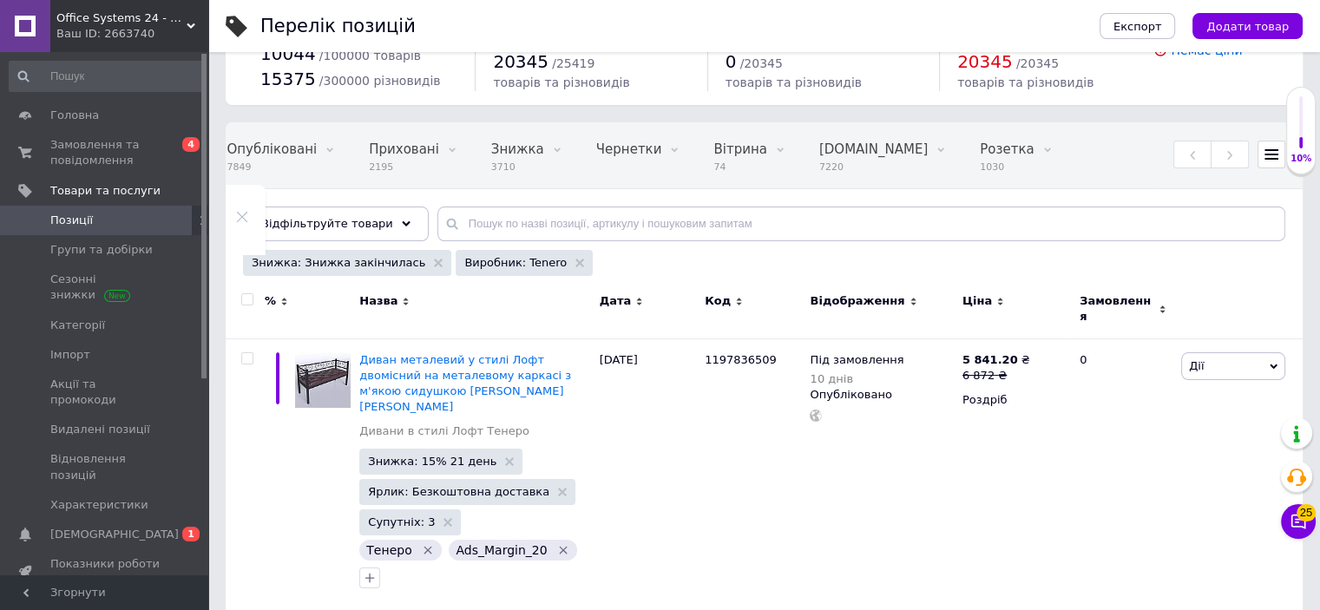
scroll to position [0, 226]
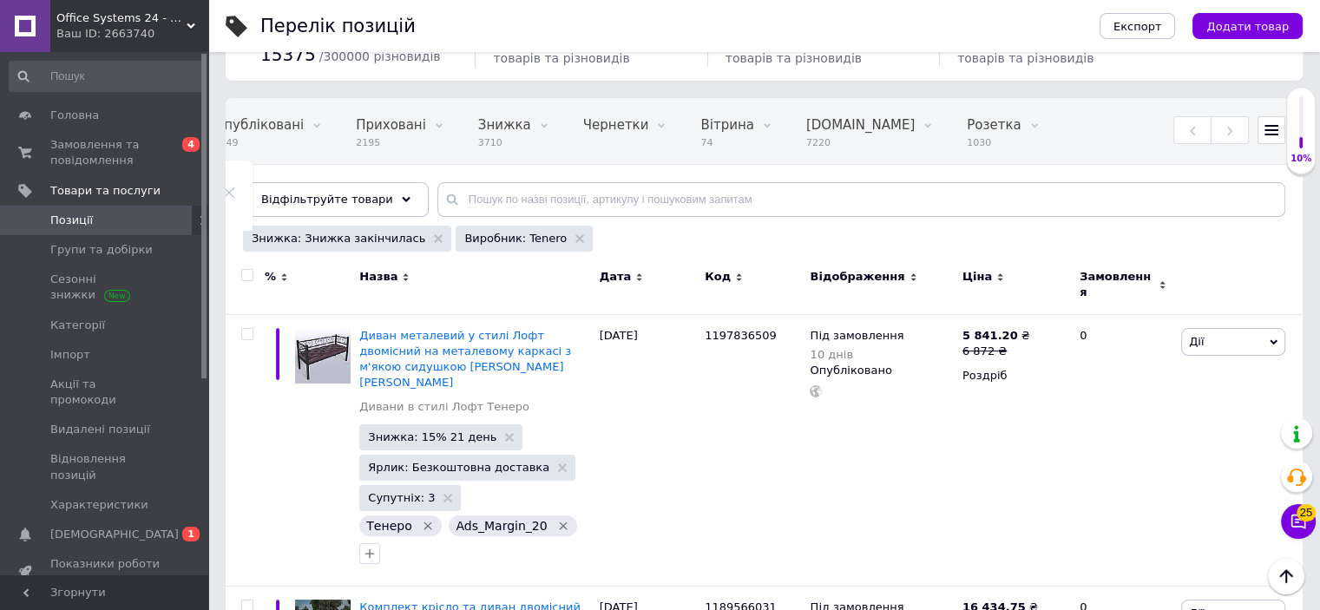
click at [243, 277] on input "checkbox" at bounding box center [246, 275] width 11 height 11
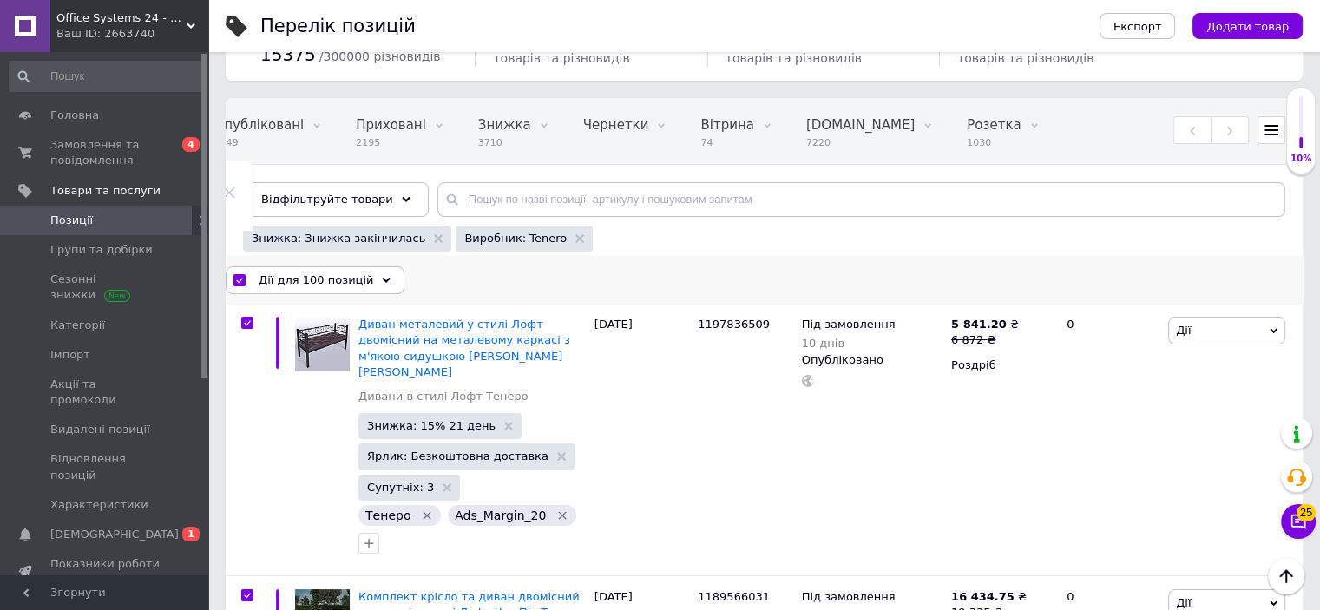
click at [291, 283] on span "Дії для 100 позицій" at bounding box center [316, 280] width 115 height 16
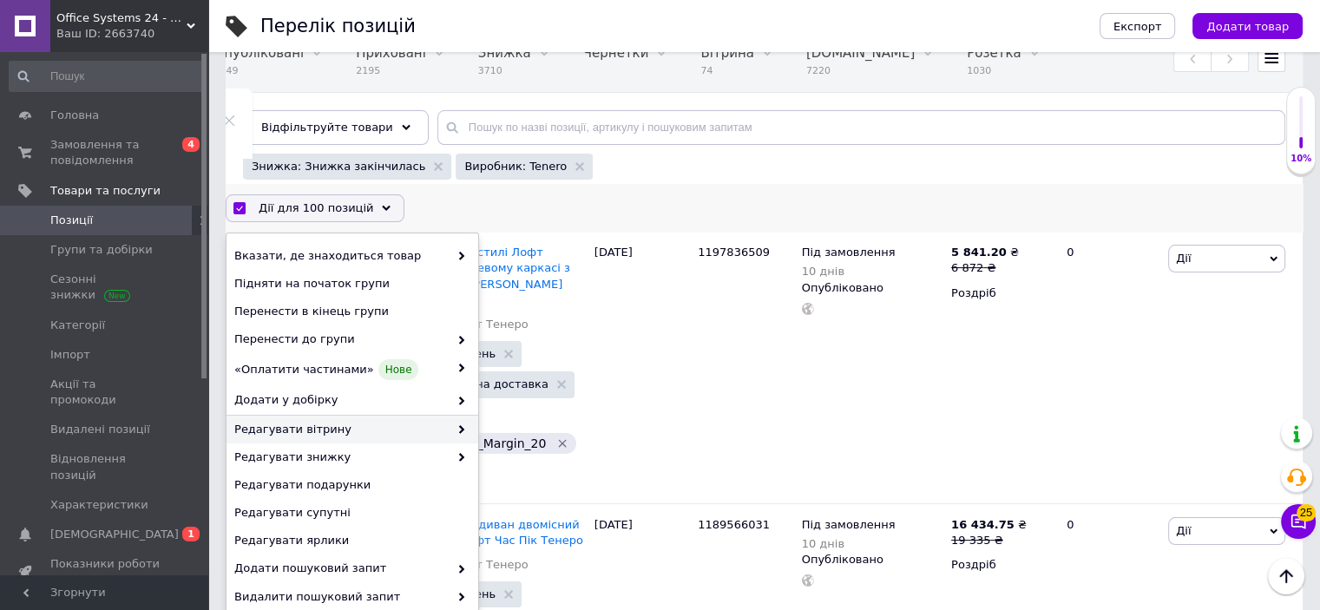
scroll to position [260, 0]
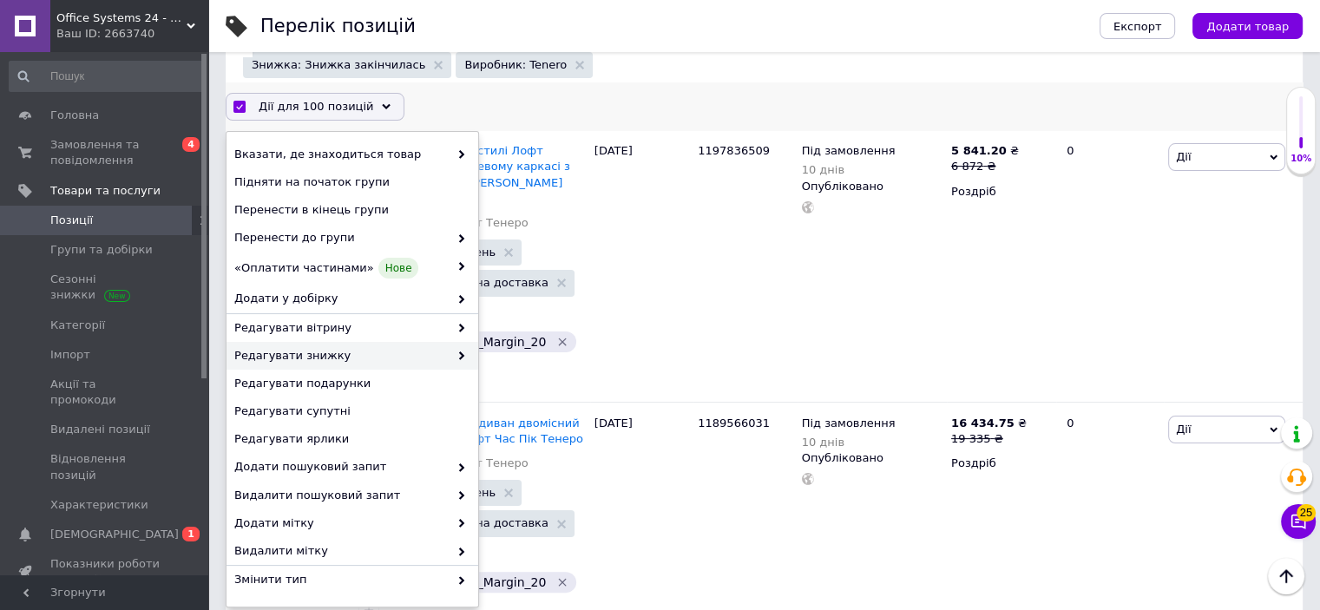
click at [309, 352] on span "Редагувати знижку" at bounding box center [341, 356] width 214 height 16
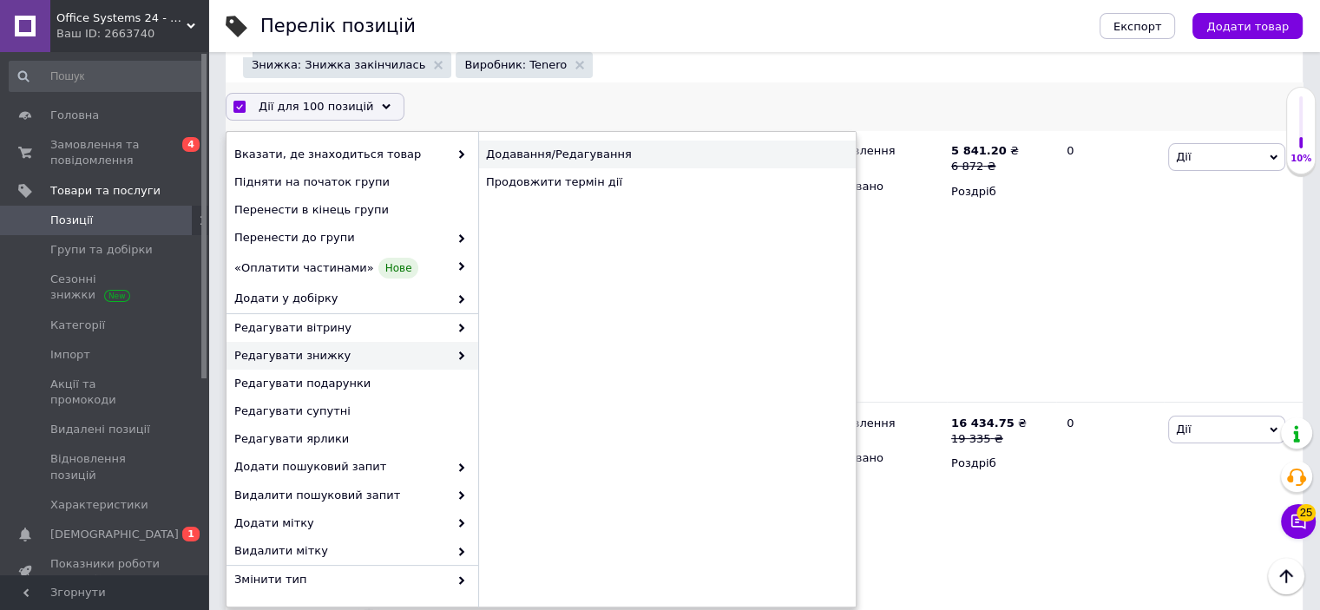
click at [553, 146] on div "Додавання/Редагування" at bounding box center [666, 155] width 377 height 28
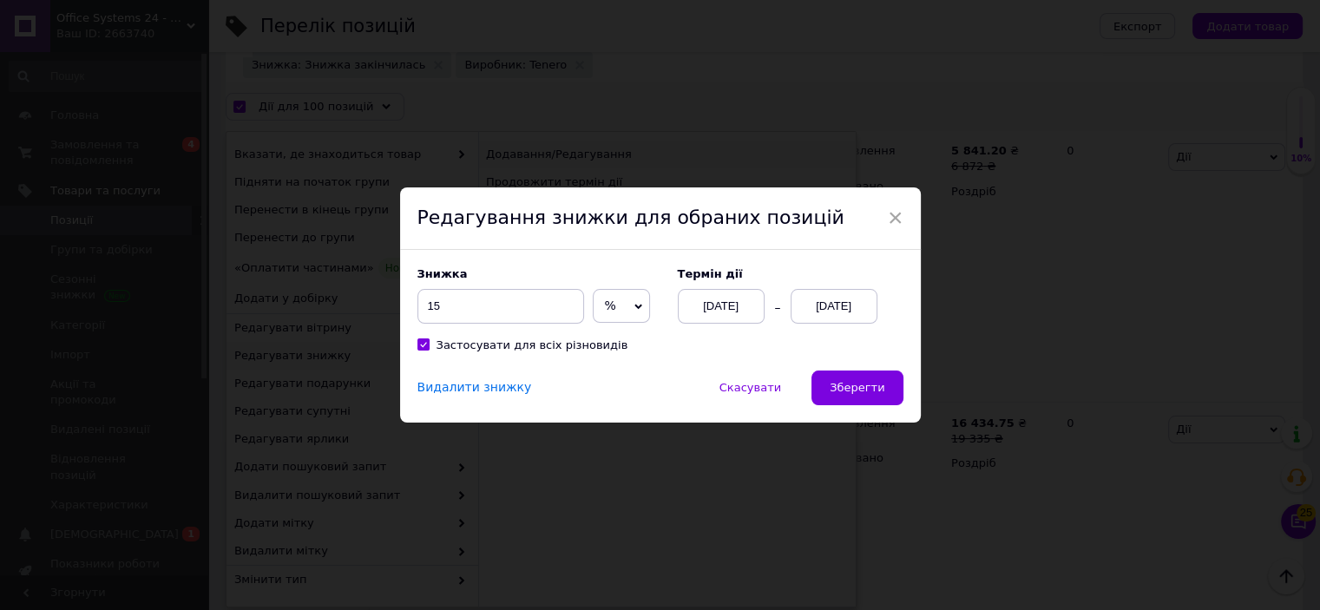
scroll to position [189, 0]
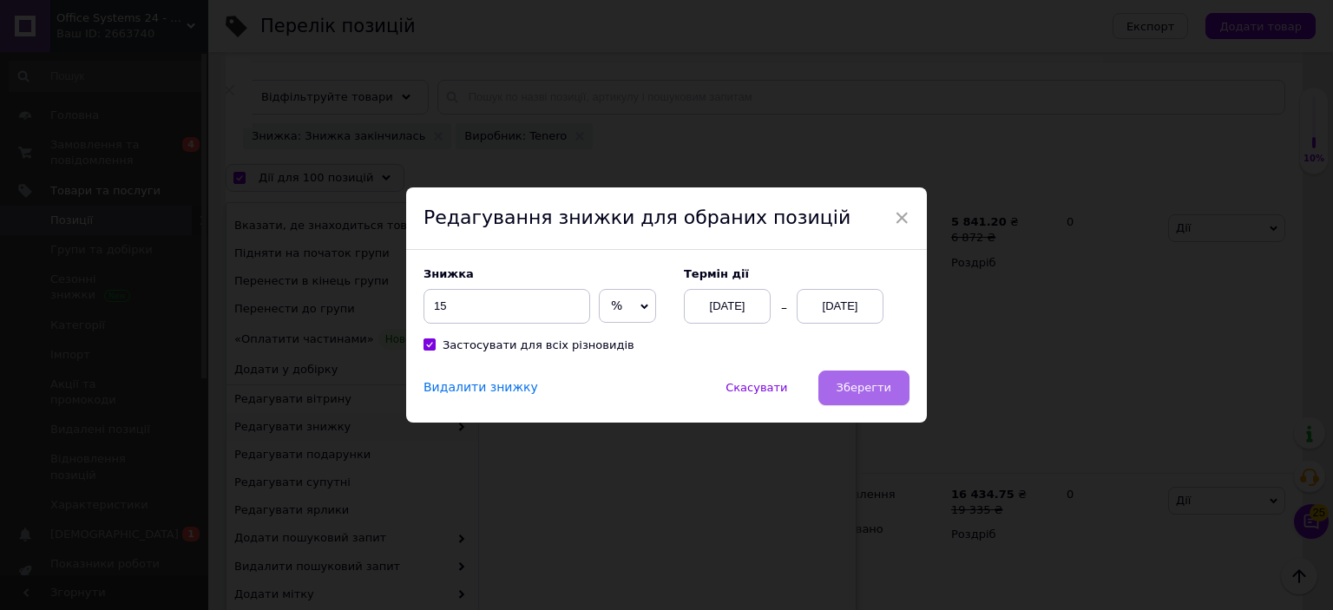
drag, startPoint x: 866, startPoint y: 384, endPoint x: 837, endPoint y: 397, distance: 31.1
click at [866, 384] on span "Зберегти" at bounding box center [863, 387] width 55 height 13
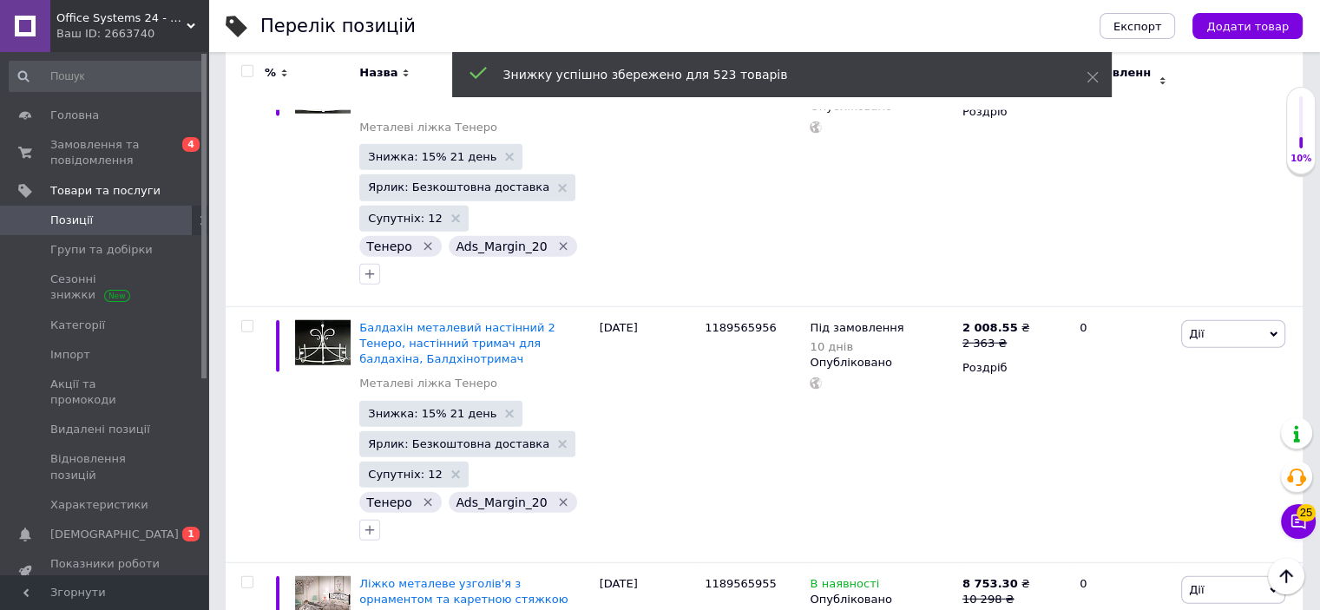
scroll to position [23172, 0]
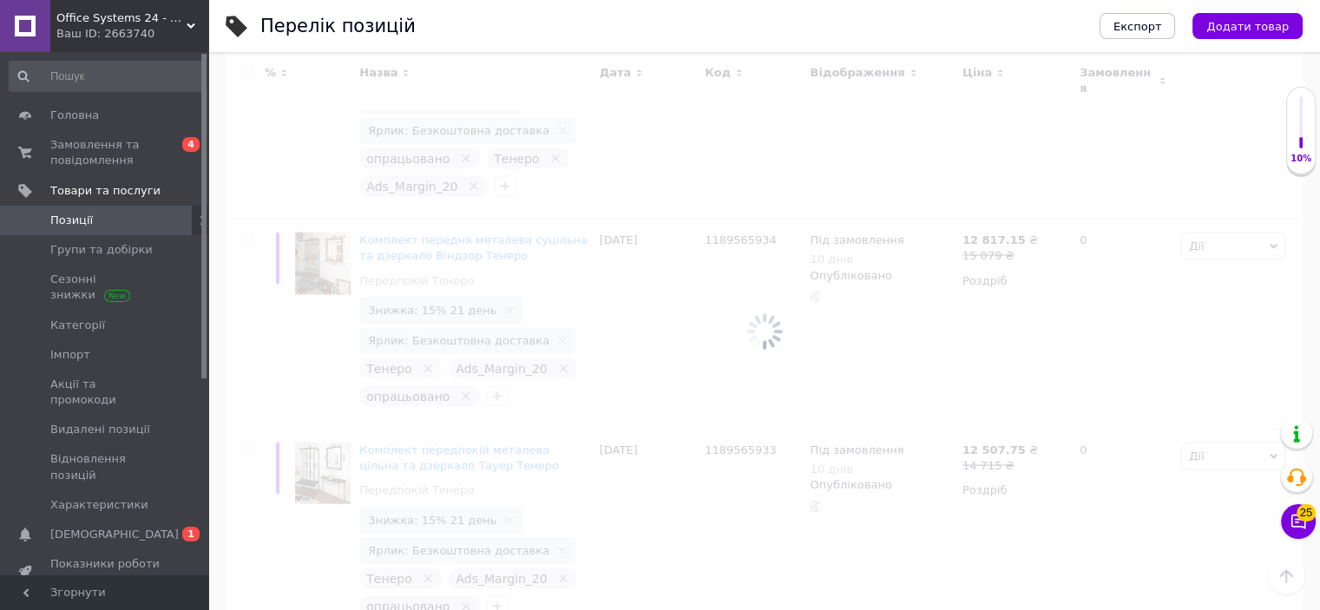
scroll to position [147, 0]
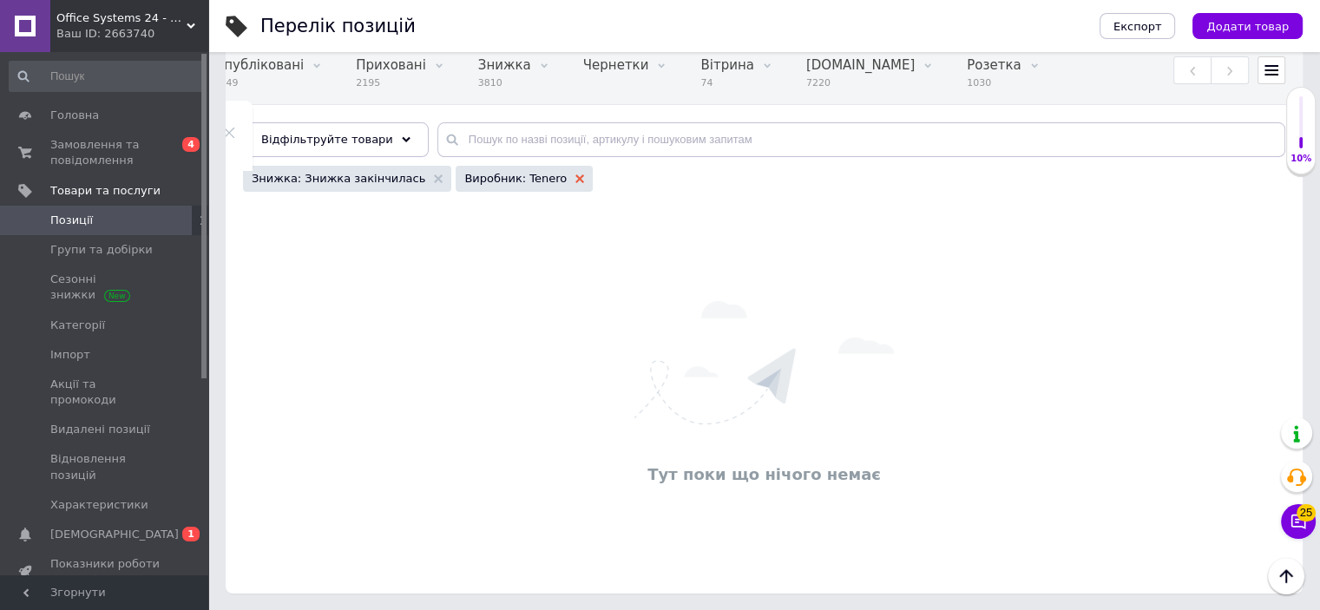
click at [575, 176] on icon at bounding box center [579, 178] width 9 height 9
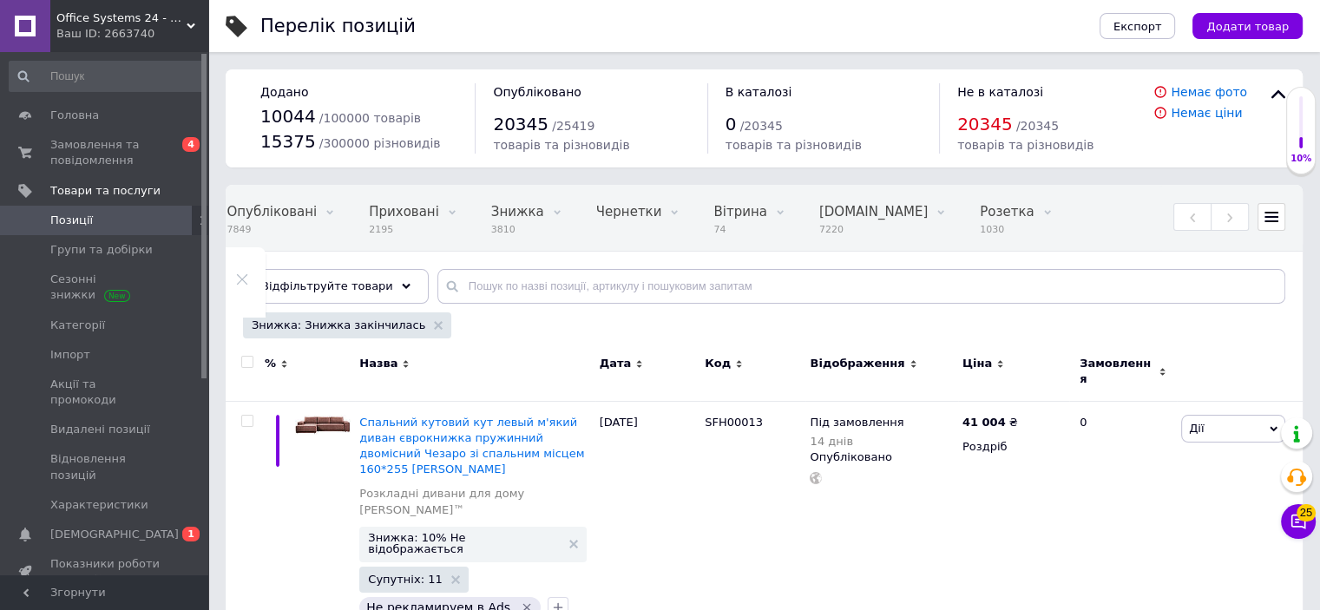
scroll to position [0, 226]
click at [355, 292] on span "Відфільтруйте товари" at bounding box center [327, 285] width 132 height 13
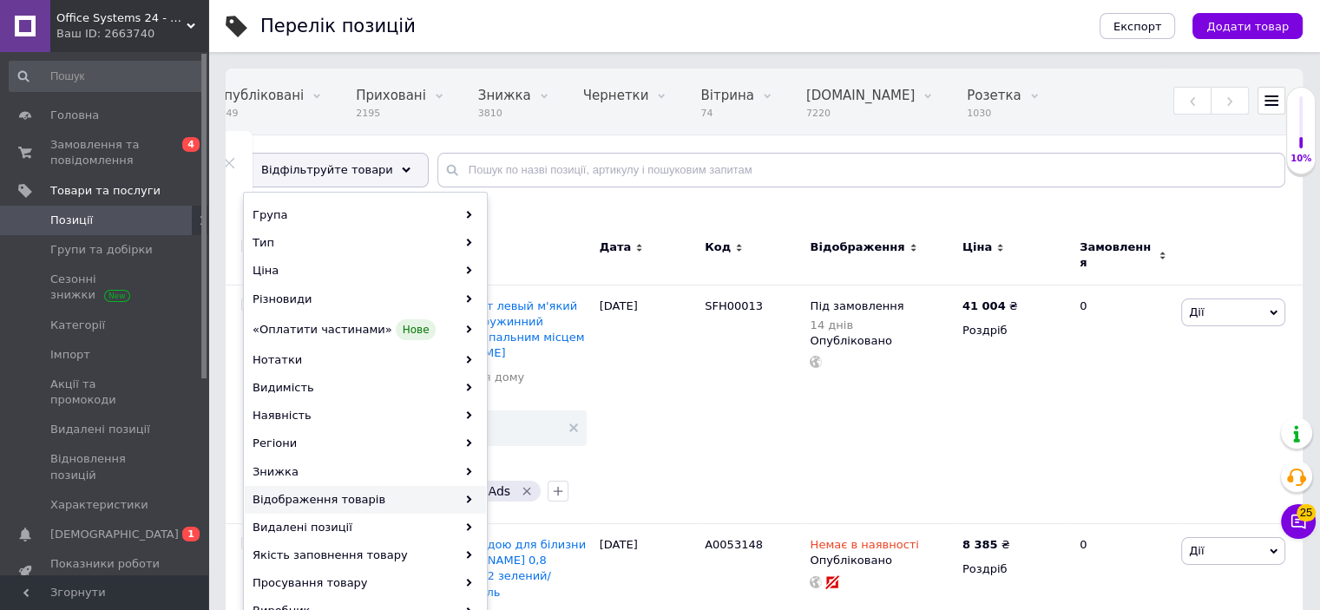
scroll to position [260, 0]
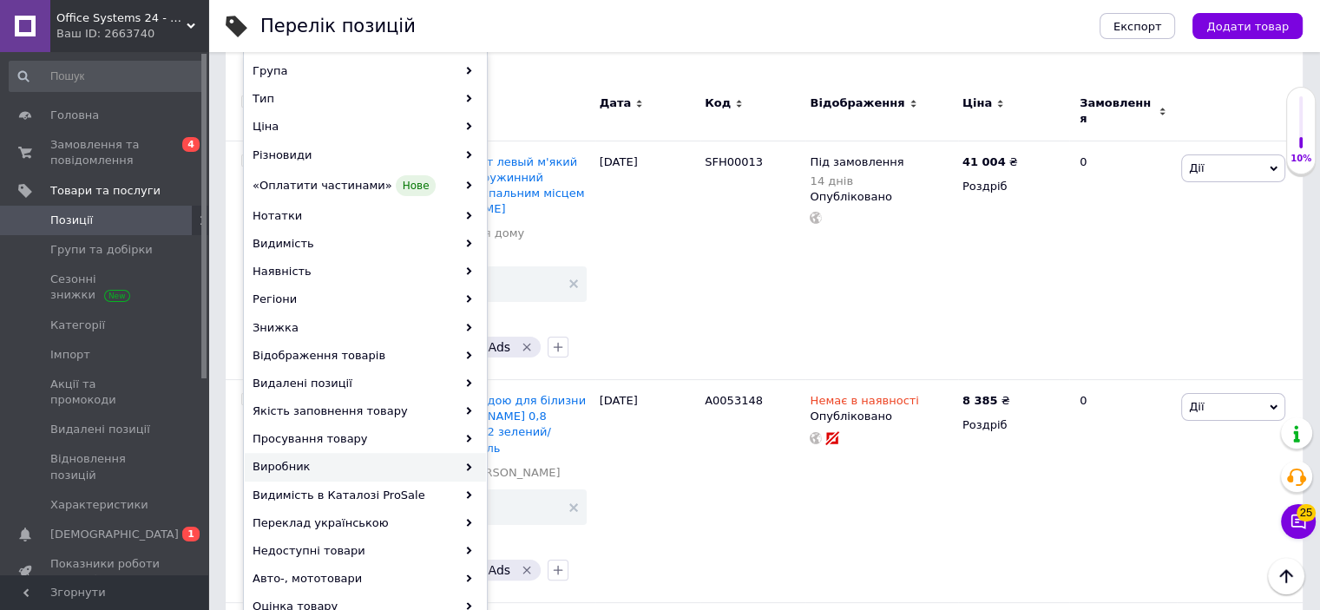
click at [312, 479] on div "Група Тип Ціна Різновиди «Оплатити частинами» Нове Нотатки Видимість Наявність …" at bounding box center [365, 339] width 243 height 564
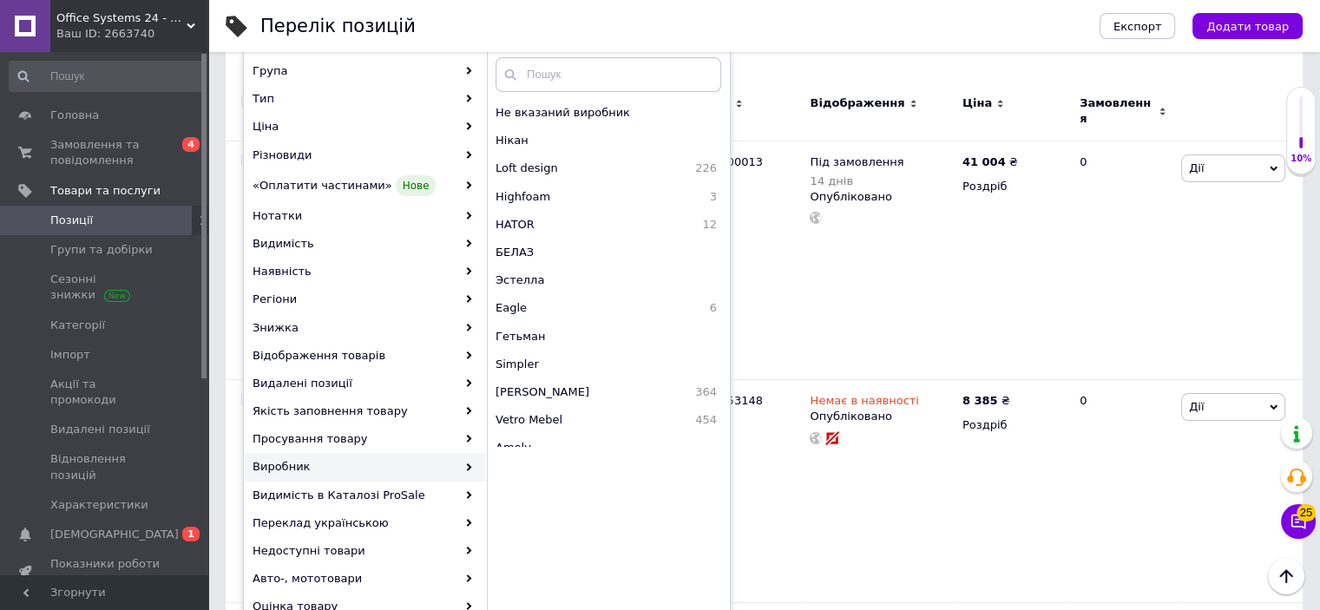
click at [318, 469] on div "Виробник" at bounding box center [365, 467] width 241 height 28
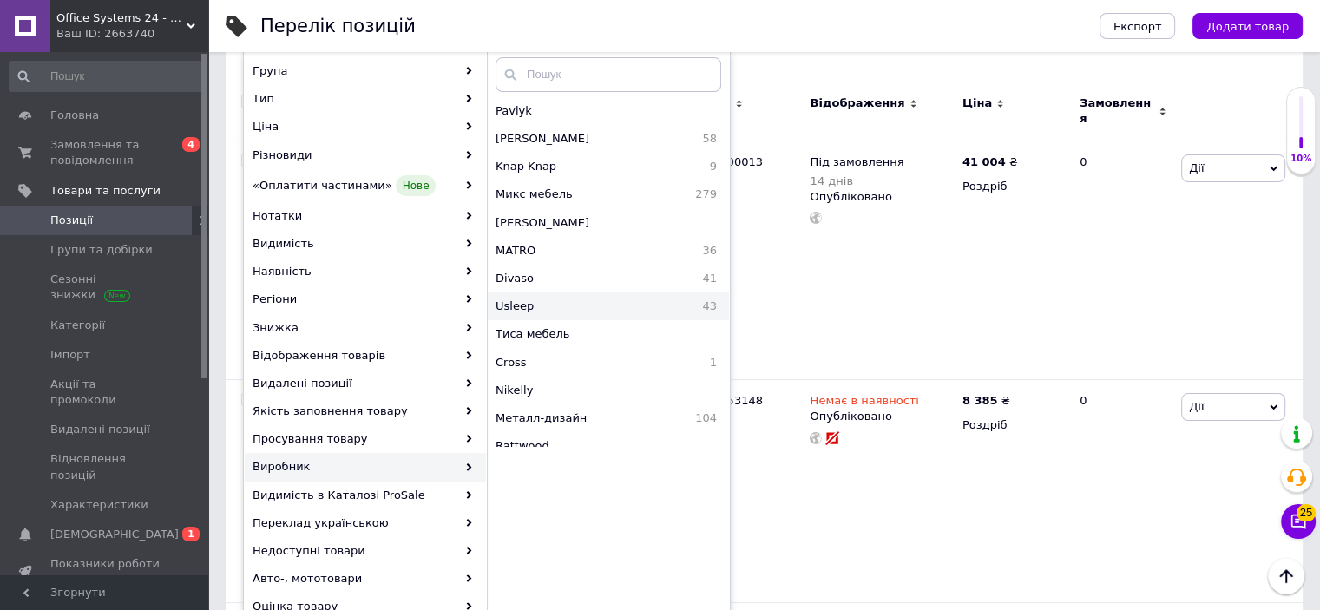
scroll to position [909, 0]
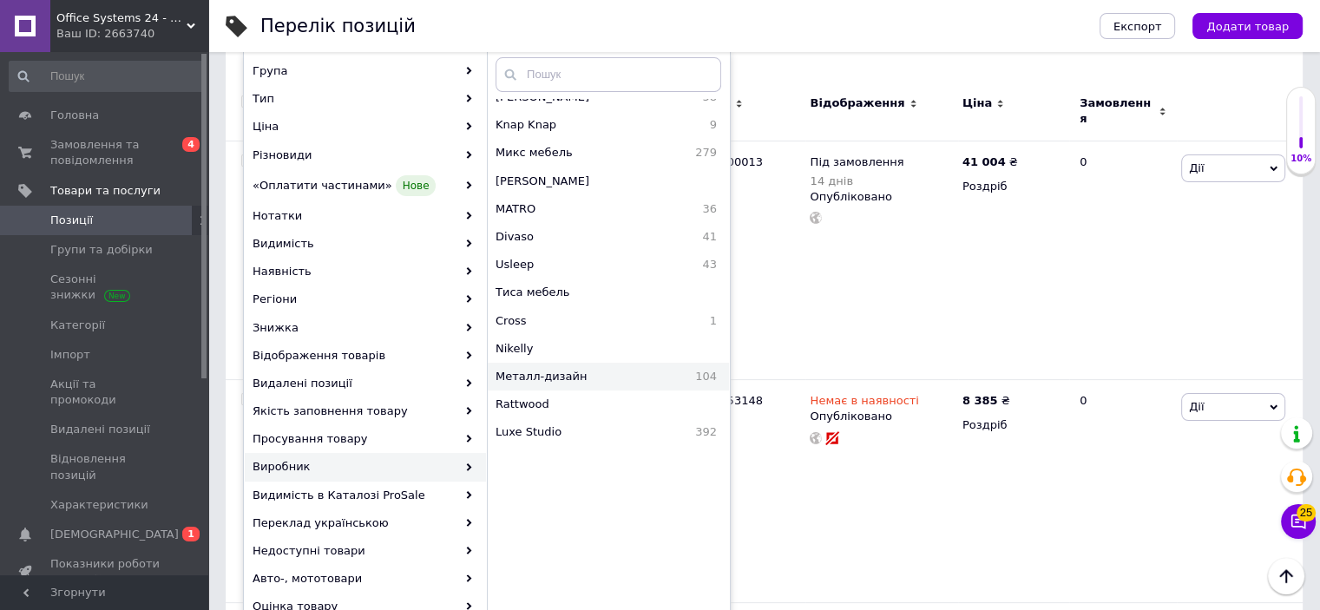
click at [604, 370] on span "Металл-дизайн" at bounding box center [578, 377] width 167 height 16
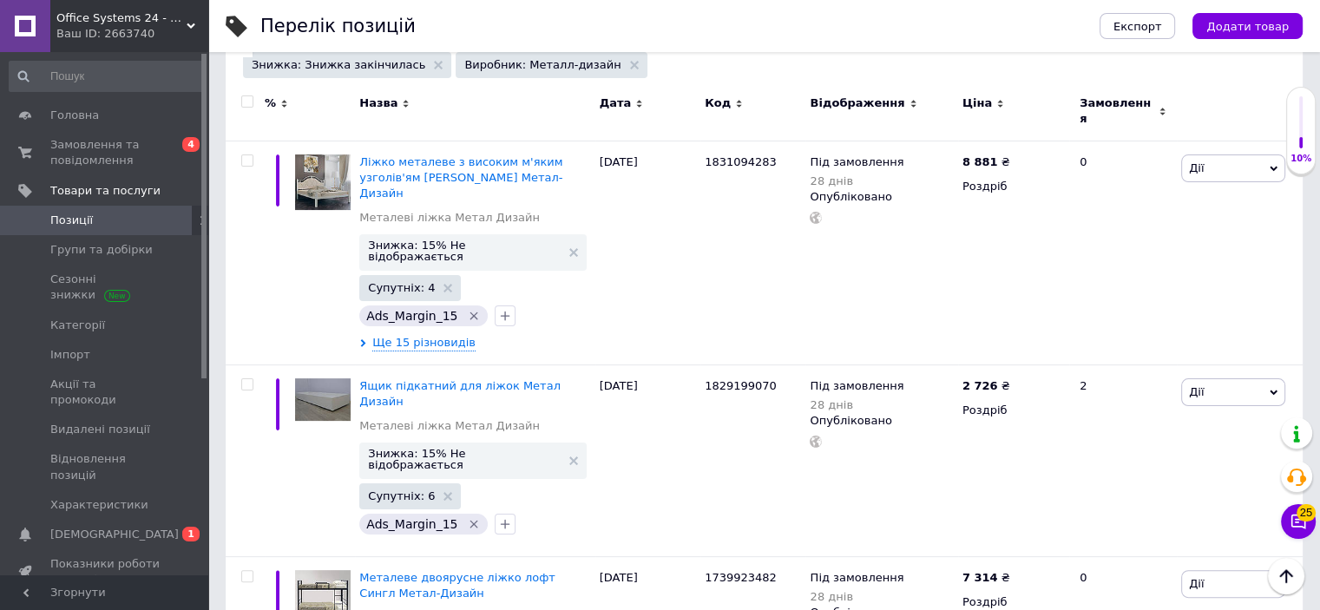
click at [245, 99] on input "checkbox" at bounding box center [246, 101] width 11 height 11
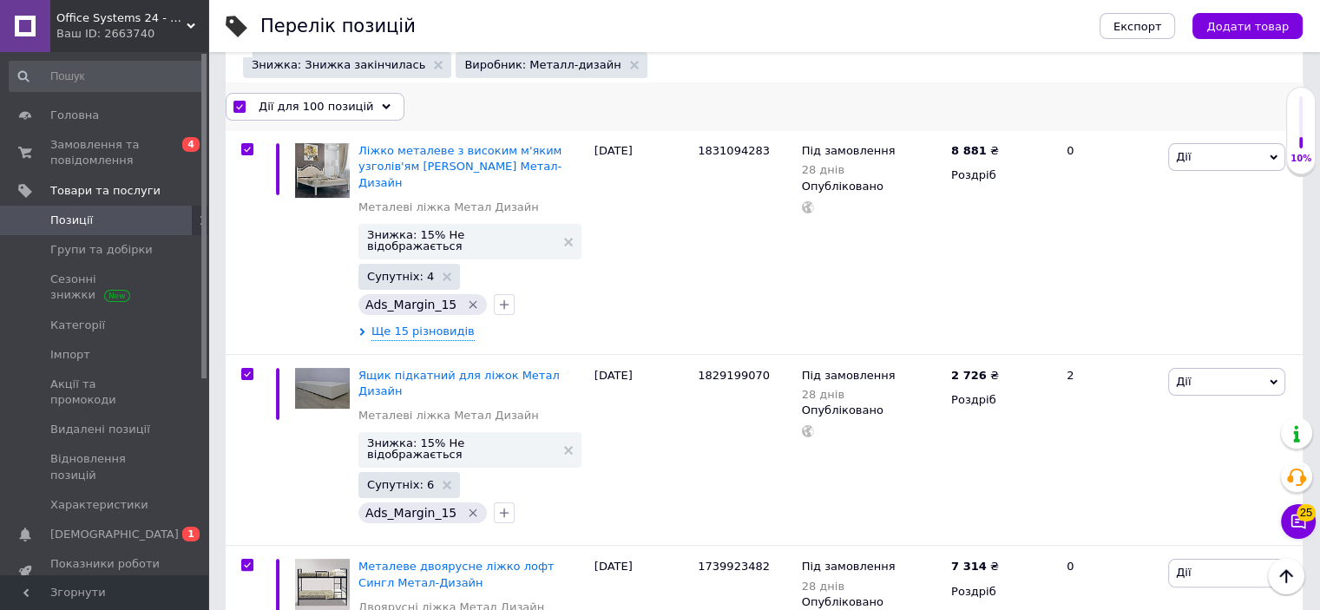
click at [285, 102] on span "Дії для 100 позицій" at bounding box center [316, 107] width 115 height 16
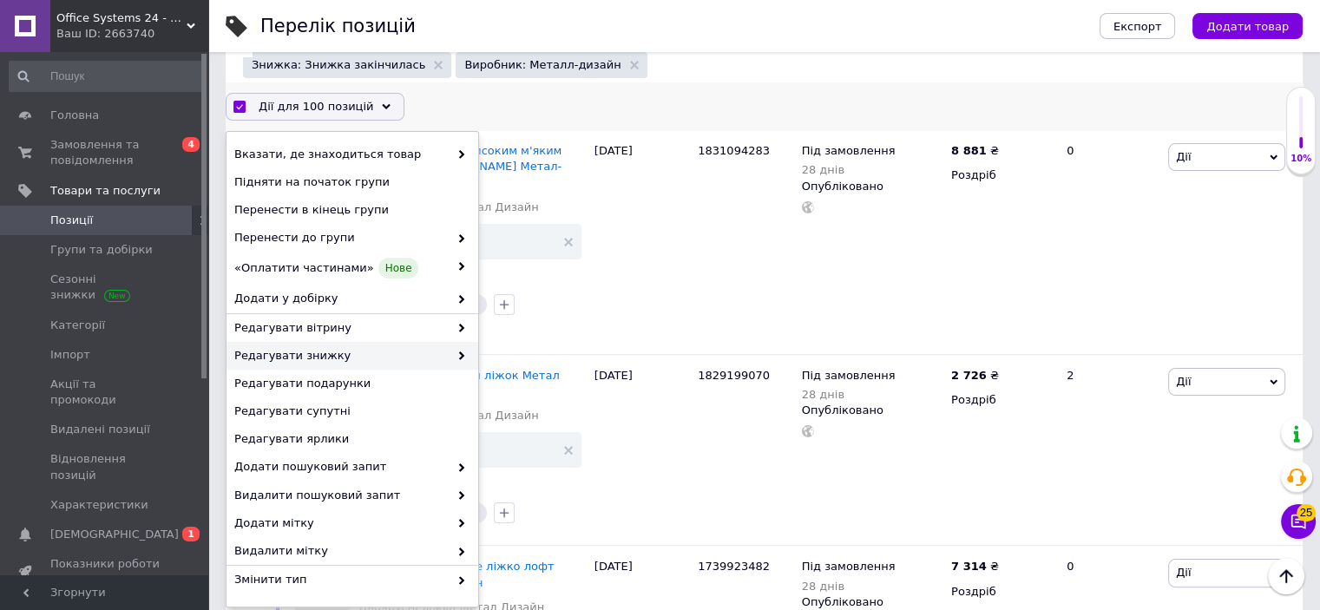
click at [369, 343] on div "Редагувати знижку" at bounding box center [352, 356] width 252 height 28
click at [449, 353] on span at bounding box center [457, 356] width 17 height 16
click at [435, 352] on span "Редагувати знижку" at bounding box center [341, 356] width 214 height 16
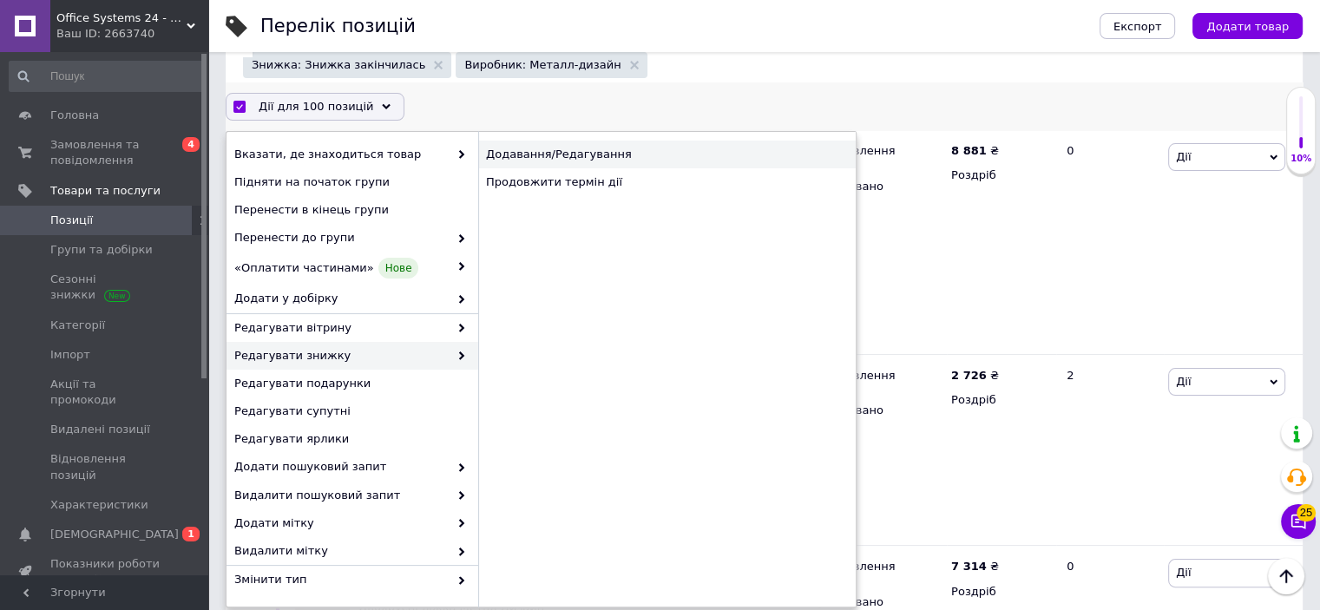
click at [558, 159] on div "Додавання/Редагування" at bounding box center [666, 155] width 377 height 28
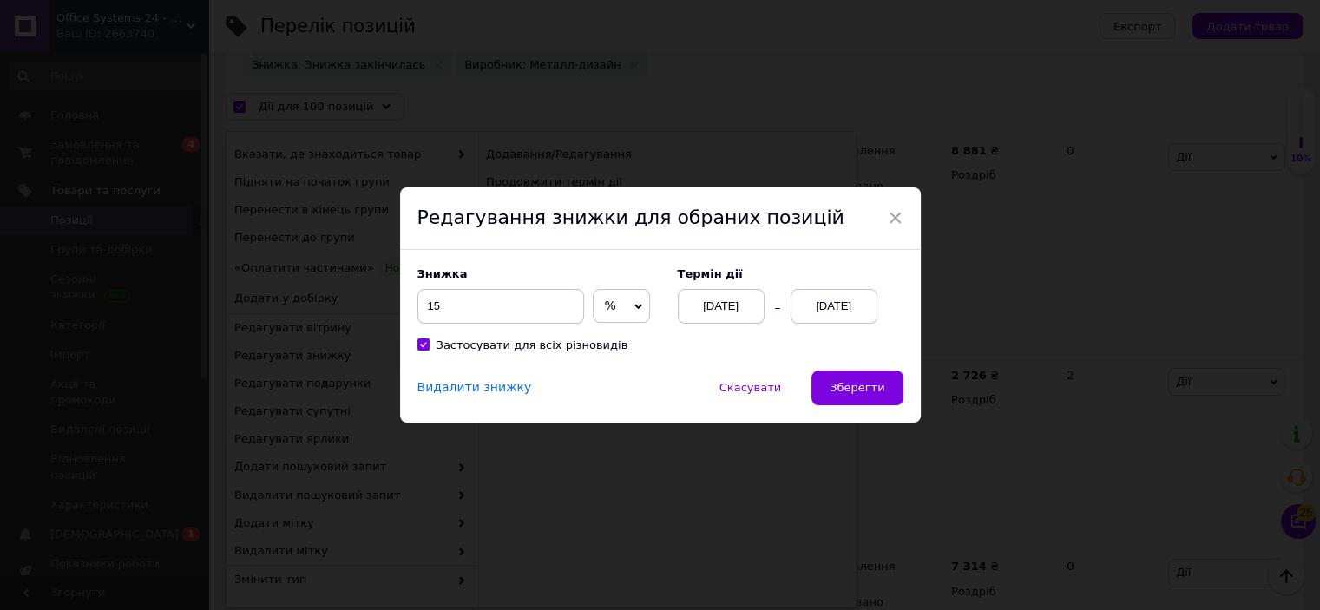
scroll to position [189, 0]
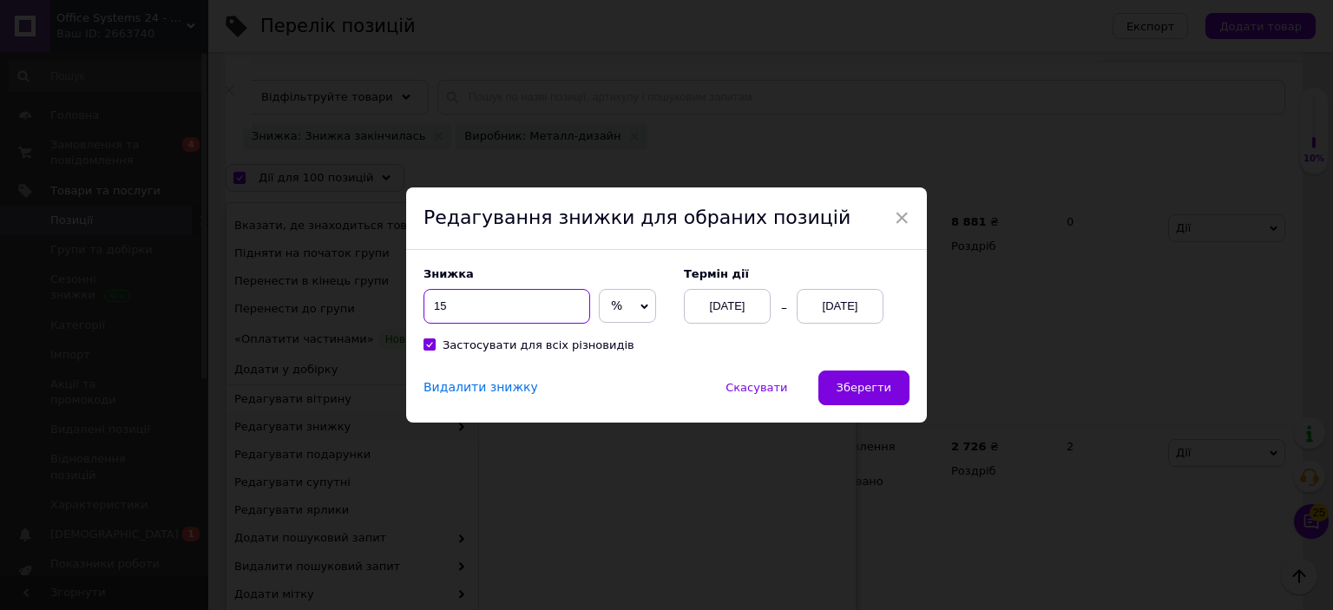
click at [547, 311] on input "15" at bounding box center [506, 306] width 167 height 35
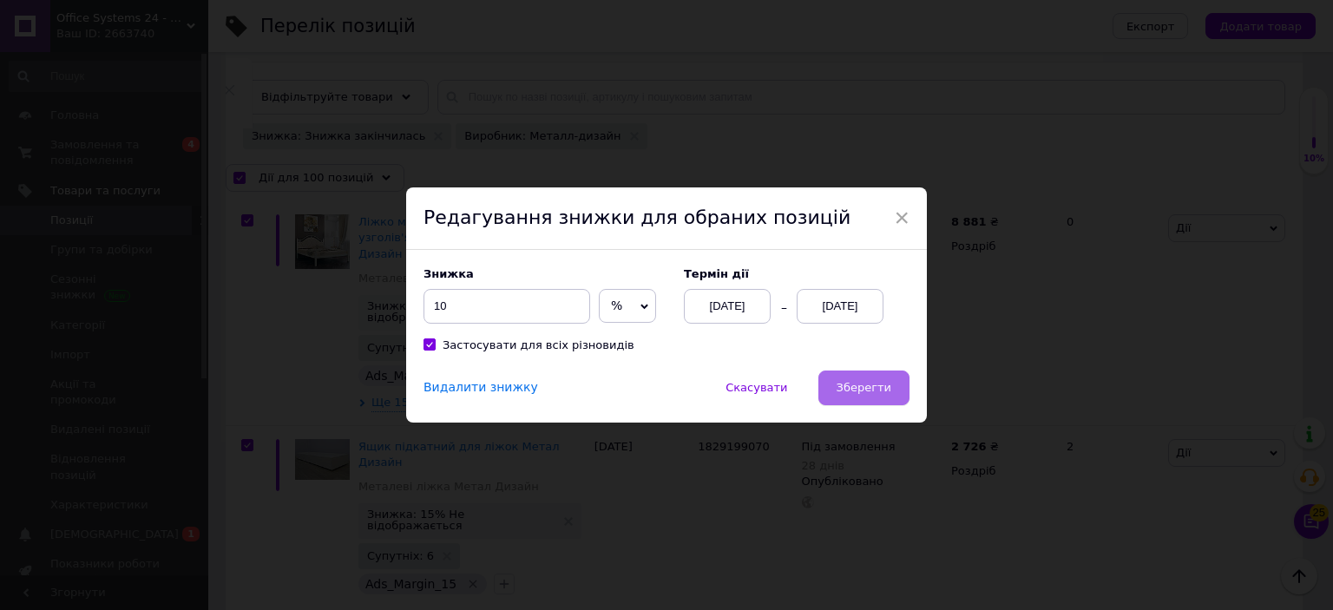
click at [882, 389] on span "Зберегти" at bounding box center [863, 387] width 55 height 13
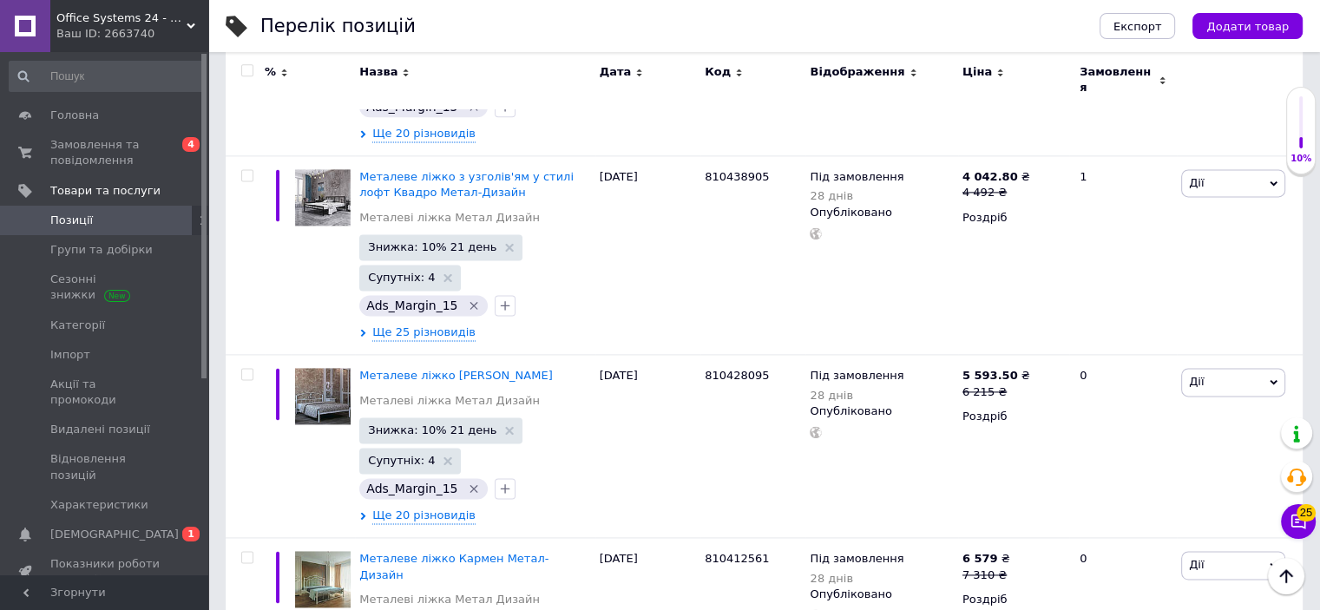
scroll to position [22146, 0]
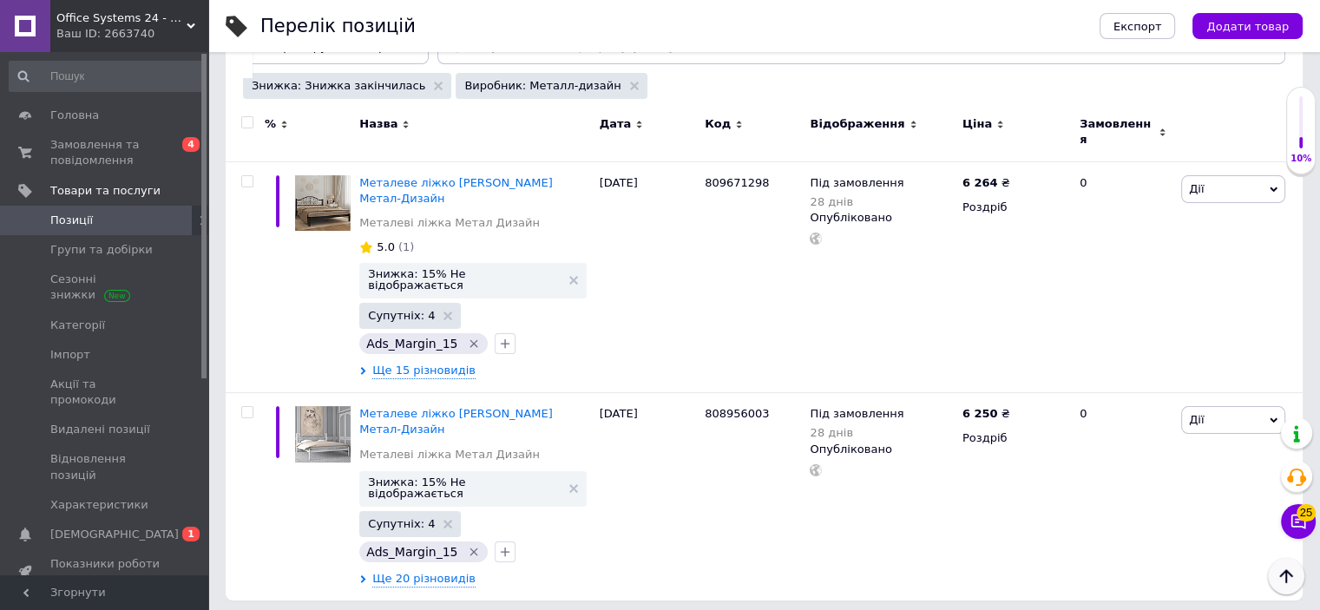
click at [1283, 575] on icon "Наверх" at bounding box center [1285, 576] width 21 height 21
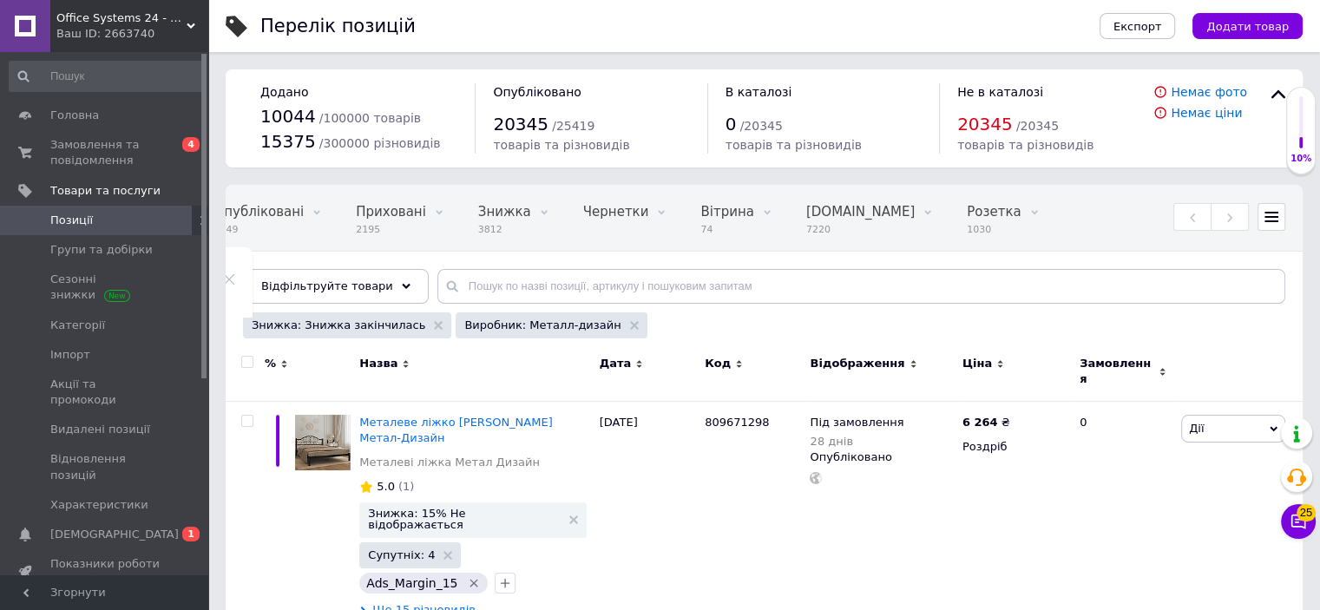
click at [249, 356] on span at bounding box center [247, 362] width 12 height 12
click at [249, 357] on input "checkbox" at bounding box center [246, 362] width 11 height 11
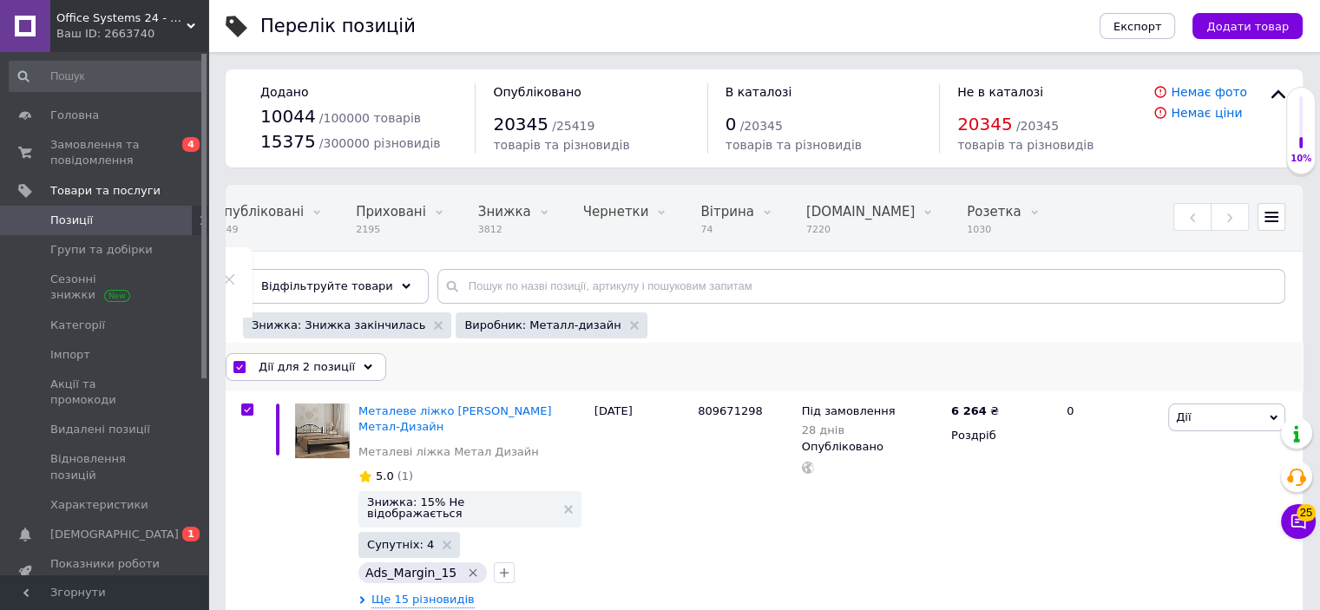
click at [289, 360] on span "Дії для 2 позиції" at bounding box center [307, 367] width 96 height 16
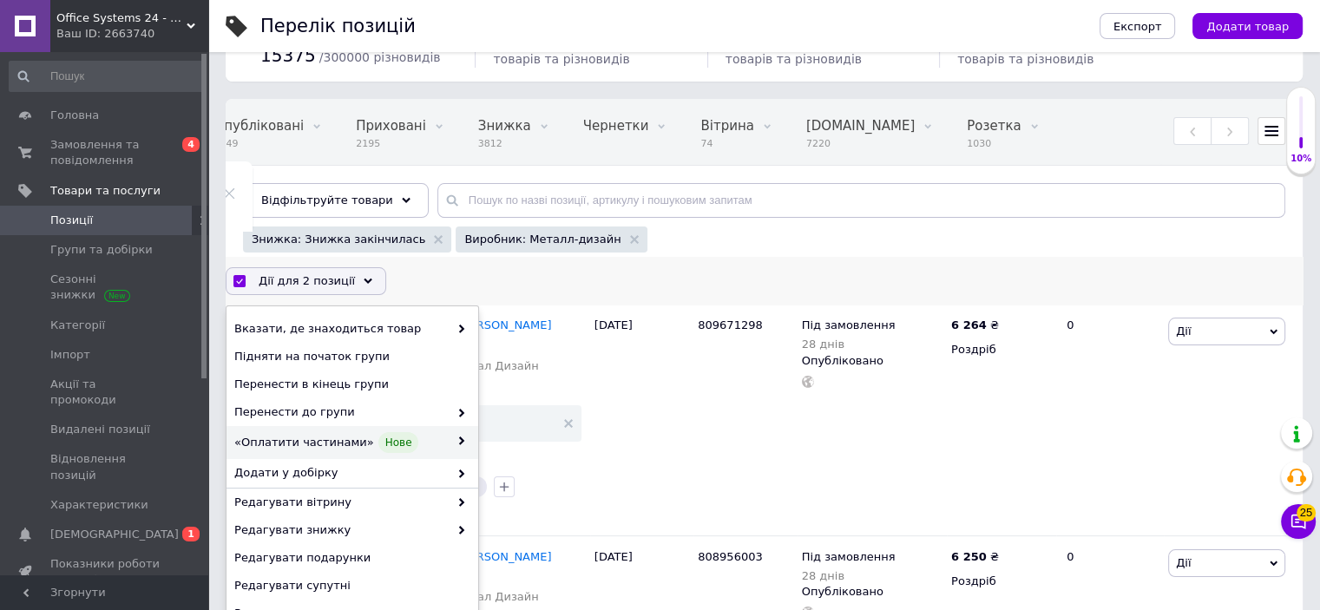
scroll to position [87, 0]
click at [325, 526] on span "Редагувати знижку" at bounding box center [341, 529] width 214 height 16
click at [438, 523] on span "Редагувати знижку" at bounding box center [341, 529] width 214 height 16
click at [459, 524] on span at bounding box center [457, 529] width 17 height 16
click at [409, 528] on span "Редагувати знижку" at bounding box center [341, 529] width 214 height 16
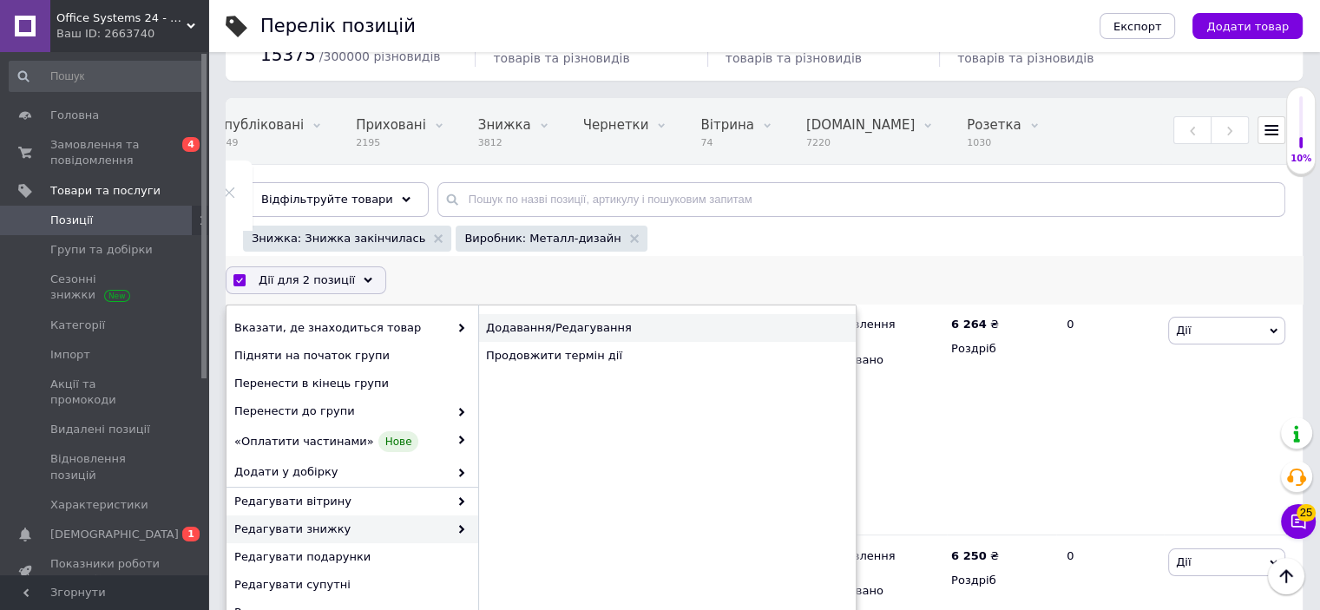
click at [528, 325] on div "Додавання/Редагування" at bounding box center [666, 328] width 377 height 28
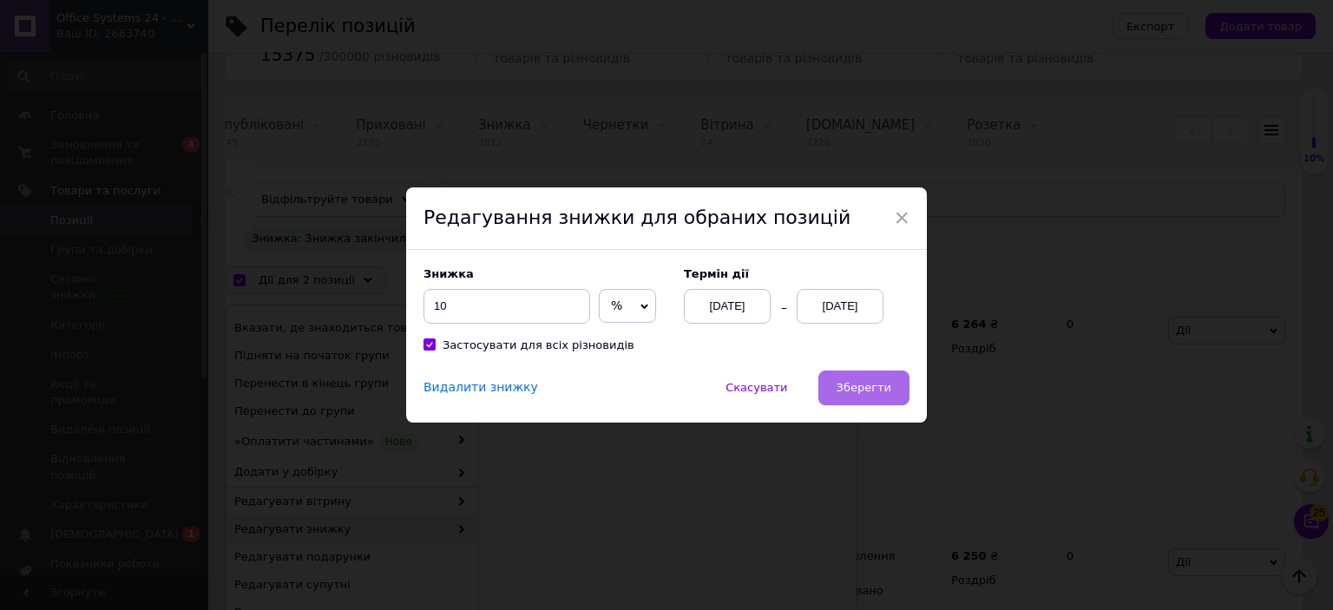
click at [882, 391] on span "Зберегти" at bounding box center [863, 387] width 55 height 13
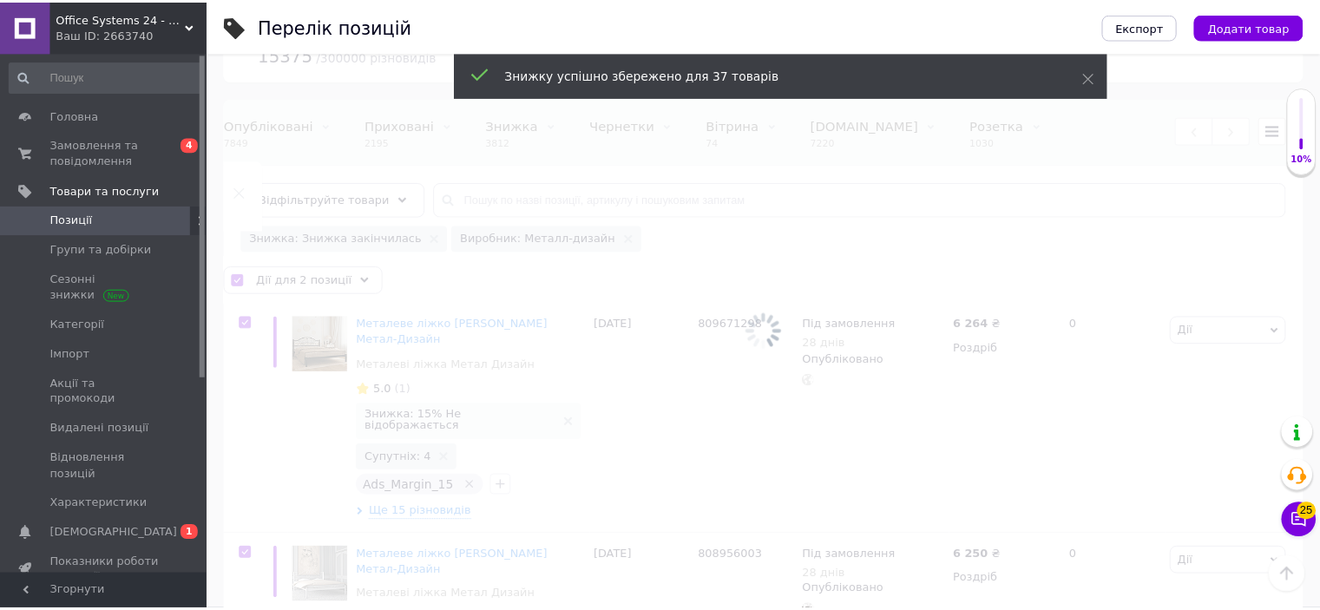
scroll to position [0, 226]
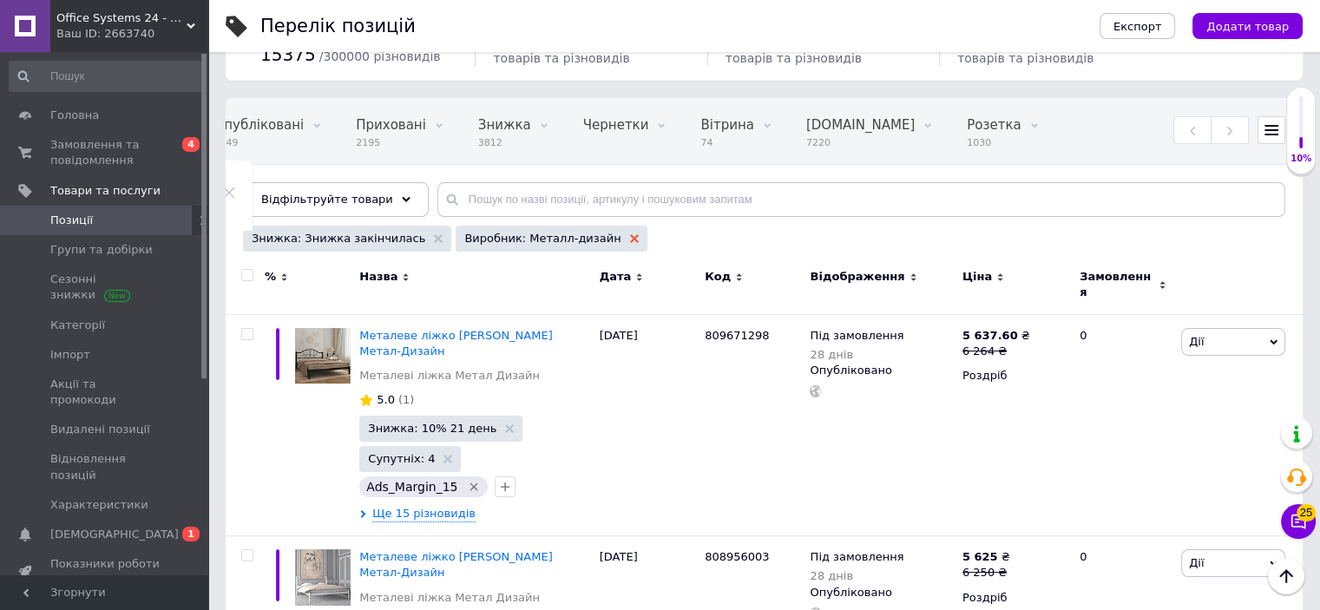
click at [630, 236] on use at bounding box center [634, 238] width 9 height 9
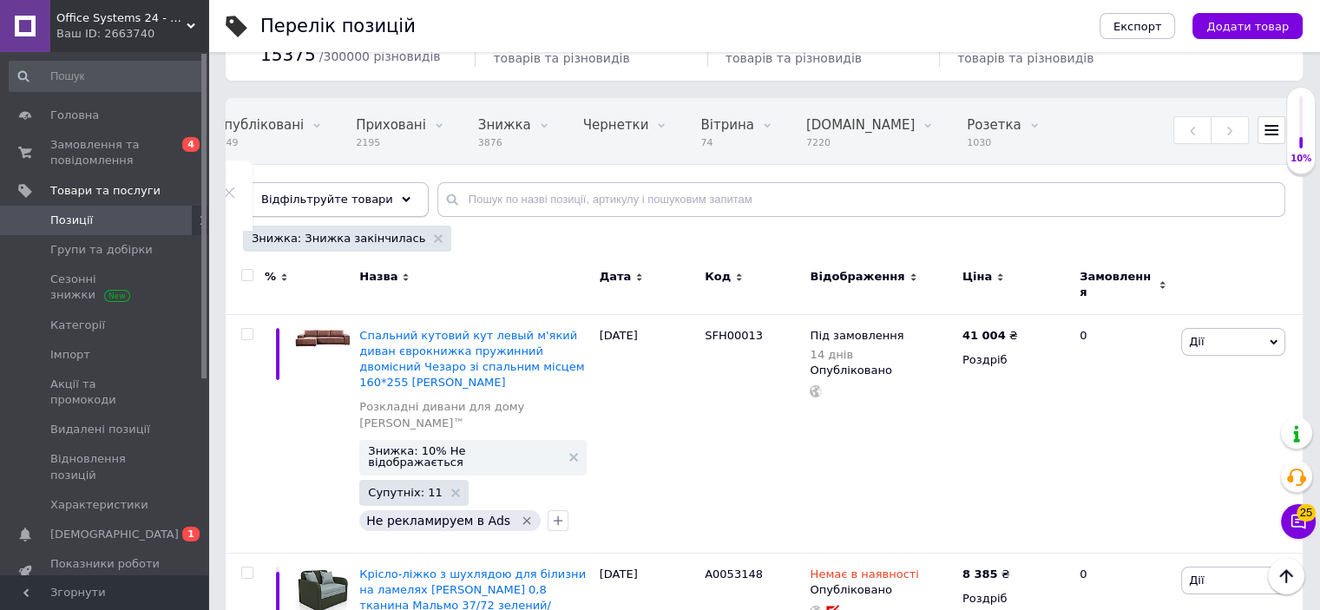
click at [361, 200] on span "Відфільтруйте товари" at bounding box center [327, 199] width 132 height 13
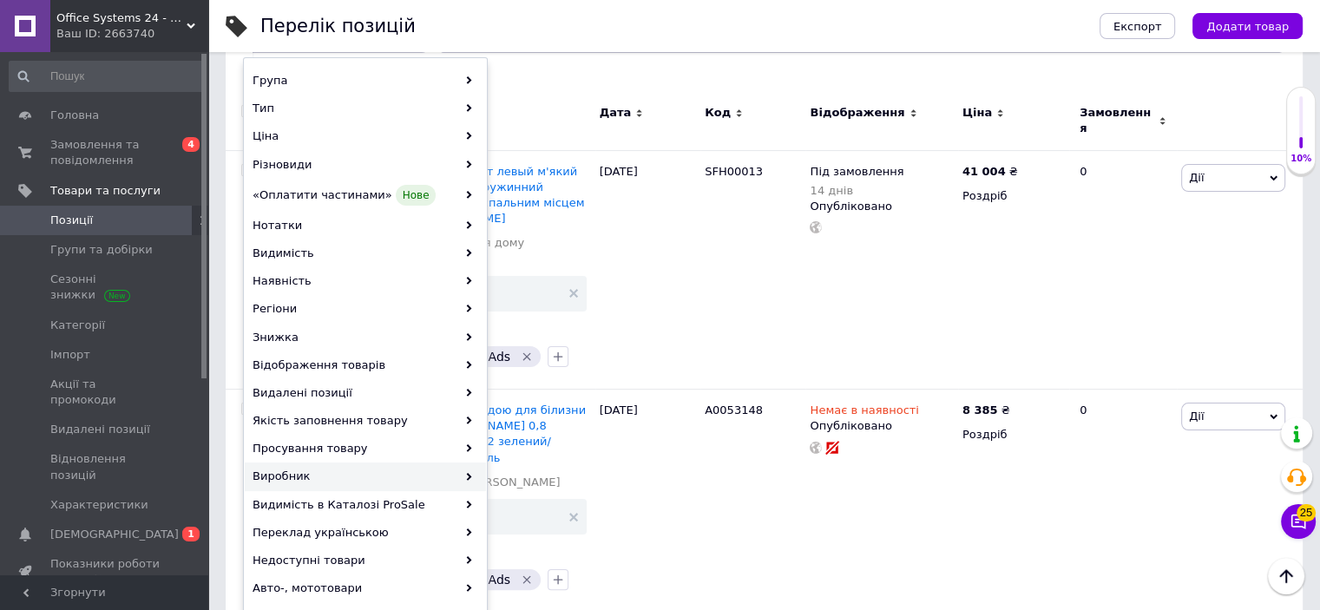
scroll to position [260, 0]
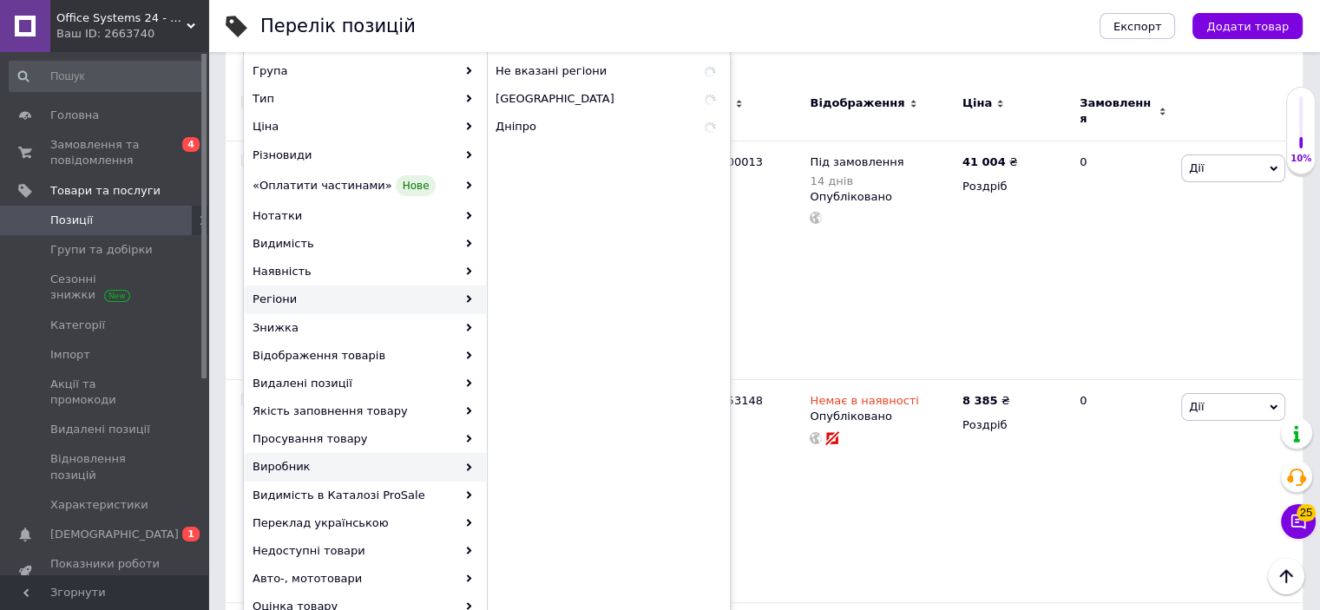
click at [320, 464] on div "Виробник" at bounding box center [365, 467] width 241 height 28
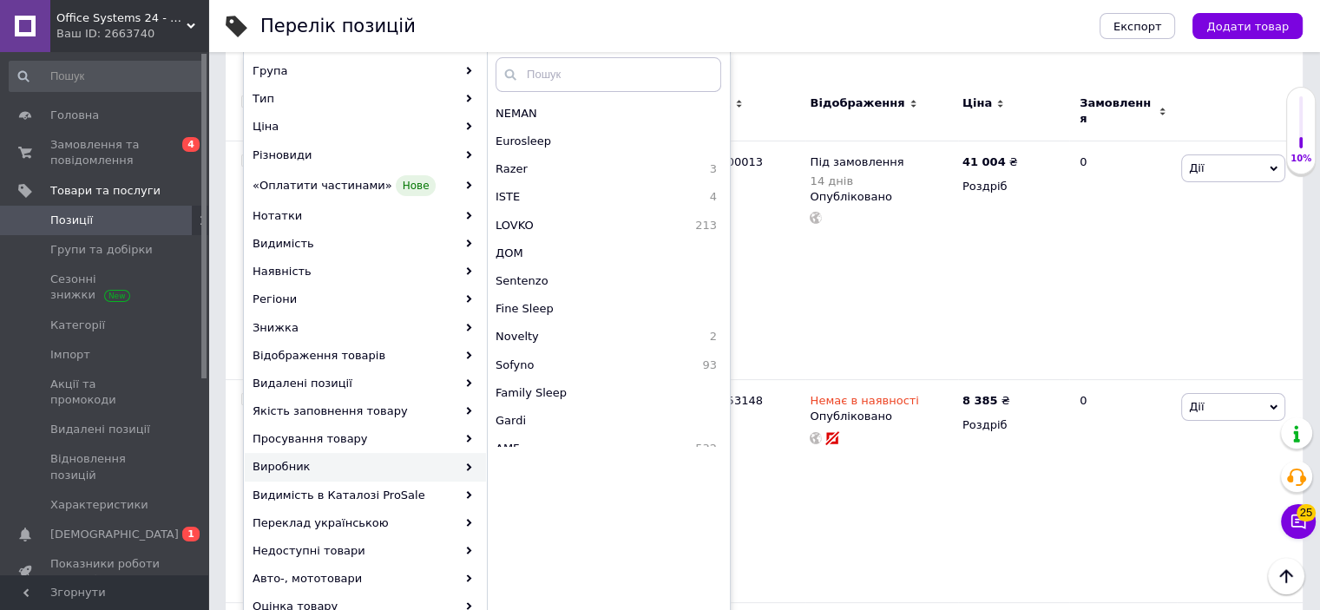
scroll to position [389, 0]
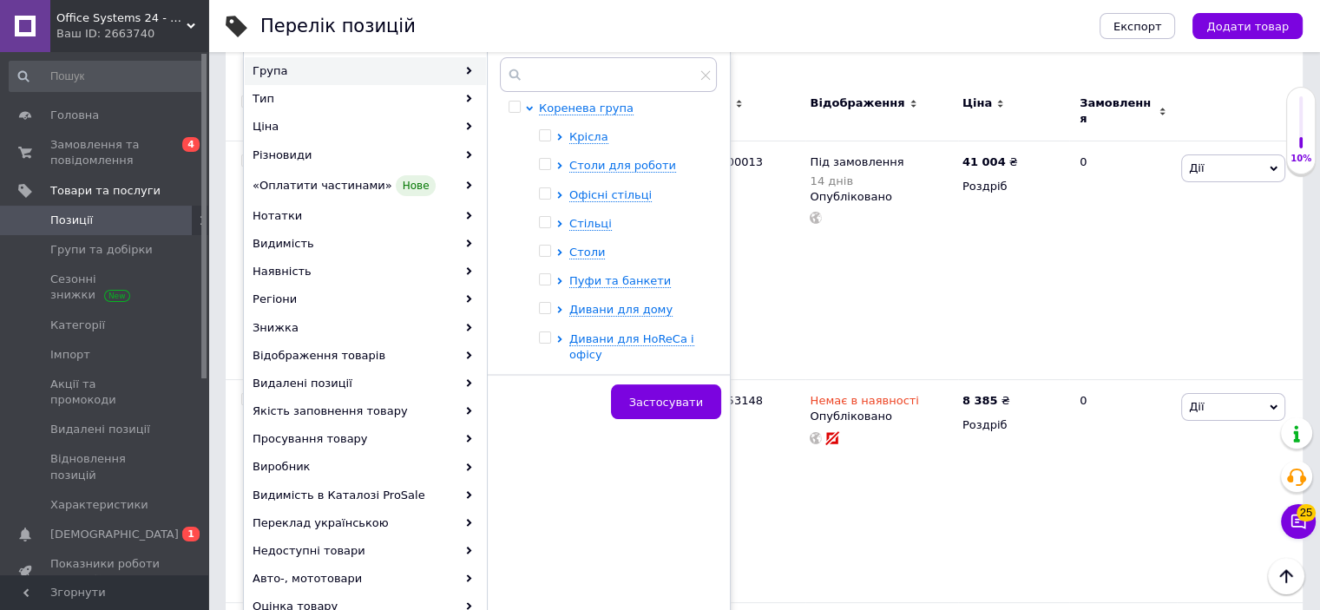
click at [794, 66] on div "Знижка: Знижка закінчилась" at bounding box center [762, 67] width 1046 height 30
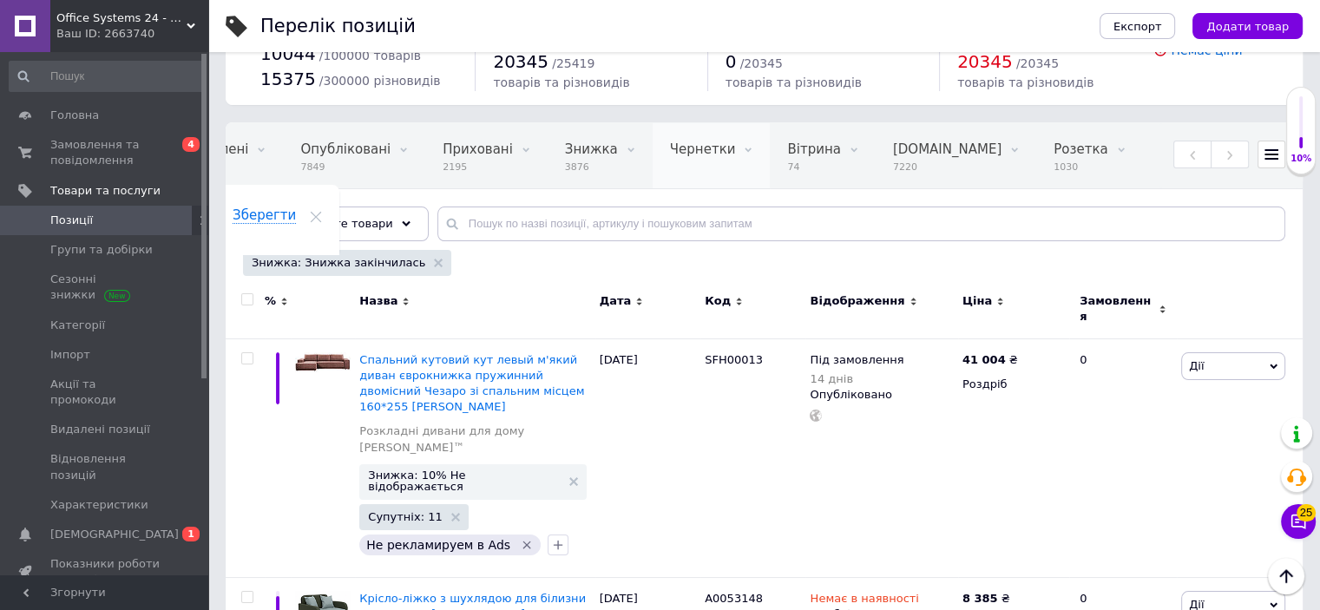
scroll to position [0, 0]
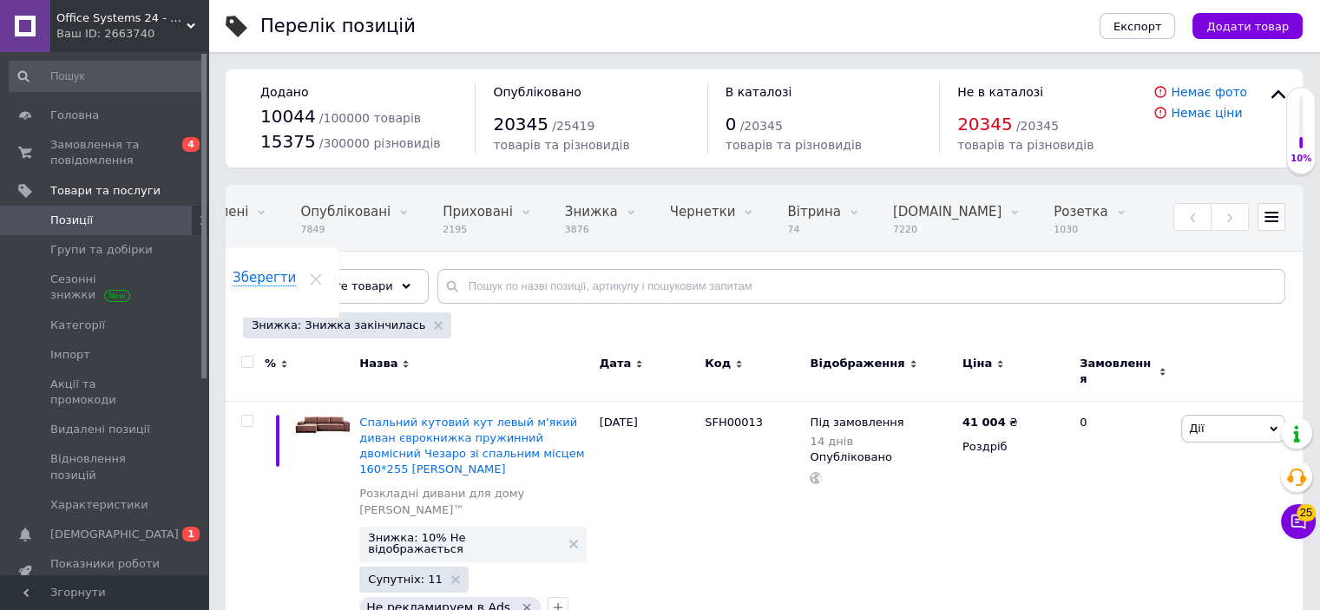
click at [406, 322] on div "Знижка: Знижка закінчилась" at bounding box center [347, 325] width 208 height 26
click at [423, 325] on div "Знижка: Знижка закінчилась" at bounding box center [347, 325] width 208 height 26
click at [434, 325] on icon at bounding box center [438, 325] width 9 height 9
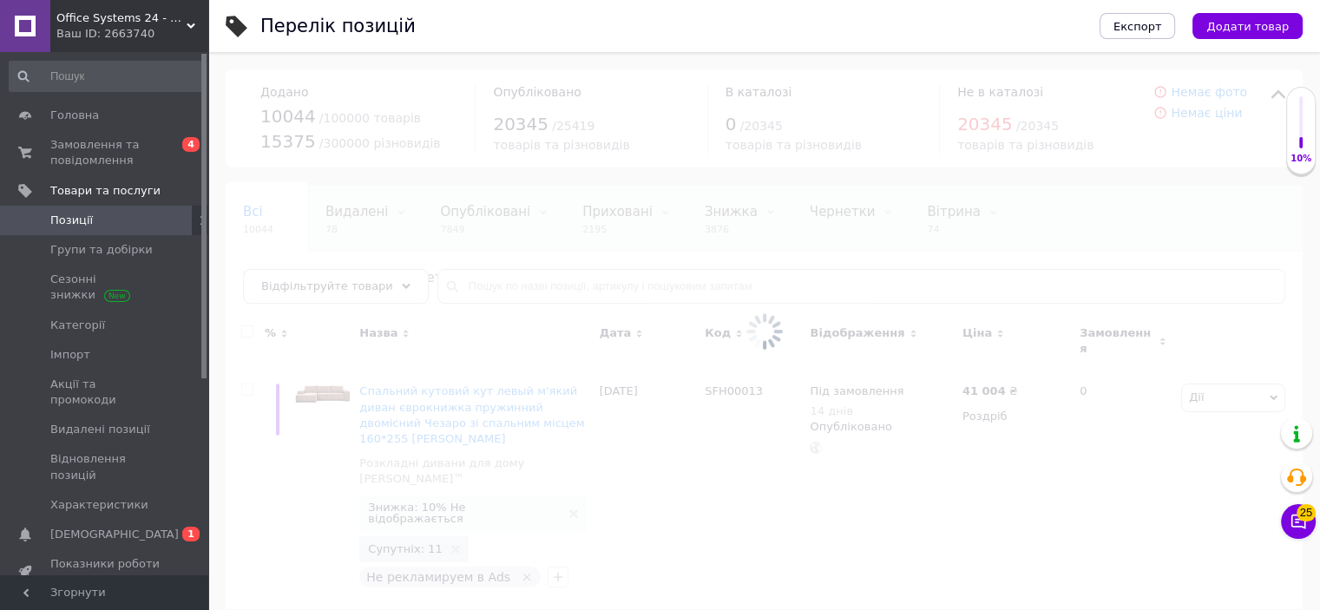
click at [490, 286] on div at bounding box center [763, 331] width 1111 height 558
click at [491, 286] on div at bounding box center [763, 331] width 1111 height 558
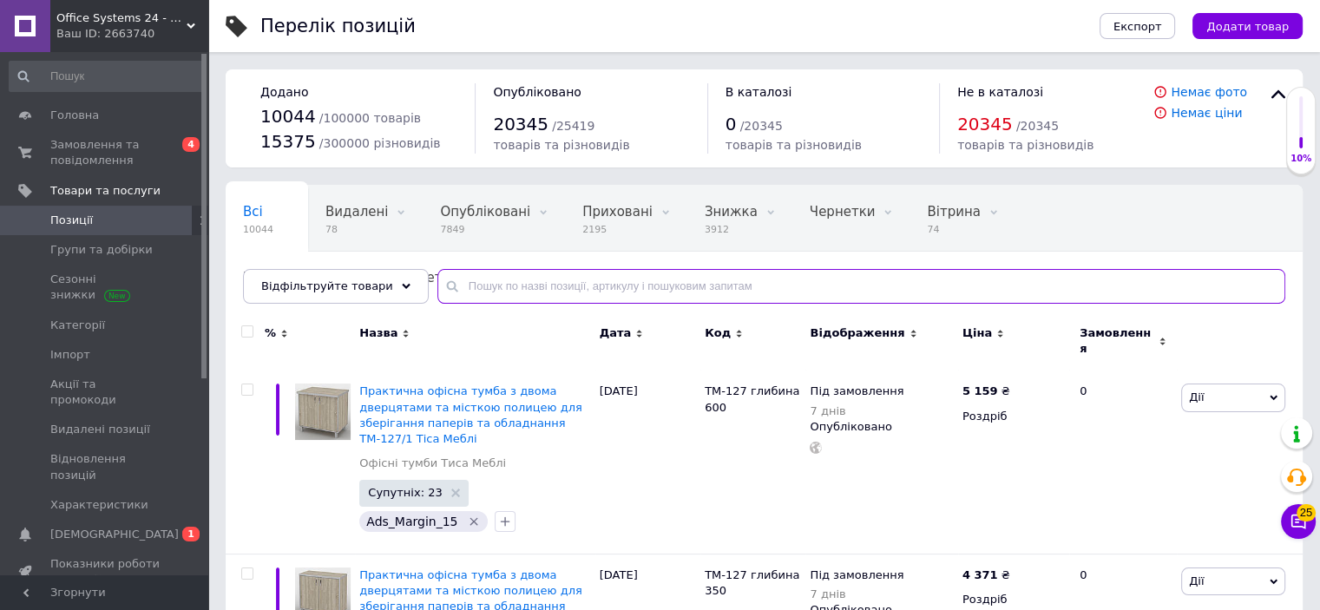
click at [491, 286] on input "text" at bounding box center [861, 286] width 848 height 35
paste input "E7757"
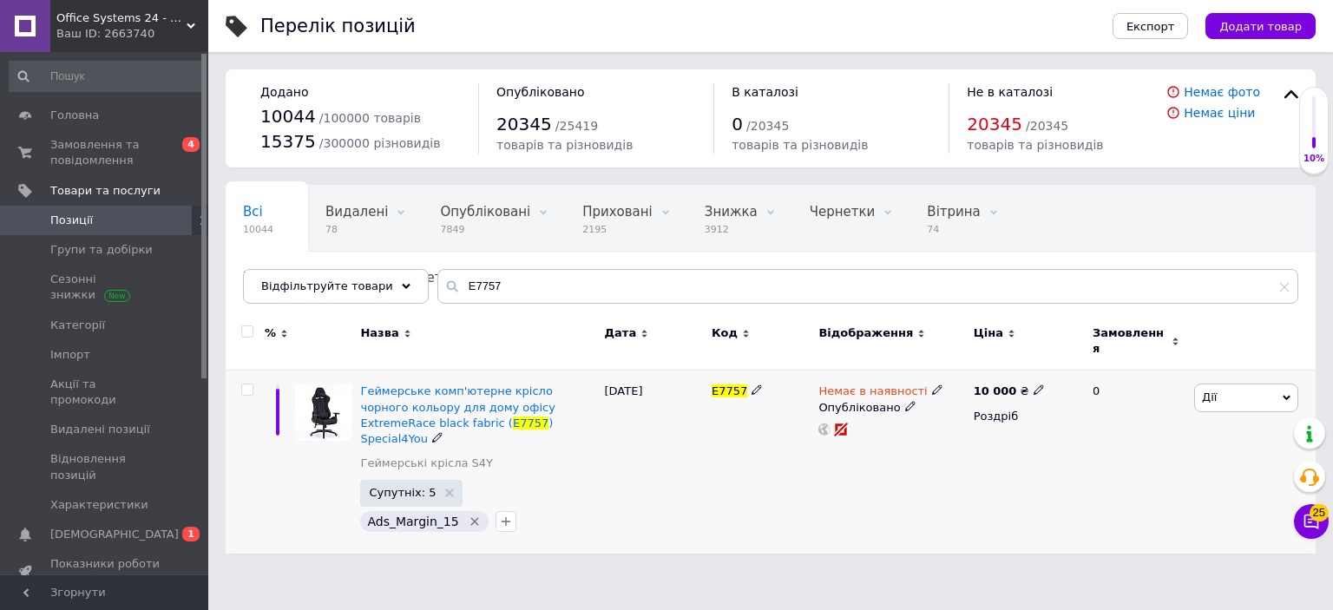
click at [1033, 385] on use at bounding box center [1038, 390] width 10 height 10
click at [1068, 362] on input "10000" at bounding box center [1116, 372] width 132 height 35
click at [1068, 361] on input "10000" at bounding box center [1116, 372] width 132 height 35
click at [930, 489] on div "Немає в наявності Опубліковано" at bounding box center [891, 461] width 154 height 183
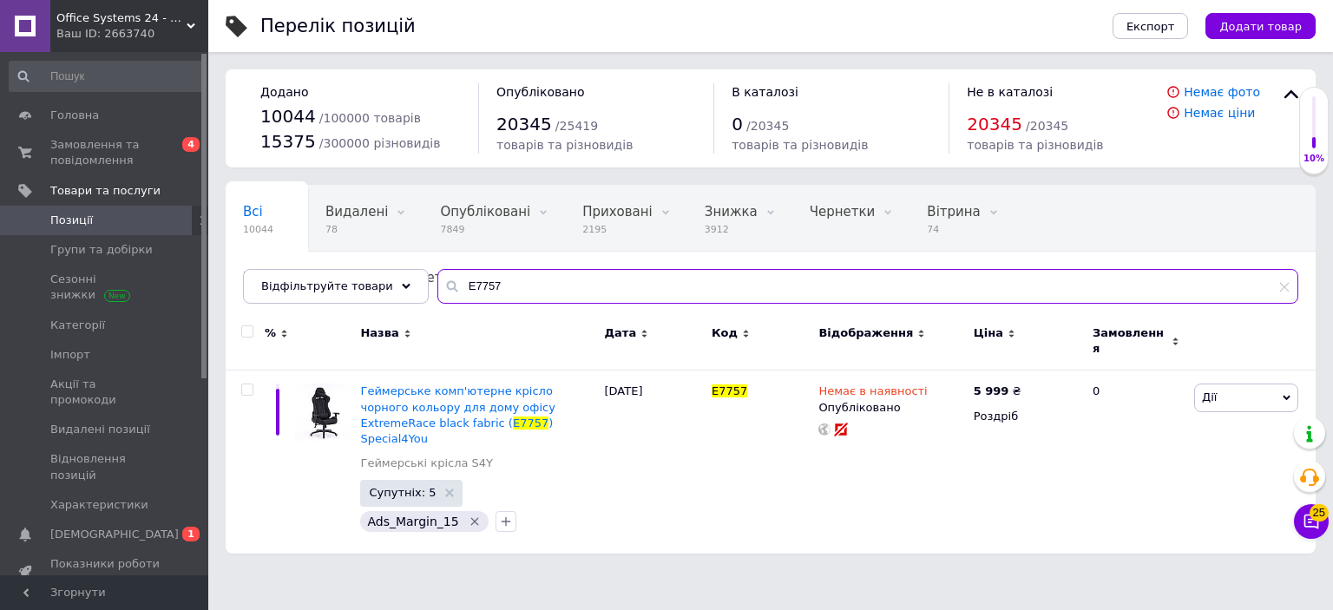
click at [541, 273] on input "E7757" at bounding box center [867, 286] width 861 height 35
paste input "139"
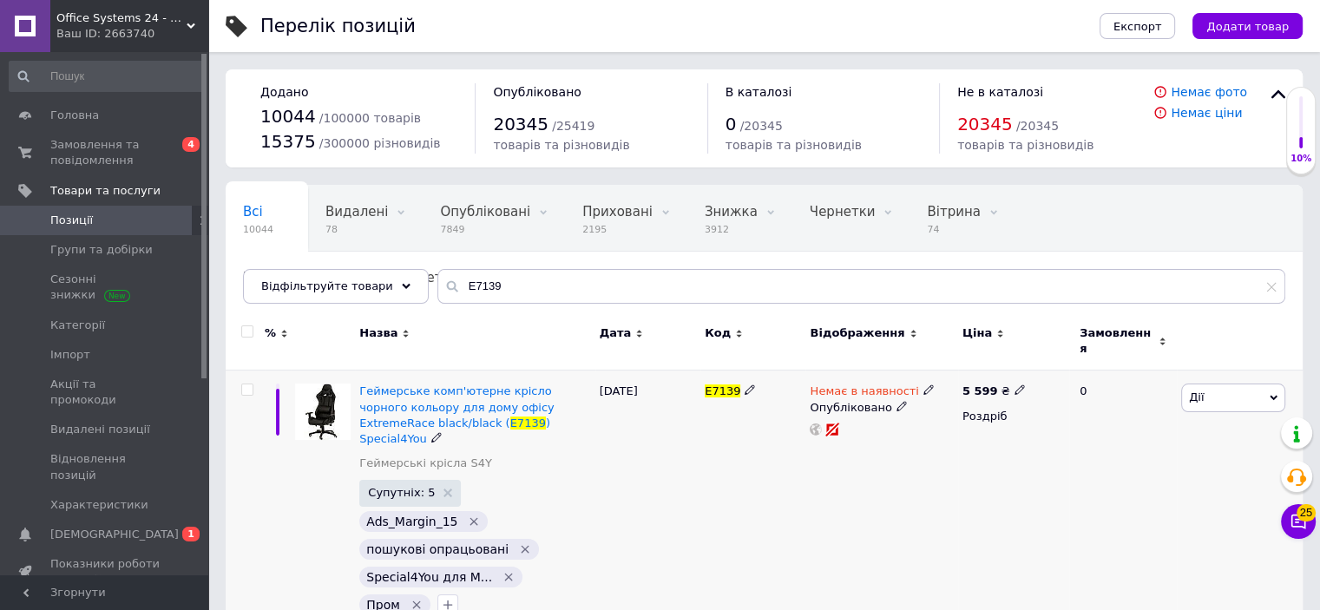
click at [1014, 384] on icon at bounding box center [1019, 389] width 10 height 10
click at [1052, 359] on input "5599" at bounding box center [1098, 372] width 132 height 35
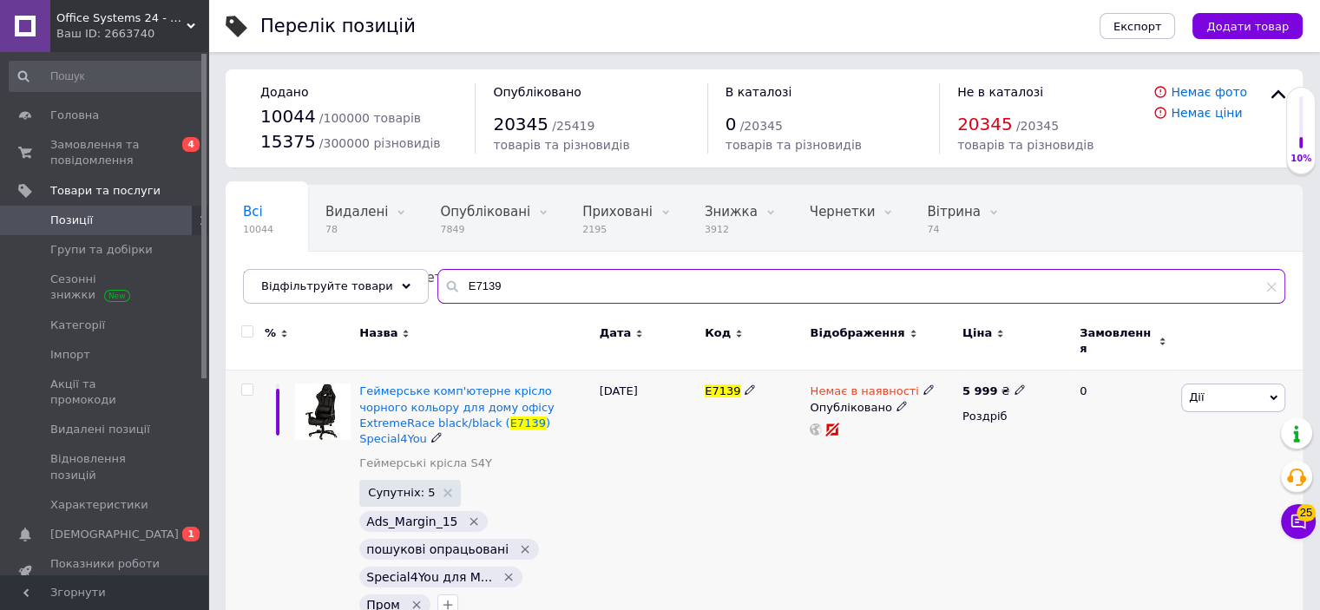
paste input "0482"
drag, startPoint x: 473, startPoint y: 279, endPoint x: 298, endPoint y: 261, distance: 175.3
click at [299, 261] on div "Всі 10044 Видалені 78 Видалити Редагувати Опубліковані 7849 Видалити Редагувати…" at bounding box center [764, 244] width 1077 height 119
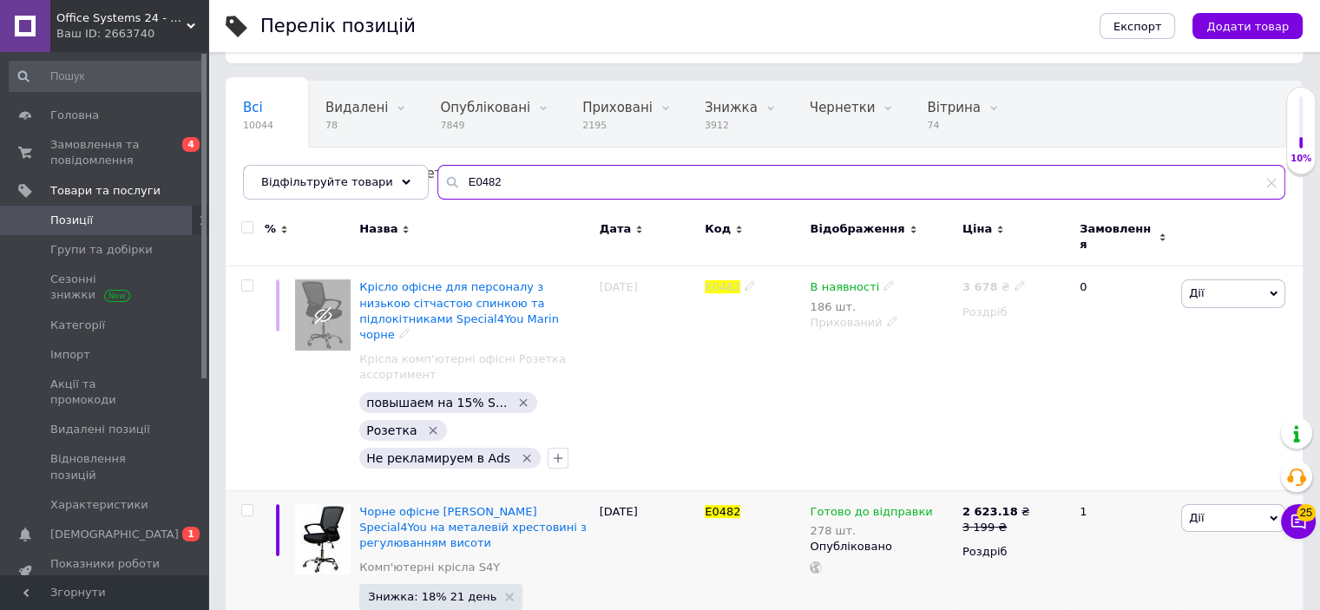
scroll to position [172, 0]
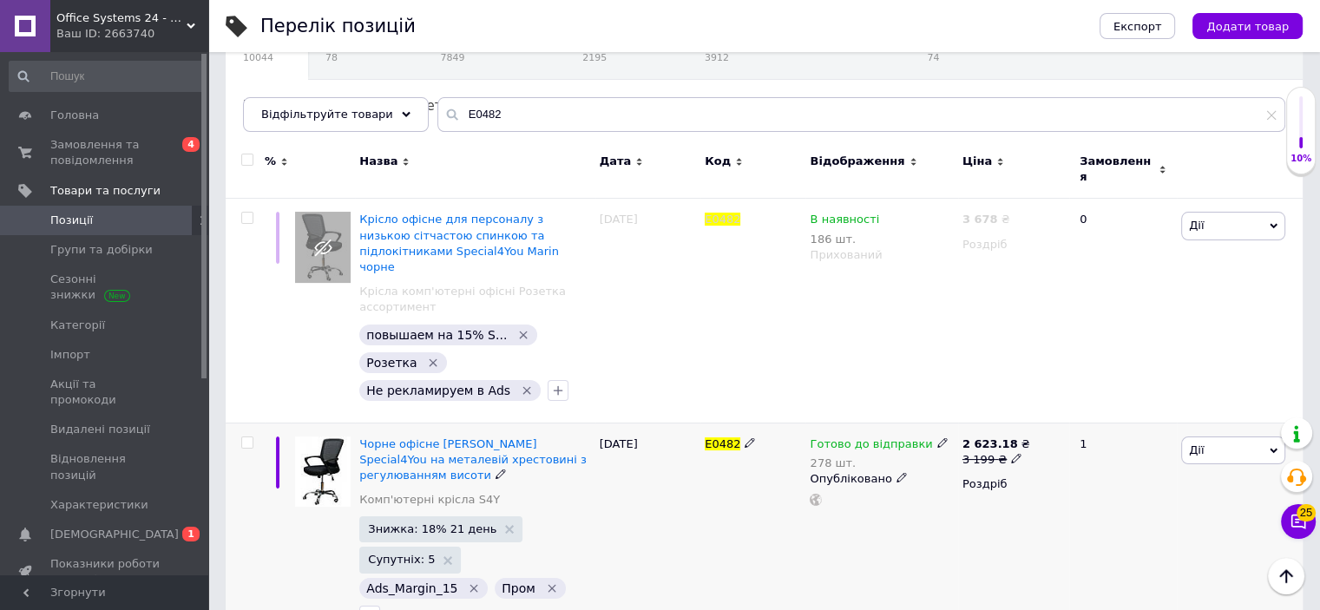
click at [1013, 452] on span at bounding box center [1016, 457] width 11 height 11
click at [1055, 415] on input "3199" at bounding box center [1099, 432] width 132 height 35
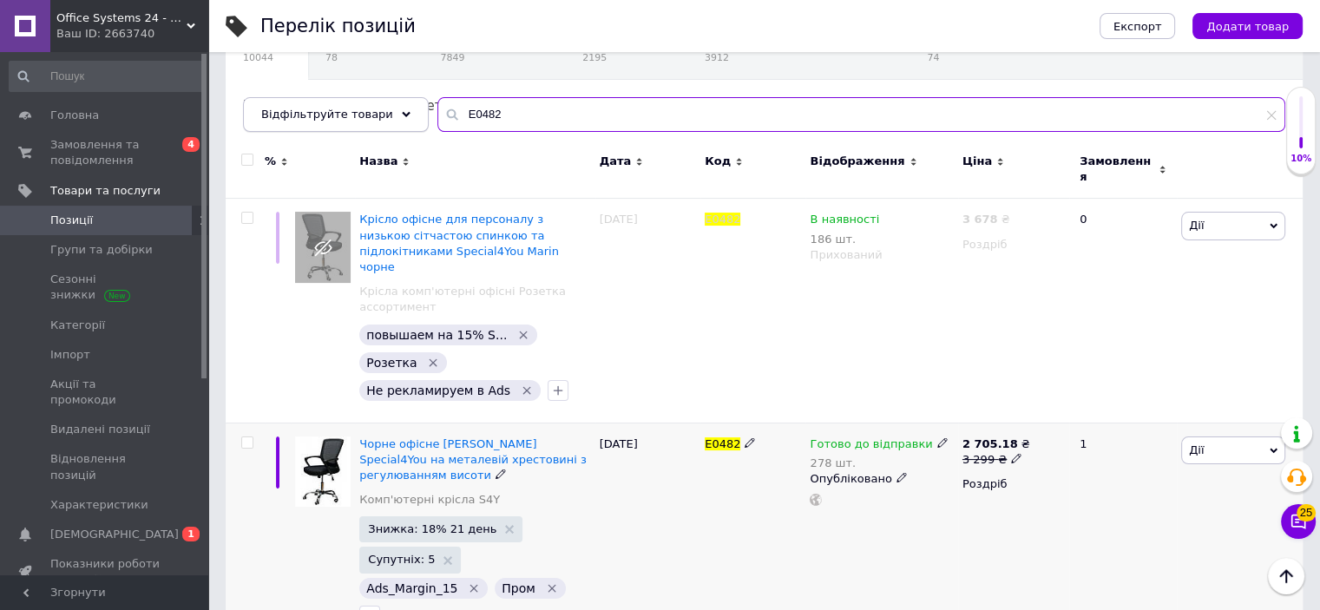
paste input "925"
drag, startPoint x: 493, startPoint y: 108, endPoint x: 357, endPoint y: 107, distance: 135.4
click at [357, 107] on div "Відфільтруйте товари E0925" at bounding box center [764, 114] width 1042 height 35
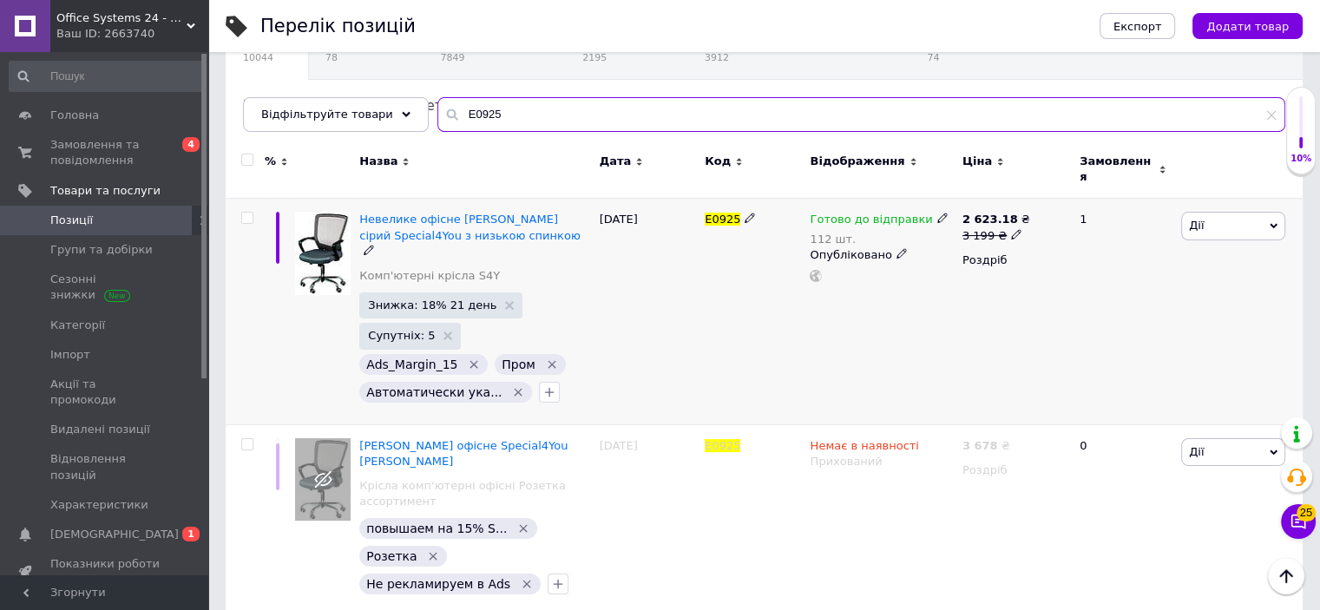
scroll to position [153, 0]
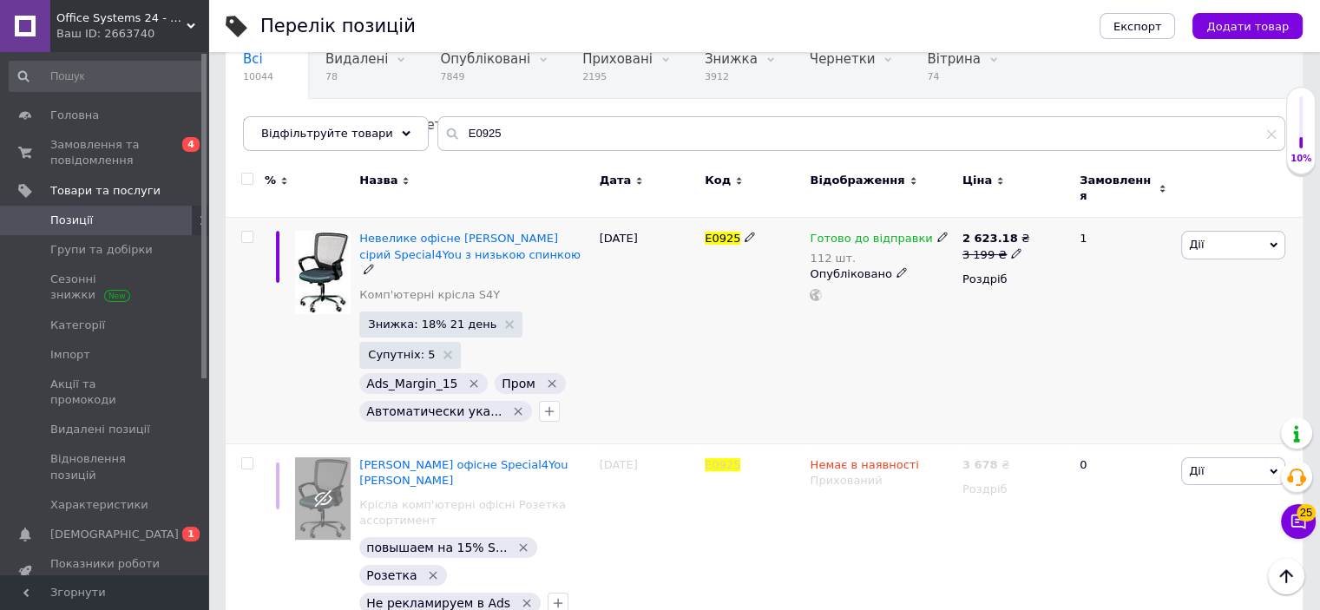
click at [1011, 248] on icon at bounding box center [1016, 253] width 10 height 10
click at [1052, 223] on input "3199" at bounding box center [1099, 227] width 132 height 35
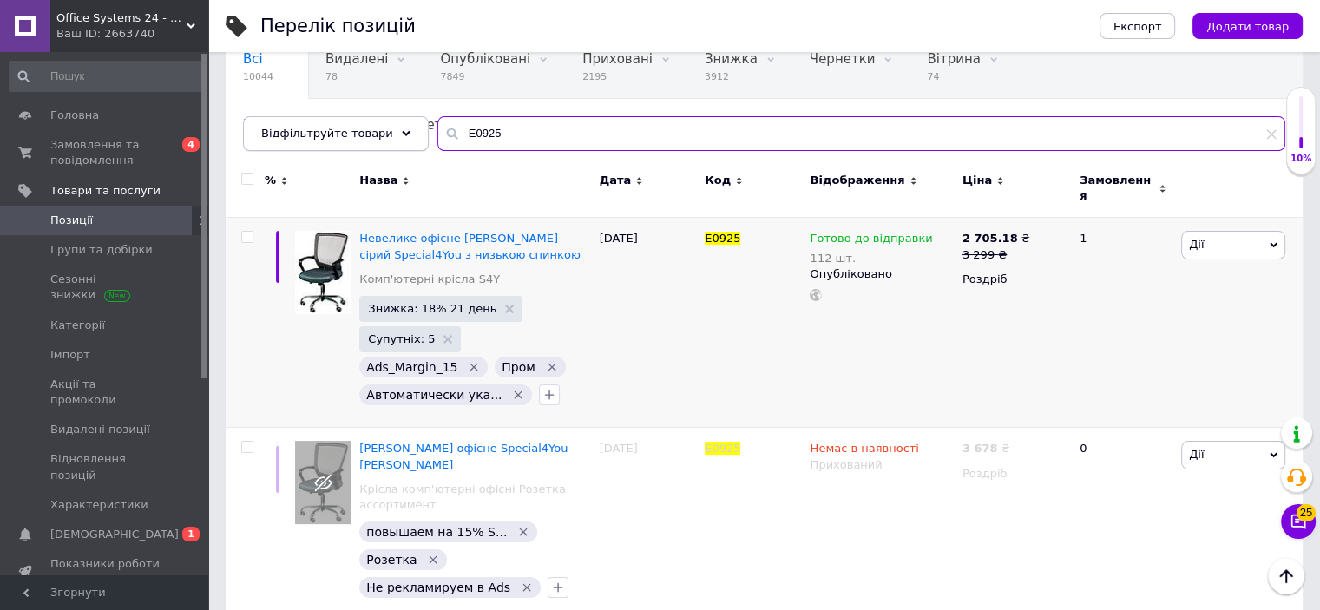
paste input "5821"
drag, startPoint x: 493, startPoint y: 120, endPoint x: 392, endPoint y: 119, distance: 100.7
click at [392, 119] on div "Відфільтруйте товари E0925" at bounding box center [764, 133] width 1042 height 35
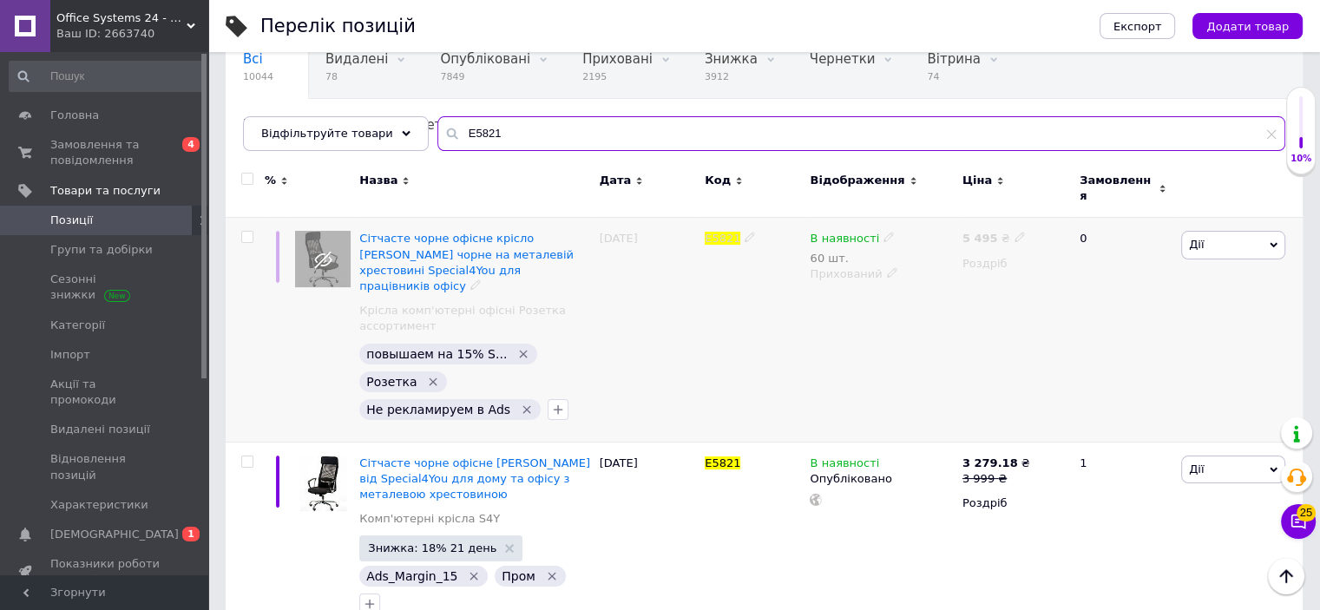
scroll to position [141, 0]
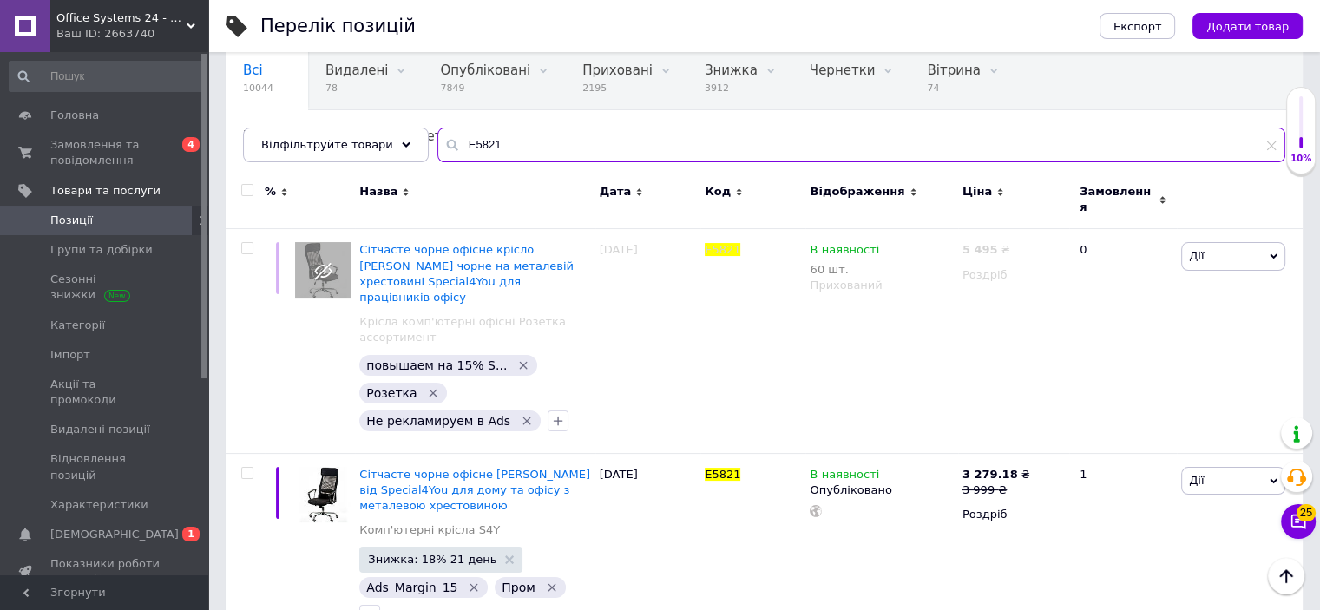
click at [493, 156] on input "E5821" at bounding box center [861, 145] width 848 height 35
click at [492, 156] on input "E5821" at bounding box center [861, 145] width 848 height 35
paste input "07"
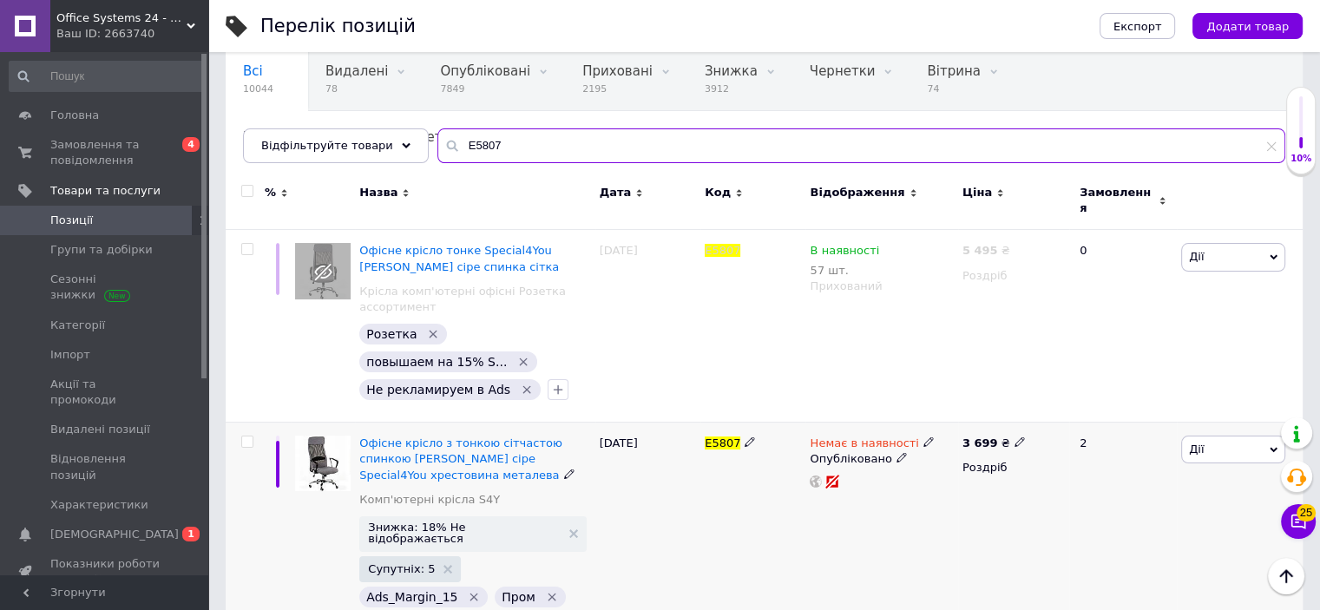
scroll to position [153, 0]
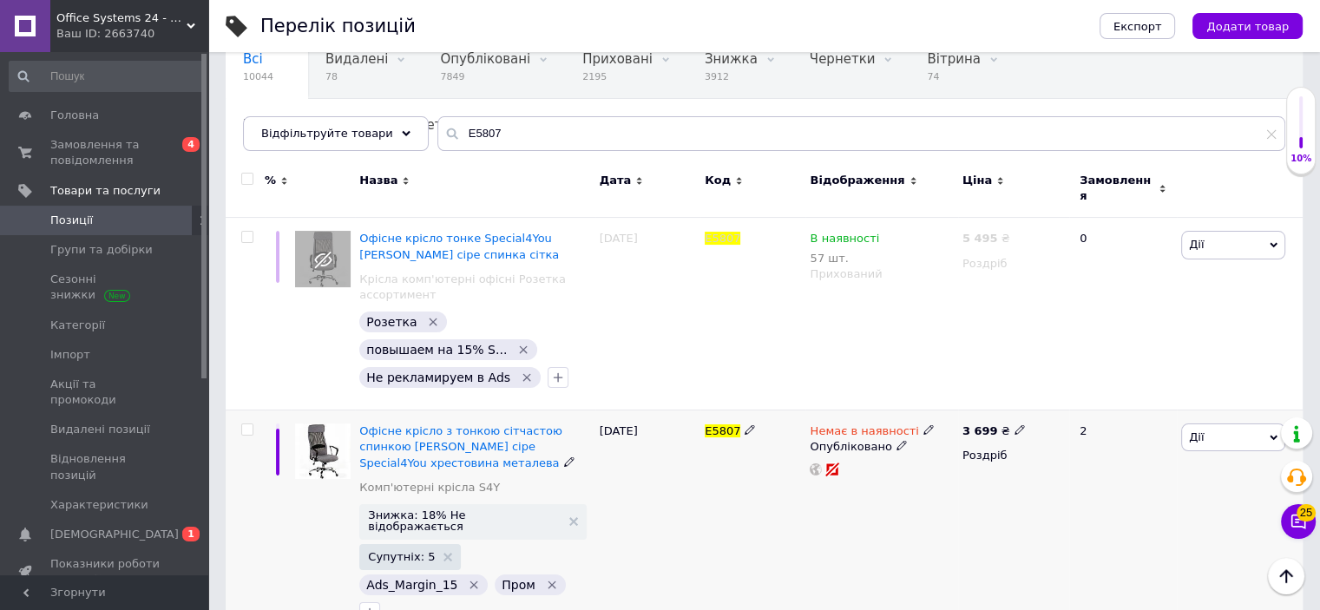
click at [1015, 423] on div "3 699 ₴" at bounding box center [1013, 431] width 102 height 16
click at [1014, 424] on icon at bounding box center [1019, 429] width 10 height 10
click at [1048, 400] on input "3699" at bounding box center [1098, 411] width 132 height 35
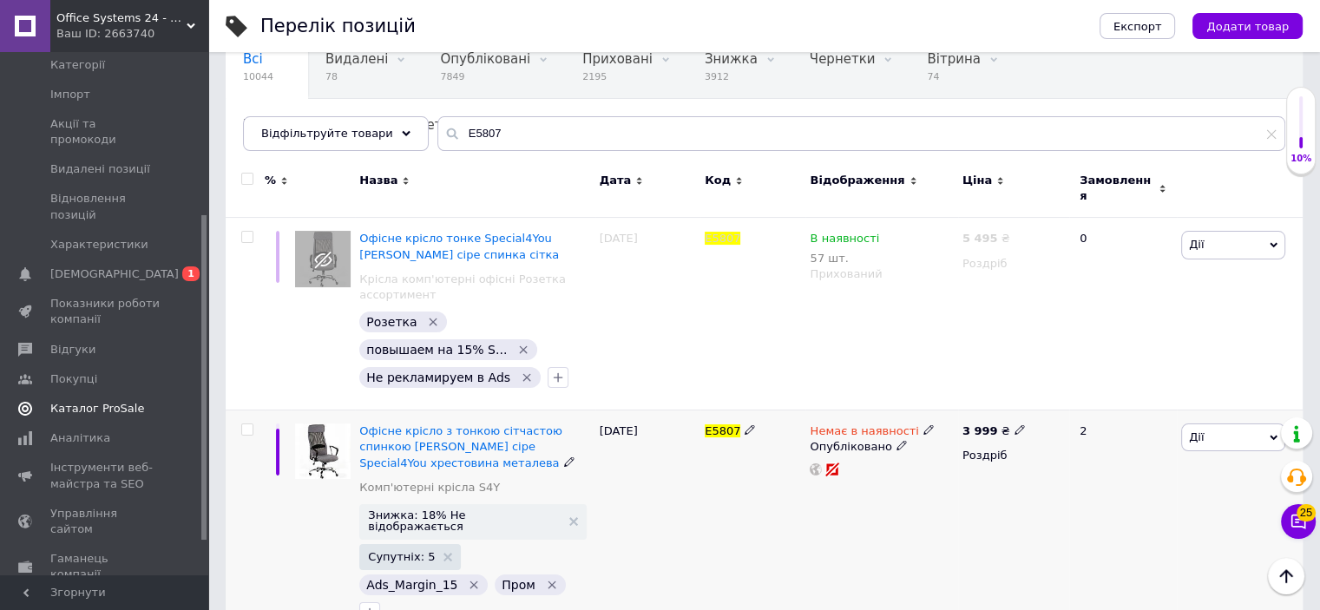
scroll to position [316, 0]
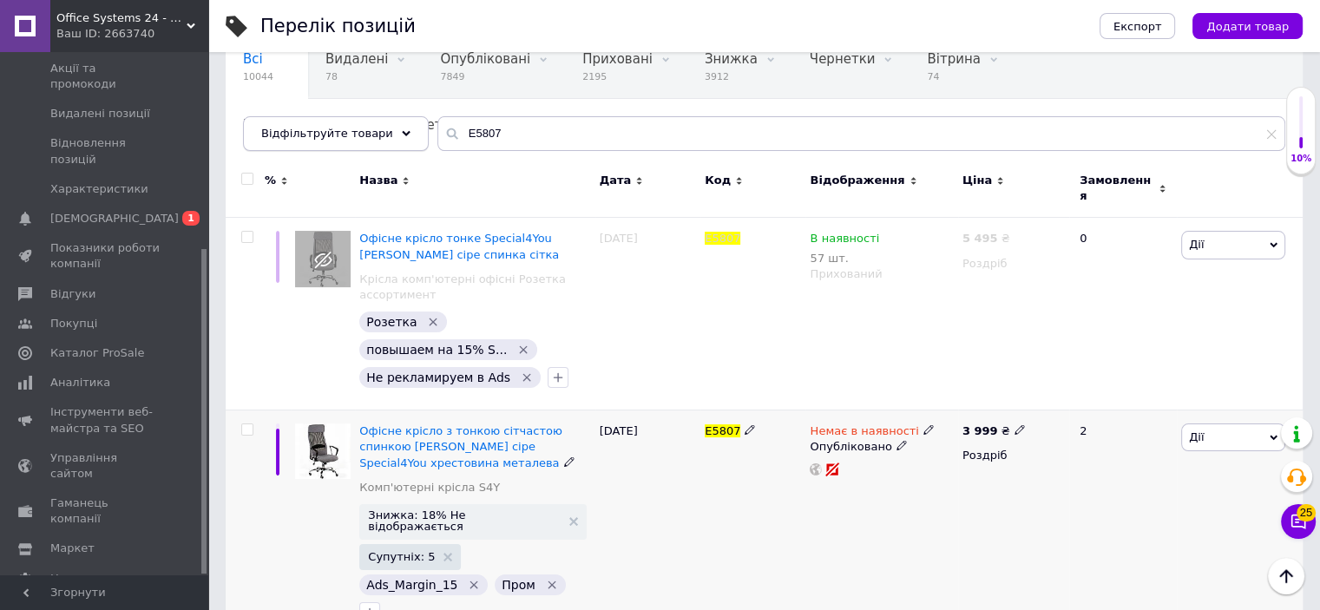
click at [359, 131] on span "Відфільтруйте товари" at bounding box center [327, 133] width 132 height 13
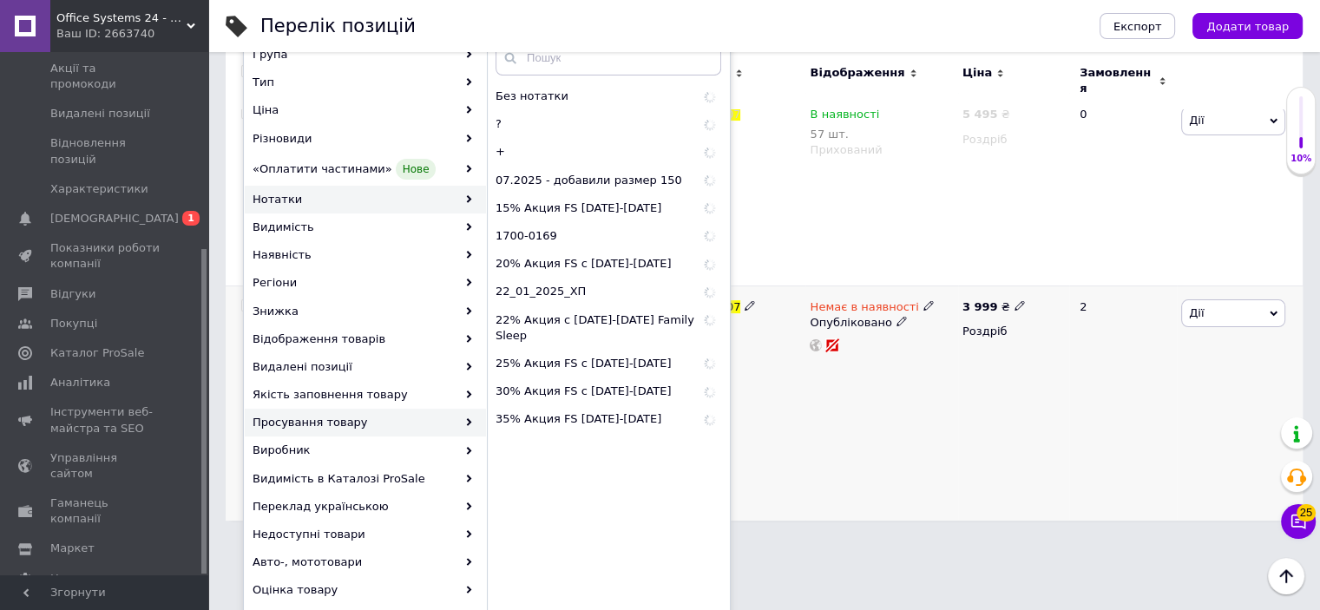
scroll to position [279, 0]
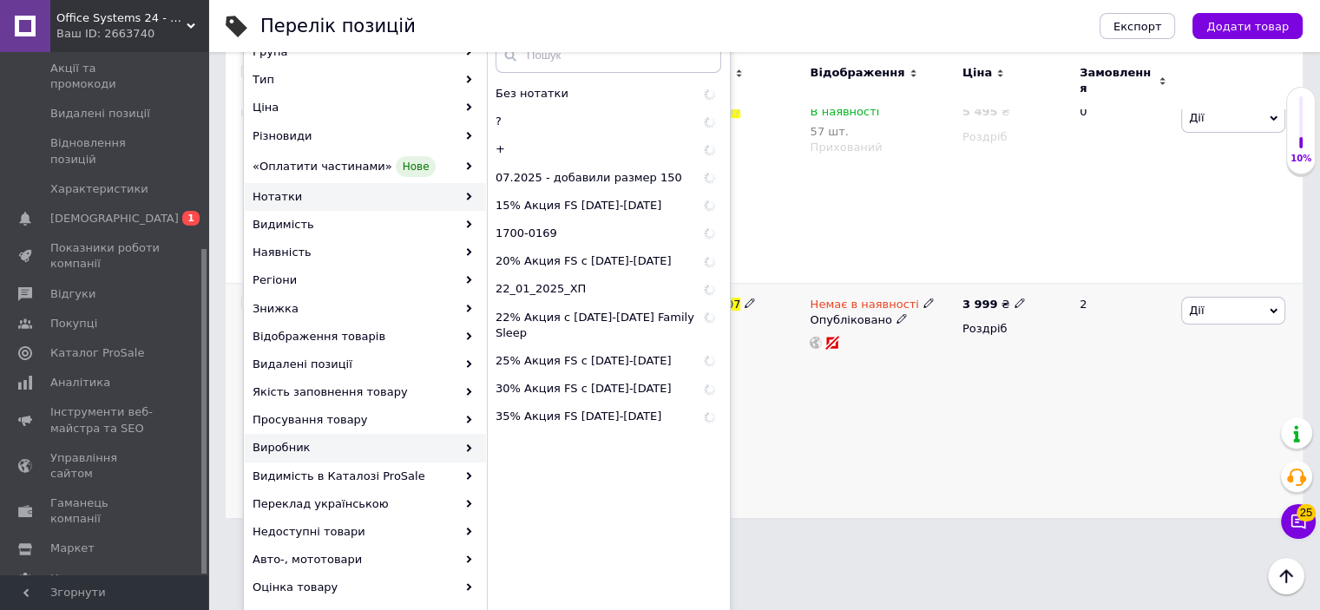
click at [349, 442] on div "Виробник" at bounding box center [365, 448] width 241 height 28
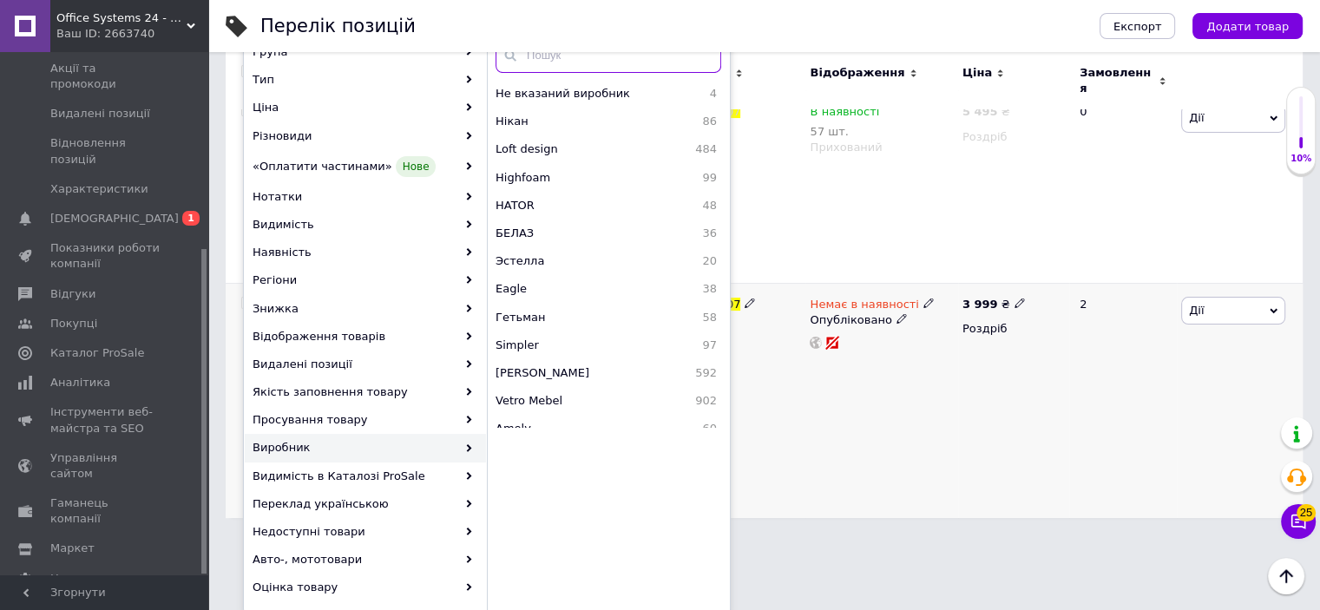
click at [580, 55] on input "text" at bounding box center [608, 55] width 226 height 35
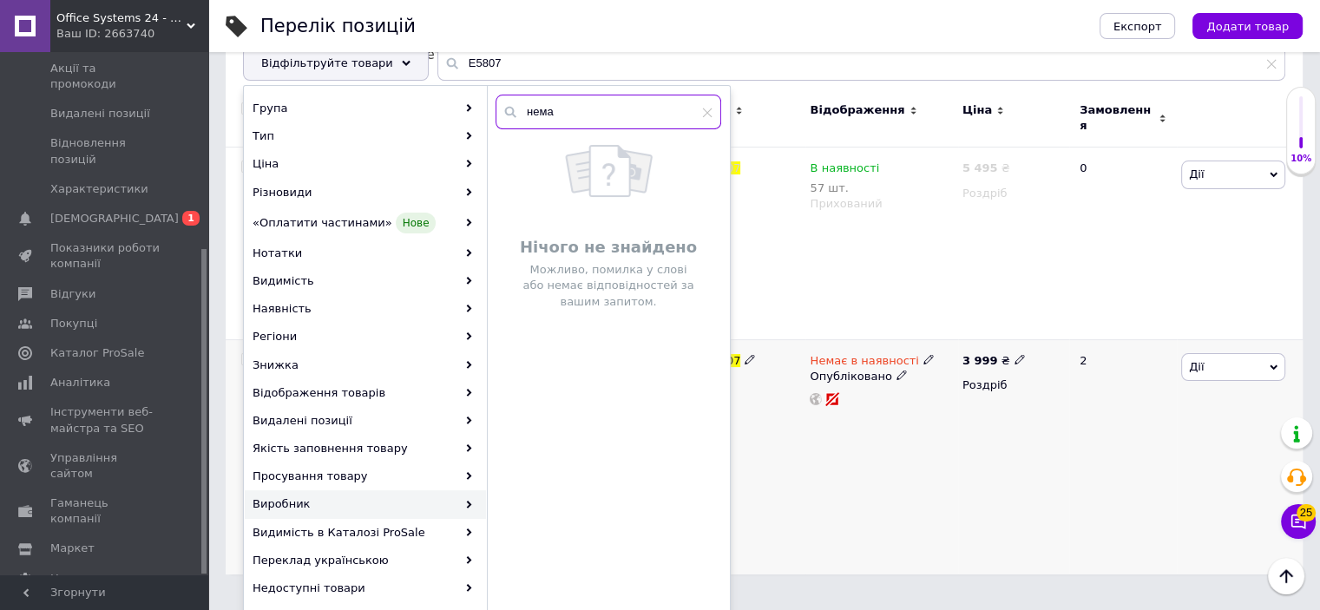
scroll to position [193, 0]
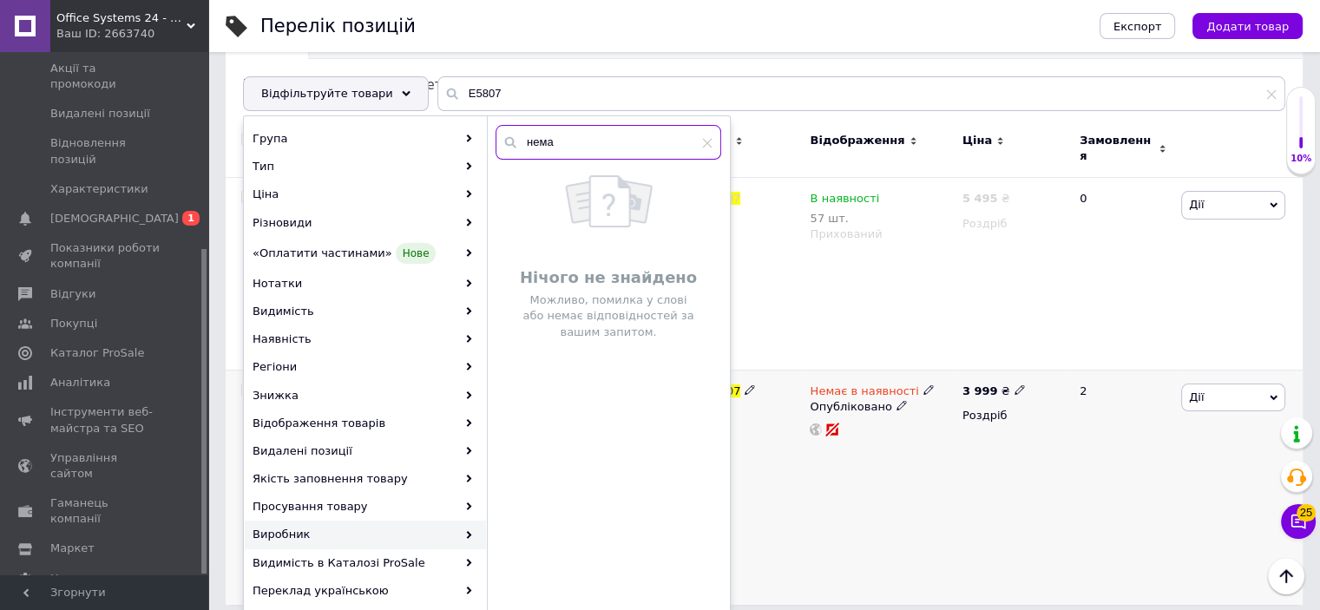
click at [581, 138] on input "нема" at bounding box center [608, 142] width 226 height 35
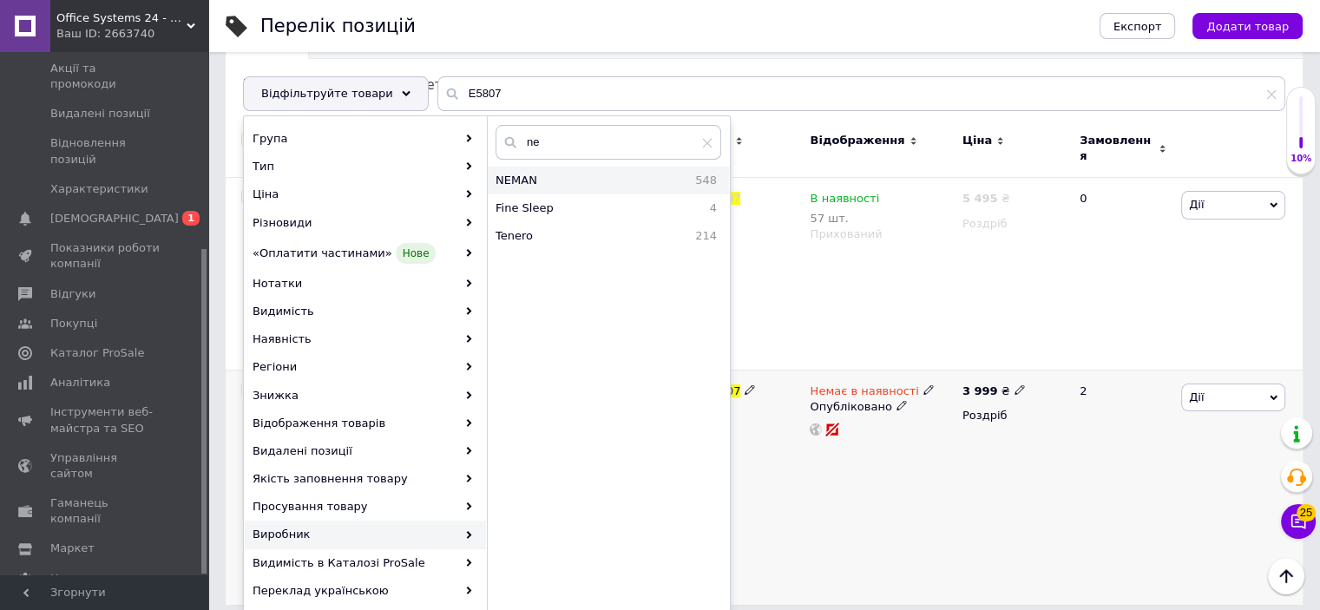
click at [573, 188] on div "NEMAN 548" at bounding box center [608, 181] width 241 height 28
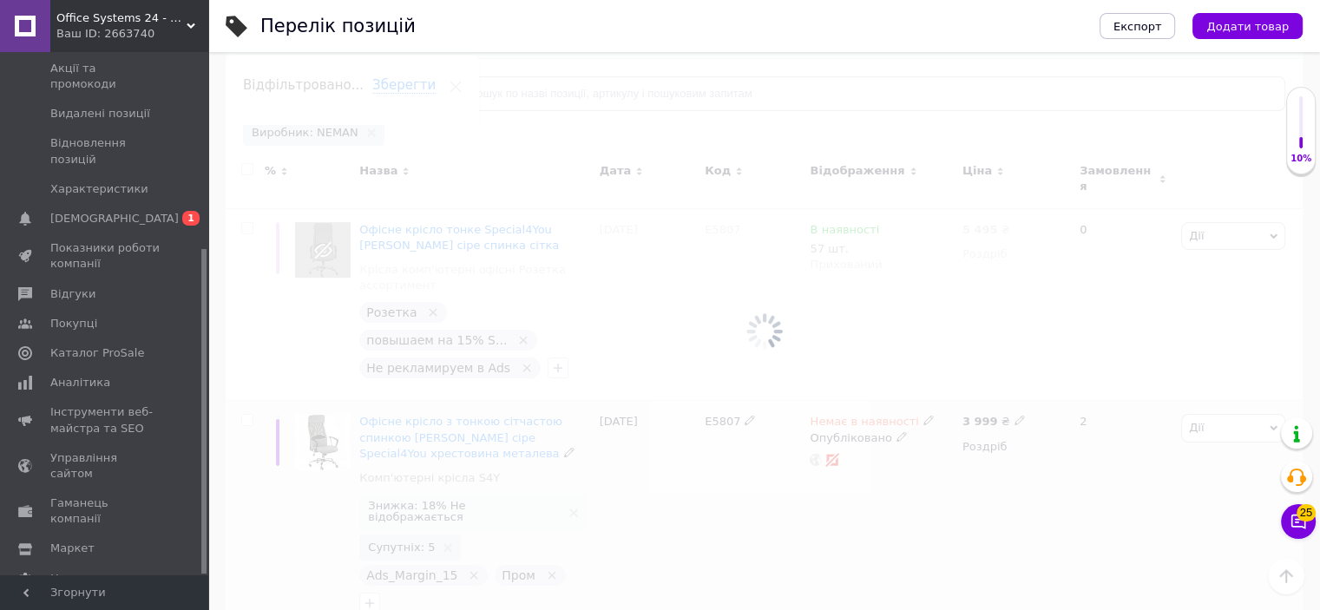
scroll to position [0, 226]
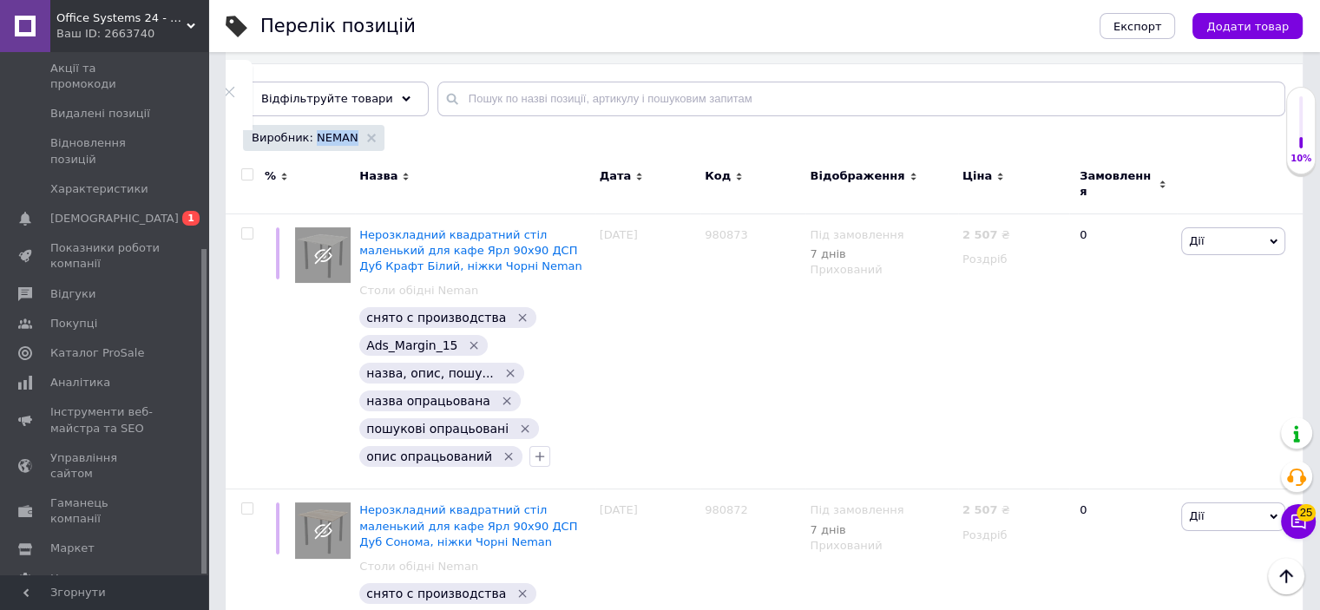
drag, startPoint x: 311, startPoint y: 136, endPoint x: 349, endPoint y: 141, distance: 38.5
click at [349, 141] on div "Виробник: NEMAN" at bounding box center [313, 138] width 141 height 26
copy span "NEMAN"
click at [82, 534] on link "Маркет" at bounding box center [106, 549] width 213 height 30
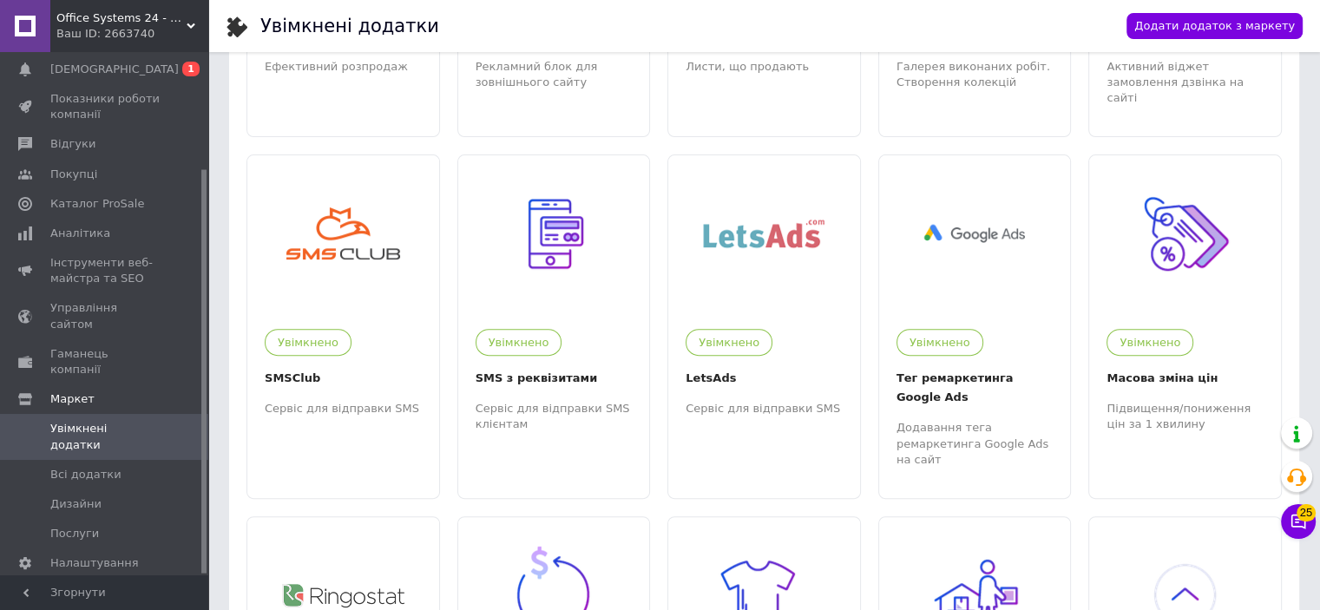
scroll to position [607, 0]
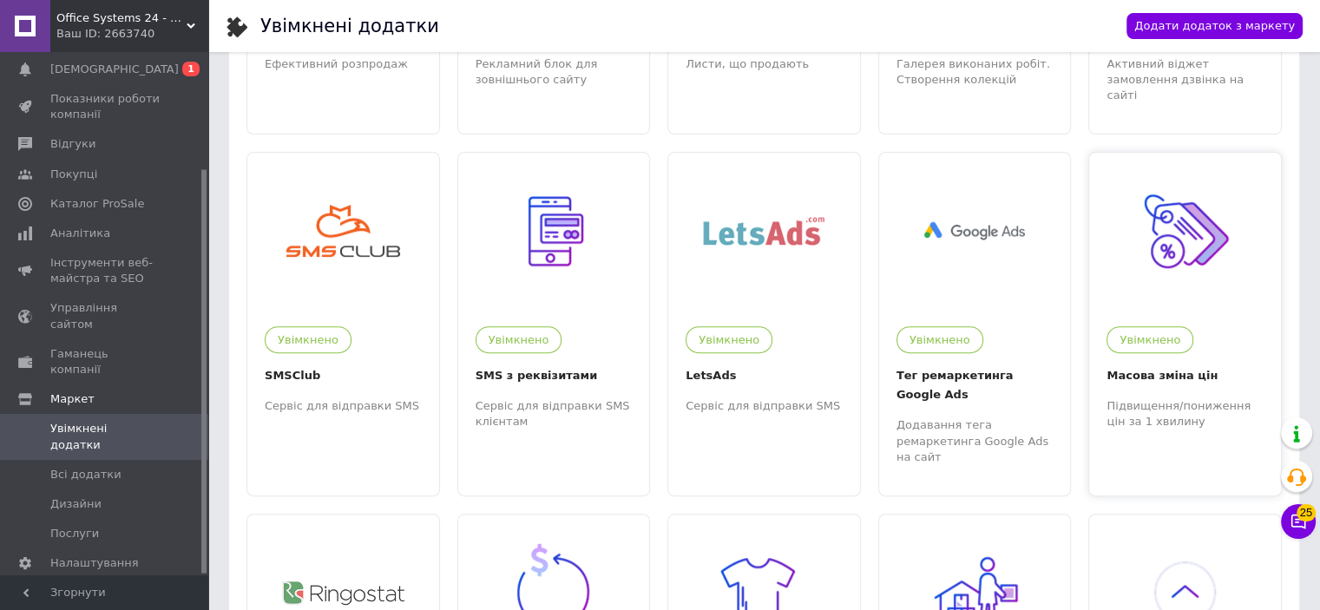
click at [1164, 238] on img at bounding box center [1184, 231] width 107 height 107
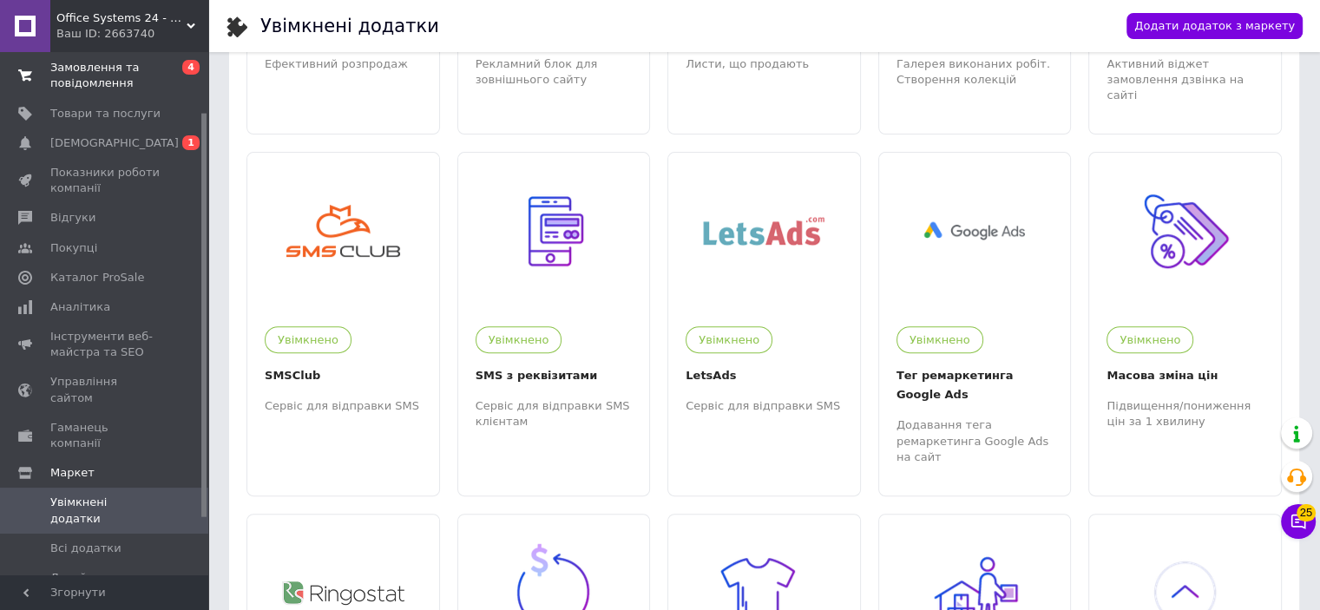
scroll to position [0, 0]
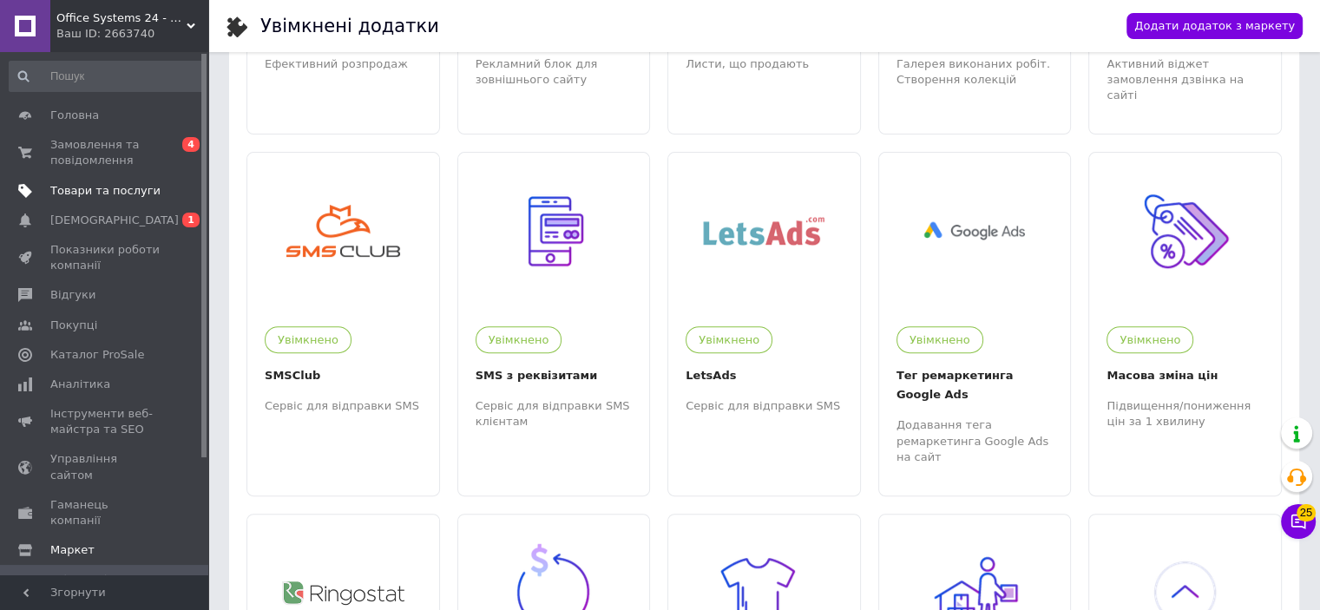
click at [80, 190] on span "Товари та послуги" at bounding box center [105, 191] width 110 height 16
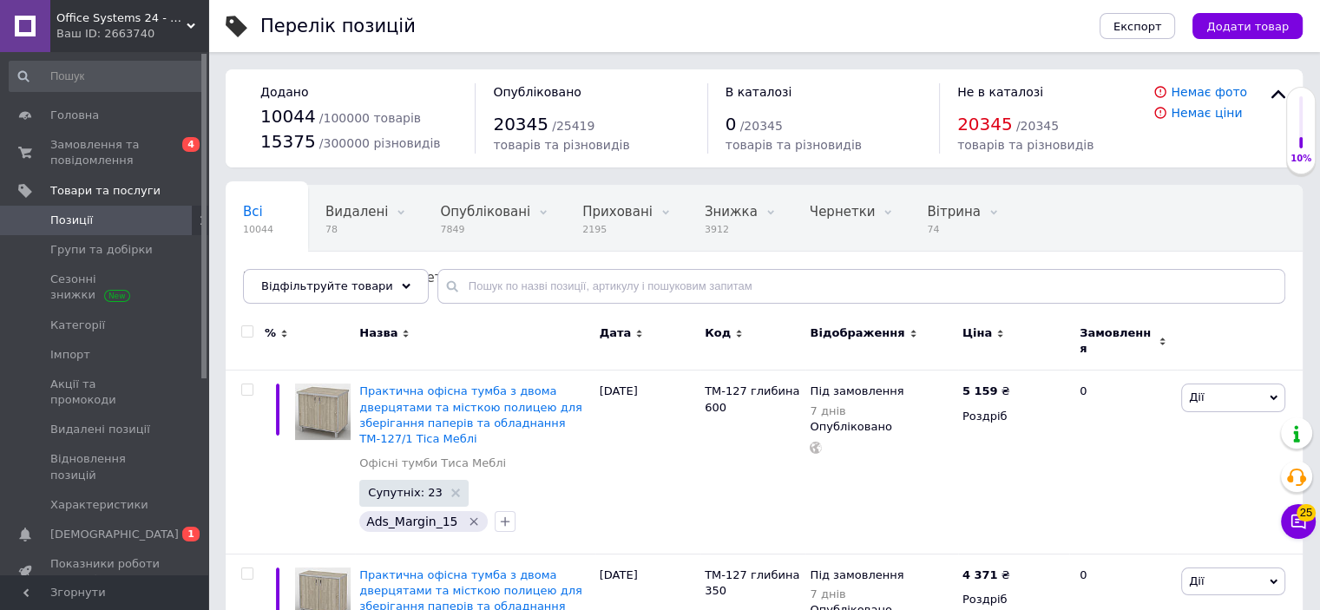
click at [96, 216] on span "Позиції" at bounding box center [105, 221] width 110 height 16
click at [86, 232] on link "Позиції" at bounding box center [106, 221] width 213 height 30
